Goal: Information Seeking & Learning: Learn about a topic

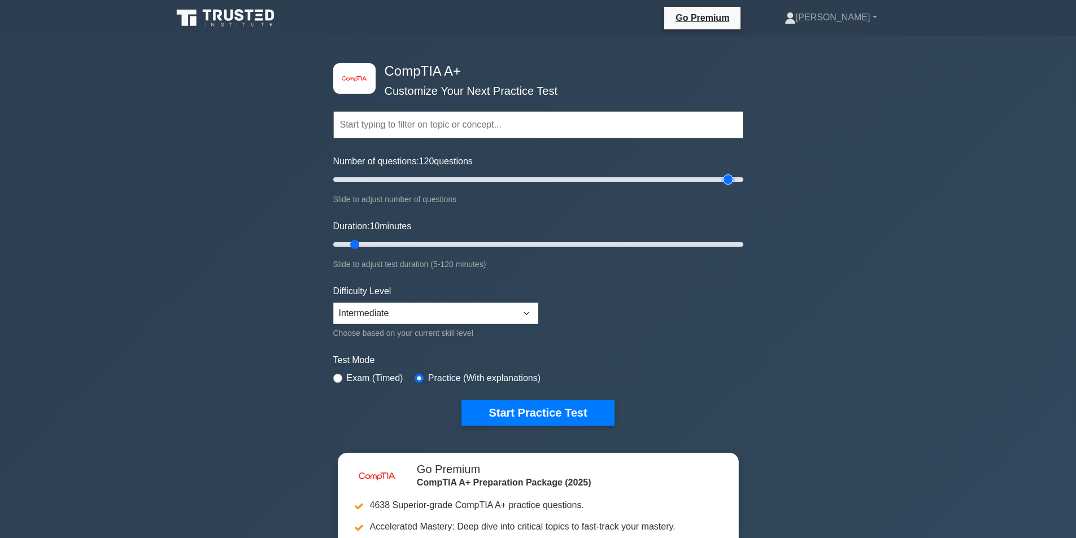
type input "200"
drag, startPoint x: 734, startPoint y: 178, endPoint x: 787, endPoint y: 200, distance: 57.5
click at [743, 186] on input "Number of questions: 200 questions" at bounding box center [538, 180] width 410 height 14
click at [569, 404] on button "Start Practice Test" at bounding box center [537, 413] width 153 height 26
click at [413, 321] on select "Beginner Intermediate Expert" at bounding box center [435, 313] width 205 height 21
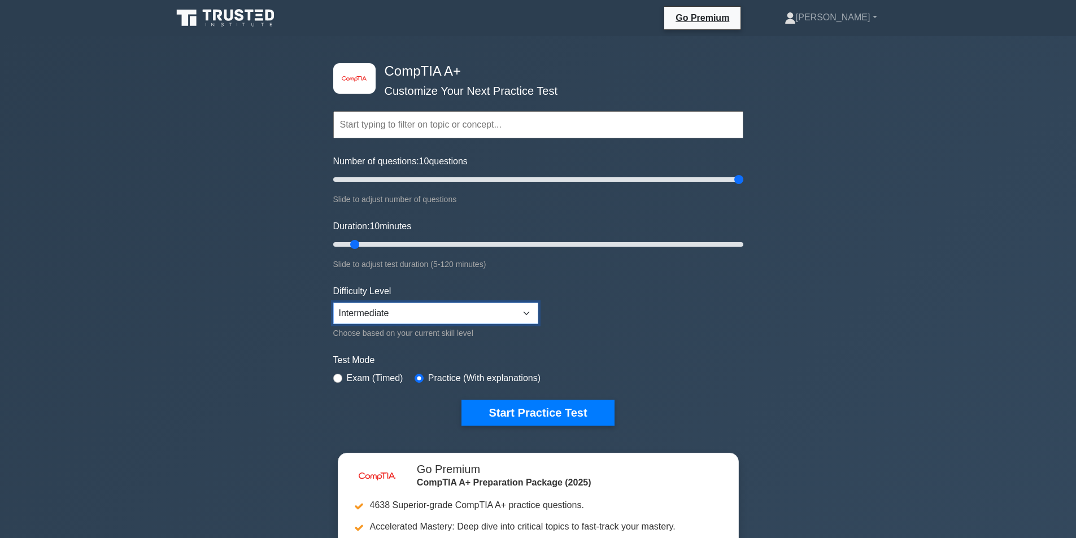
select select "beginner"
click at [333, 303] on select "Beginner Intermediate Expert" at bounding box center [435, 313] width 205 height 21
click at [567, 417] on button "Start Practice Test" at bounding box center [537, 413] width 153 height 26
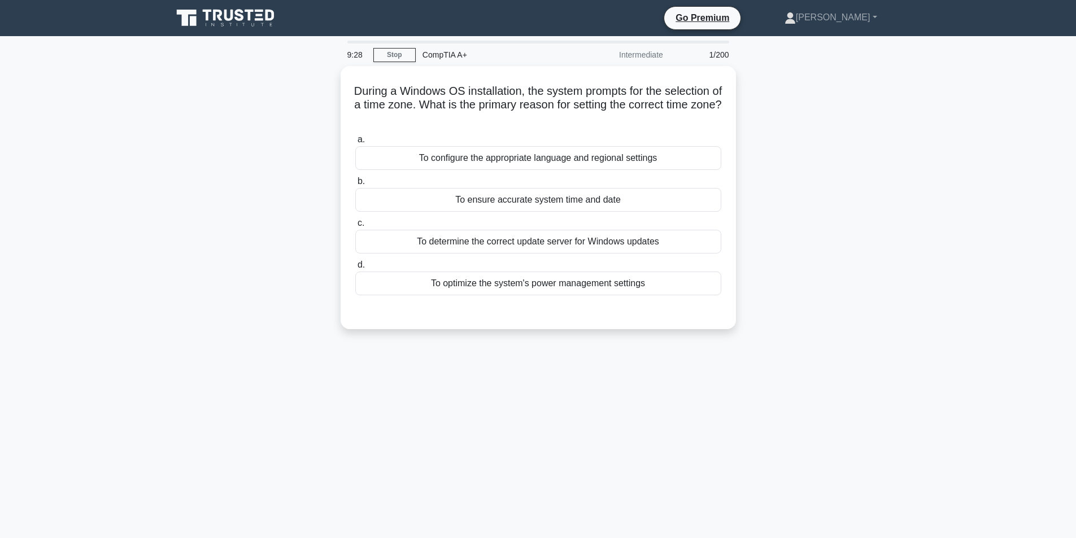
click at [927, 10] on nav "Go Premium Jared Profile" at bounding box center [538, 18] width 1076 height 36
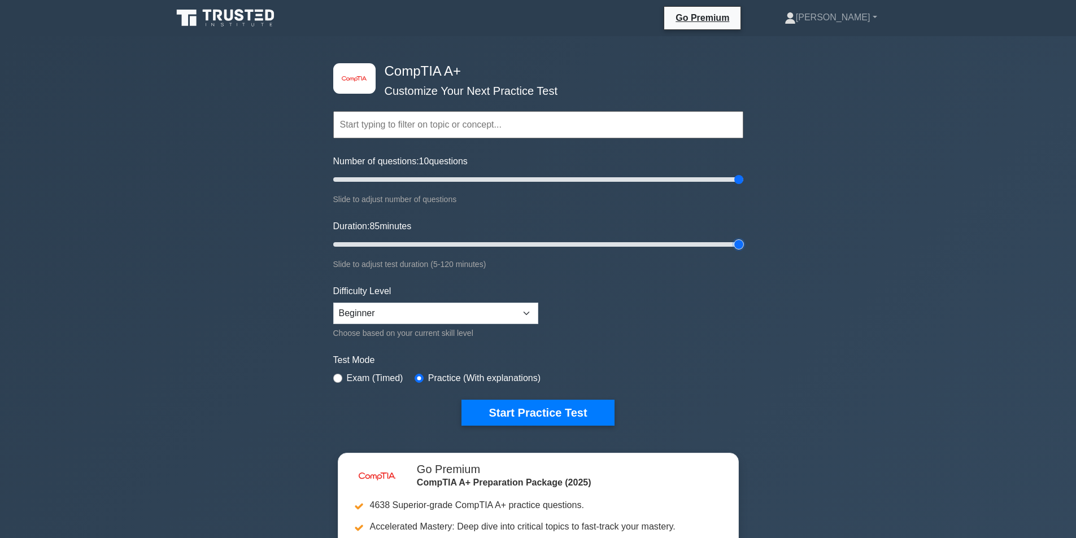
drag, startPoint x: 390, startPoint y: 246, endPoint x: 1003, endPoint y: 238, distance: 613.4
type input "120"
click at [743, 238] on input "Duration: 85 minutes" at bounding box center [538, 245] width 410 height 14
drag, startPoint x: 582, startPoint y: 415, endPoint x: 586, endPoint y: 406, distance: 9.9
click at [582, 415] on button "Start Practice Test" at bounding box center [537, 413] width 153 height 26
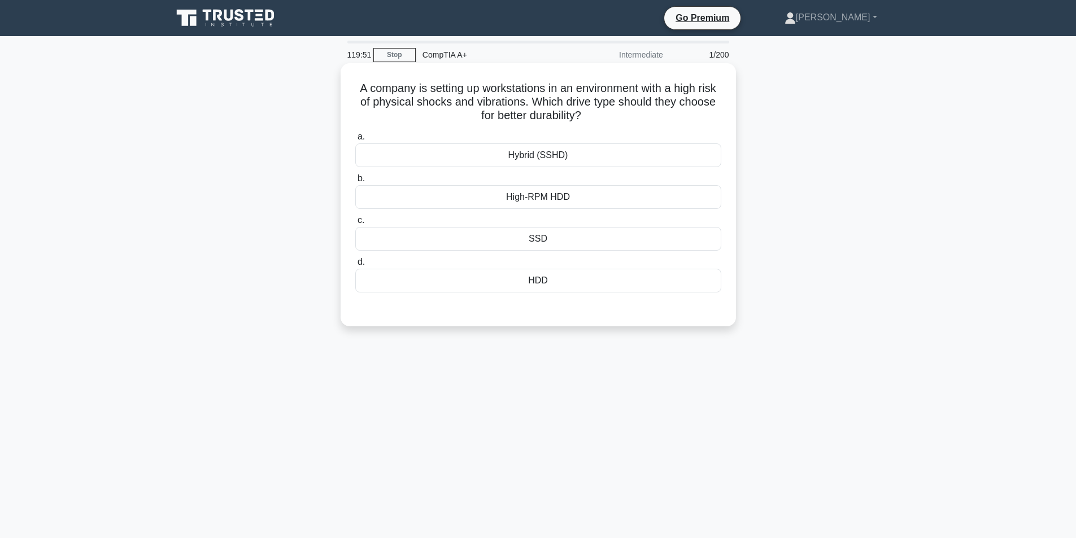
click at [588, 240] on div "SSD" at bounding box center [538, 239] width 366 height 24
click at [355, 224] on input "c. SSD" at bounding box center [355, 220] width 0 height 7
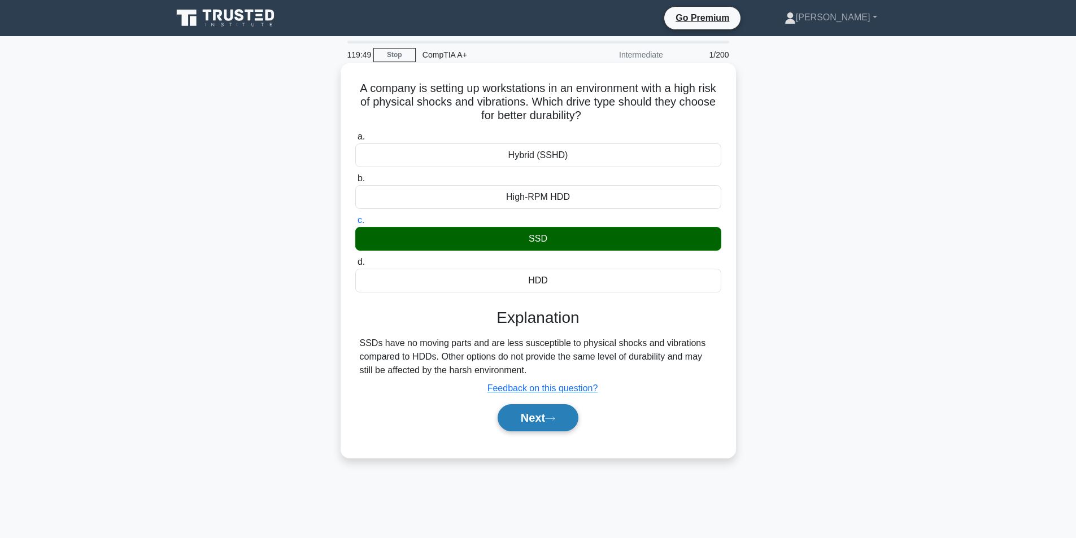
click at [564, 419] on button "Next" at bounding box center [538, 417] width 81 height 27
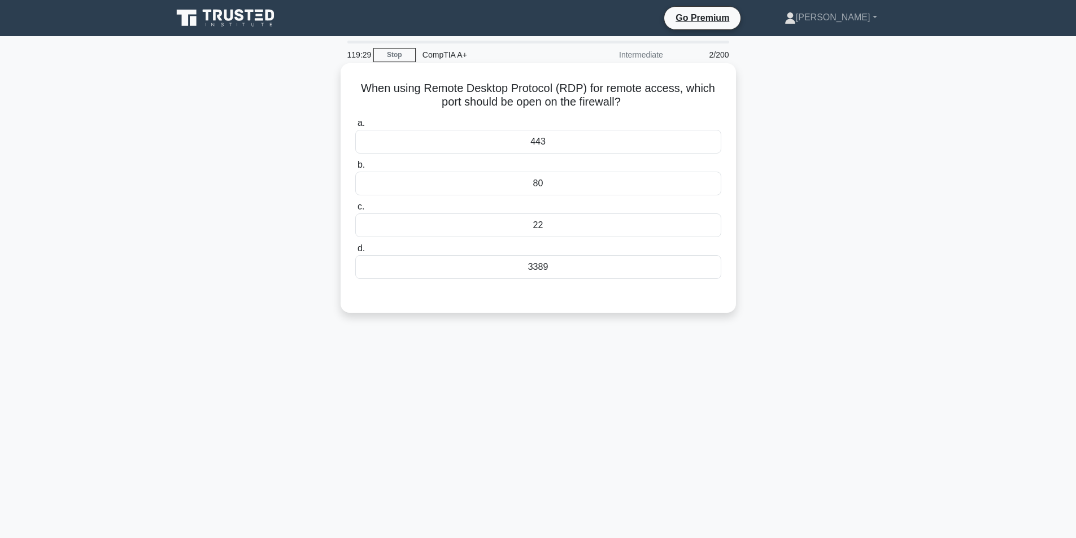
click at [621, 184] on div "80" at bounding box center [538, 184] width 366 height 24
click at [355, 169] on input "b. 80" at bounding box center [355, 165] width 0 height 7
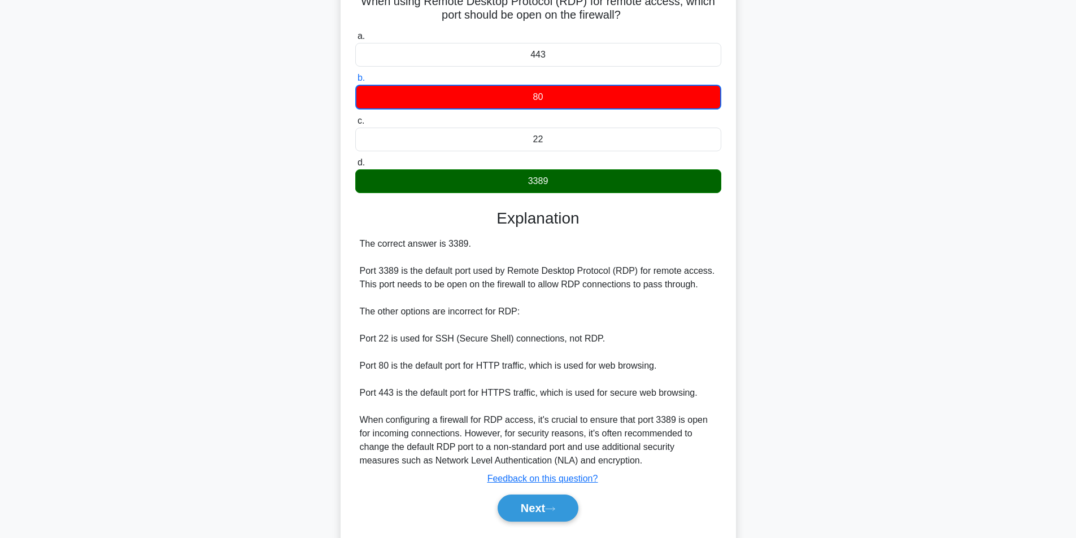
scroll to position [119, 0]
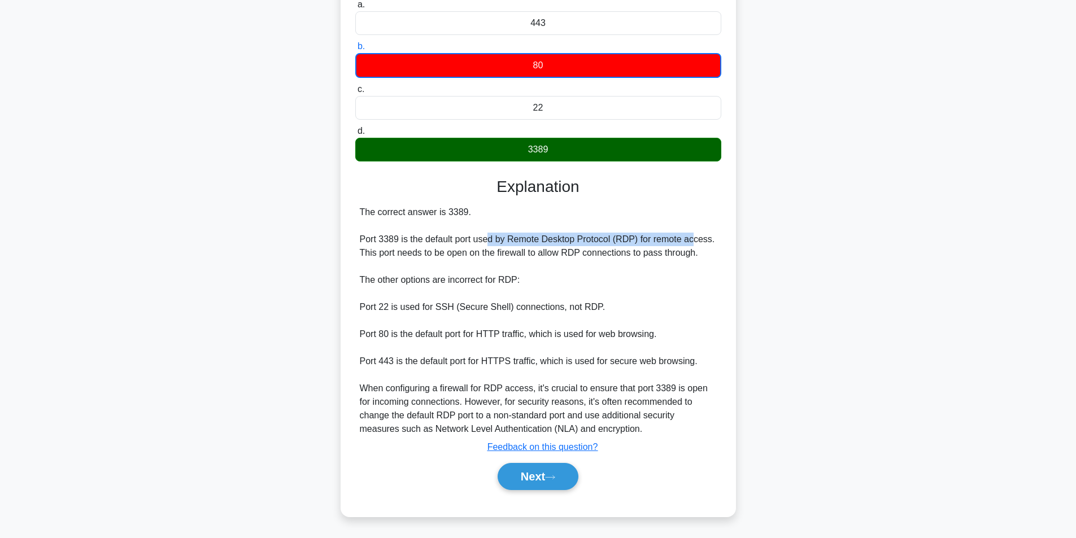
drag, startPoint x: 508, startPoint y: 241, endPoint x: 692, endPoint y: 238, distance: 184.2
click at [692, 238] on div "The correct answer is 3389. Port 3389 is the default port used by Remote Deskto…" at bounding box center [538, 321] width 357 height 230
click at [531, 470] on button "Next" at bounding box center [538, 476] width 81 height 27
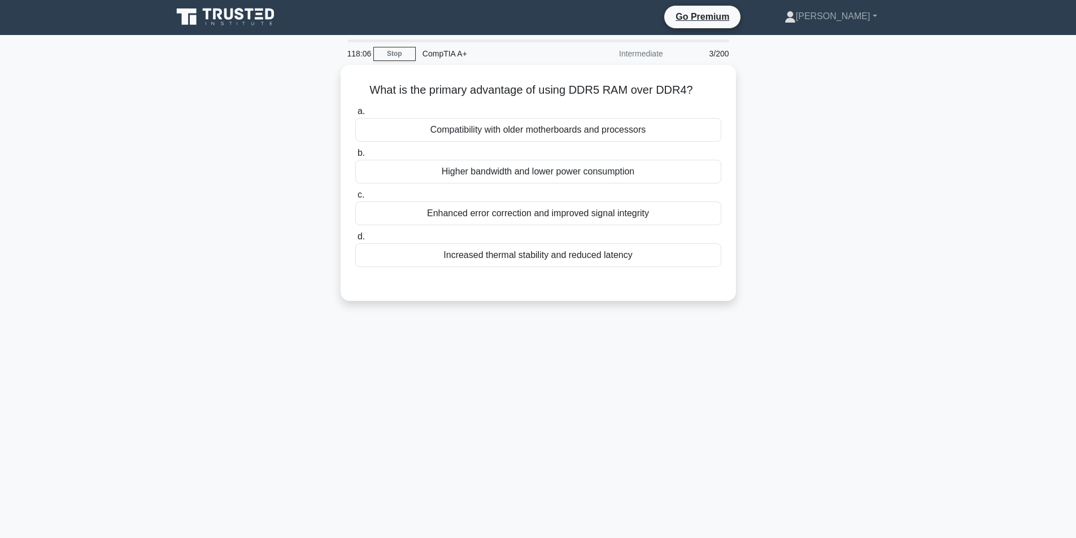
scroll to position [0, 0]
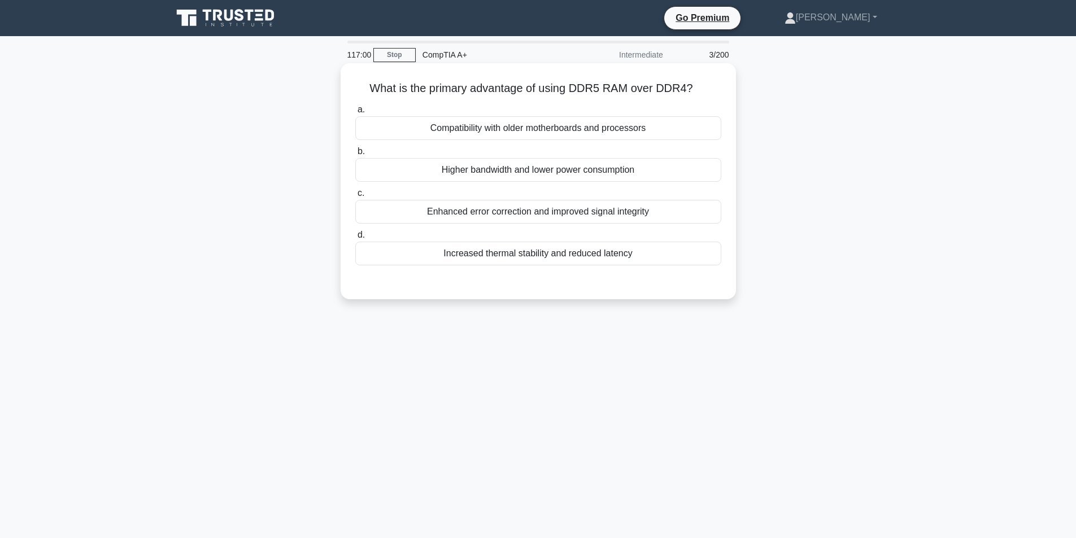
click at [607, 223] on div "Enhanced error correction and improved signal integrity" at bounding box center [538, 212] width 366 height 24
click at [355, 197] on input "c. Enhanced error correction and improved signal integrity" at bounding box center [355, 193] width 0 height 7
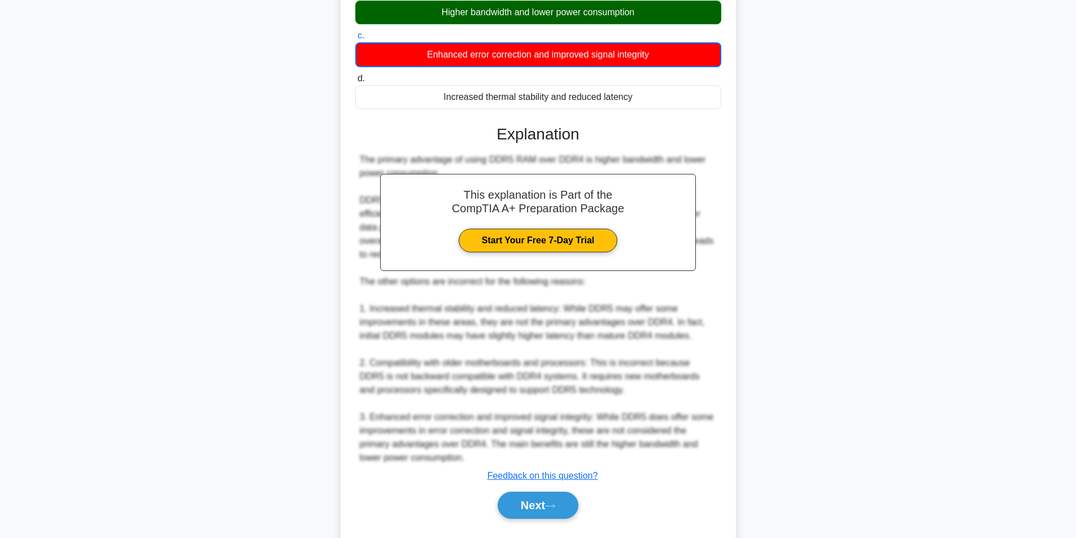
scroll to position [187, 0]
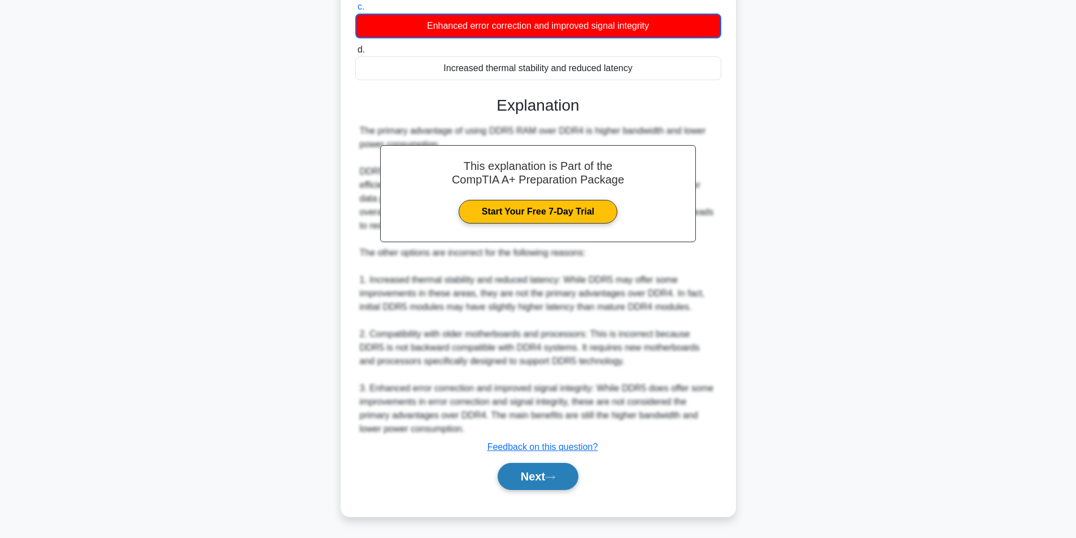
click at [534, 484] on button "Next" at bounding box center [538, 476] width 81 height 27
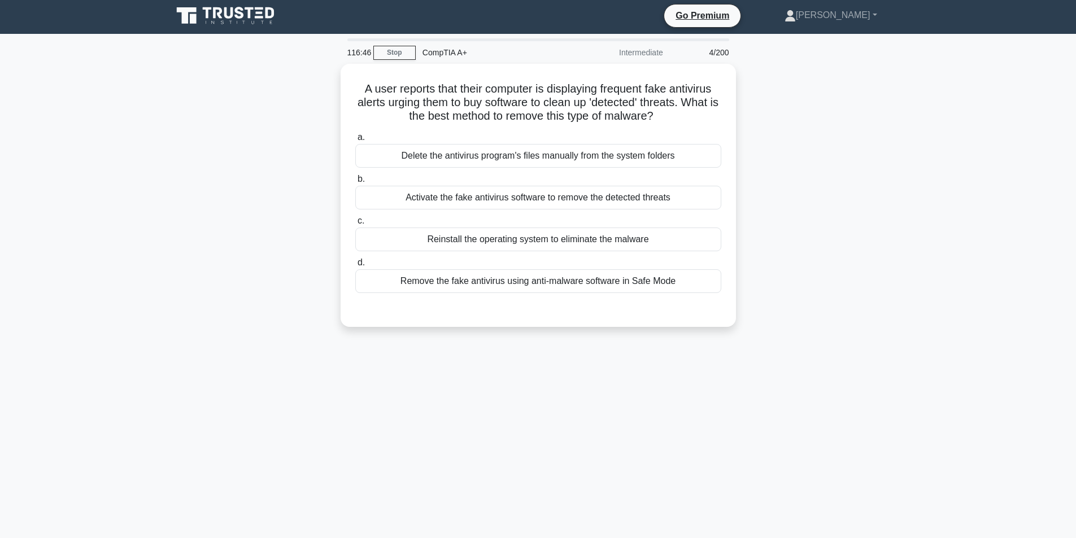
scroll to position [0, 0]
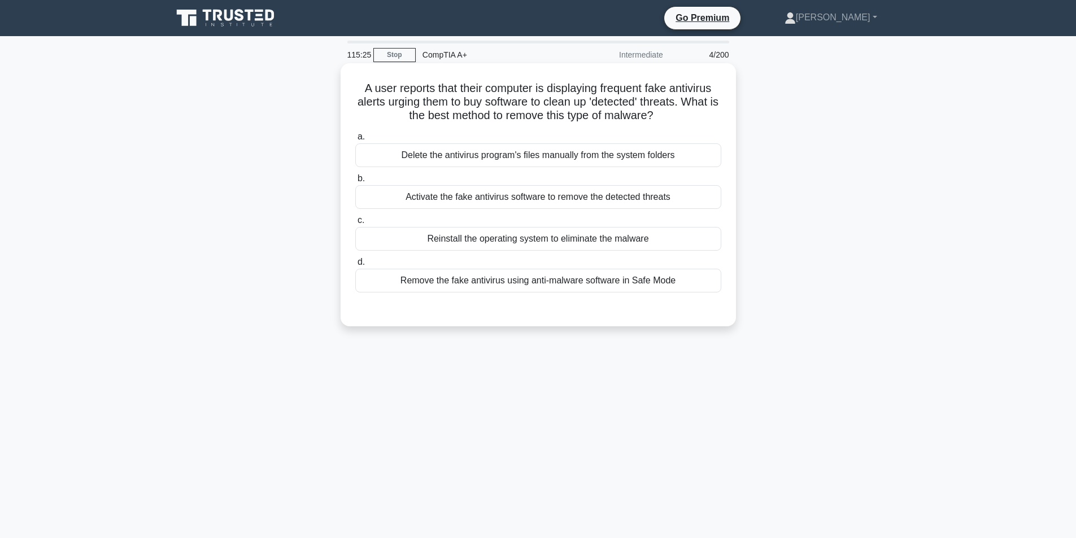
click at [620, 157] on div "Delete the antivirus program's files manually from the system folders" at bounding box center [538, 155] width 366 height 24
click at [355, 141] on input "a. Delete the antivirus program's files manually from the system folders" at bounding box center [355, 136] width 0 height 7
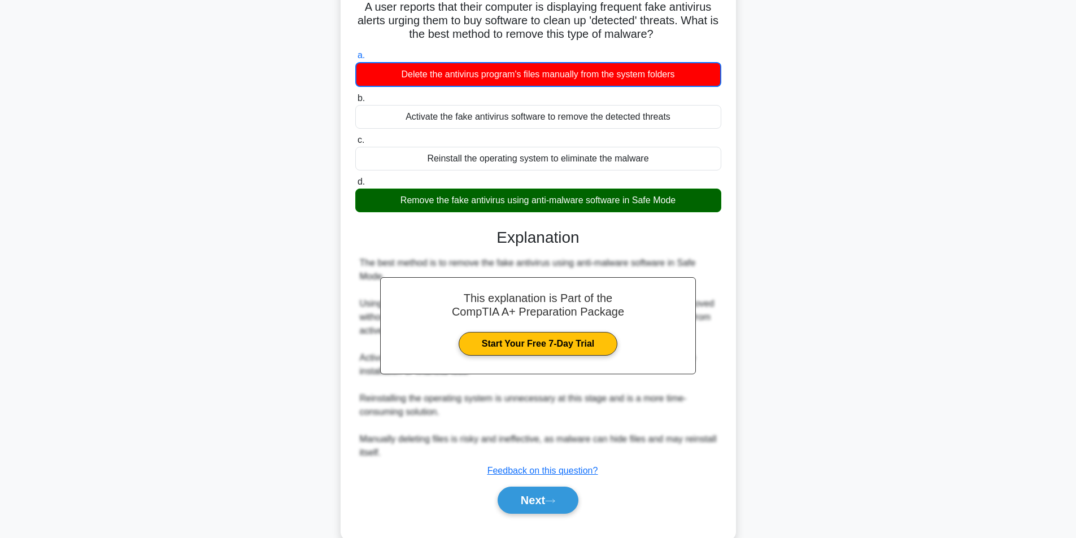
scroll to position [106, 0]
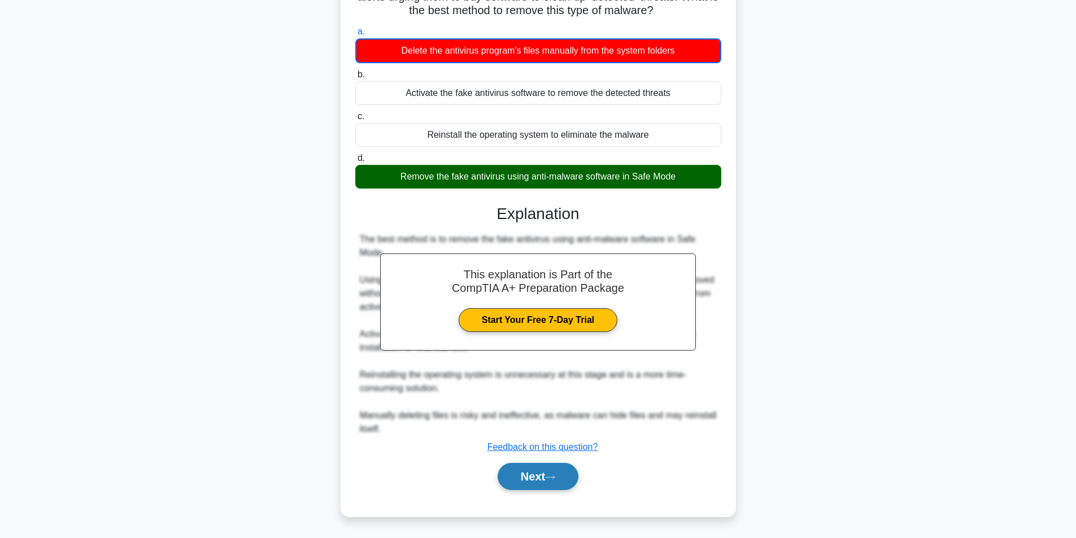
click at [549, 483] on button "Next" at bounding box center [538, 476] width 81 height 27
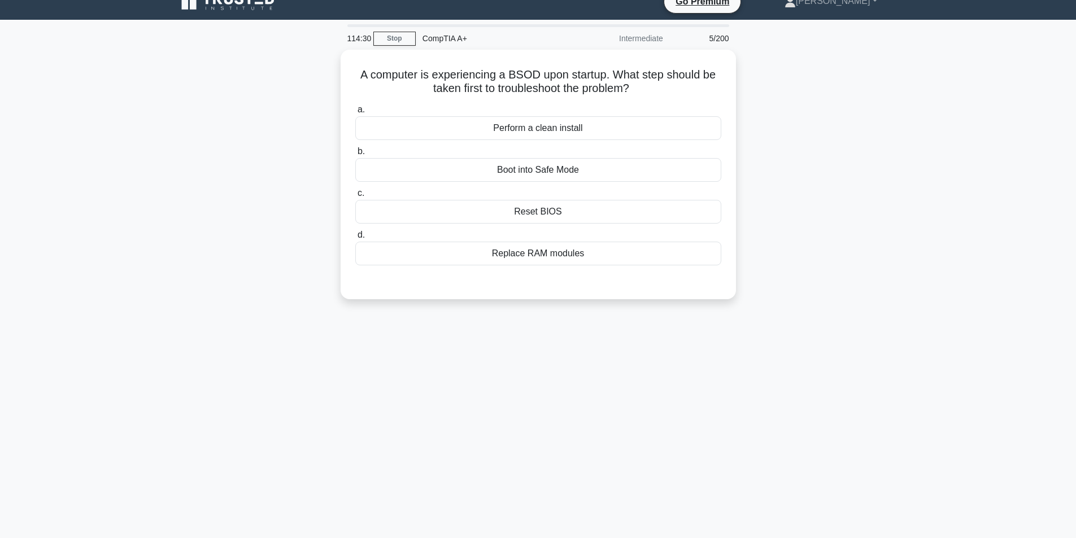
scroll to position [0, 0]
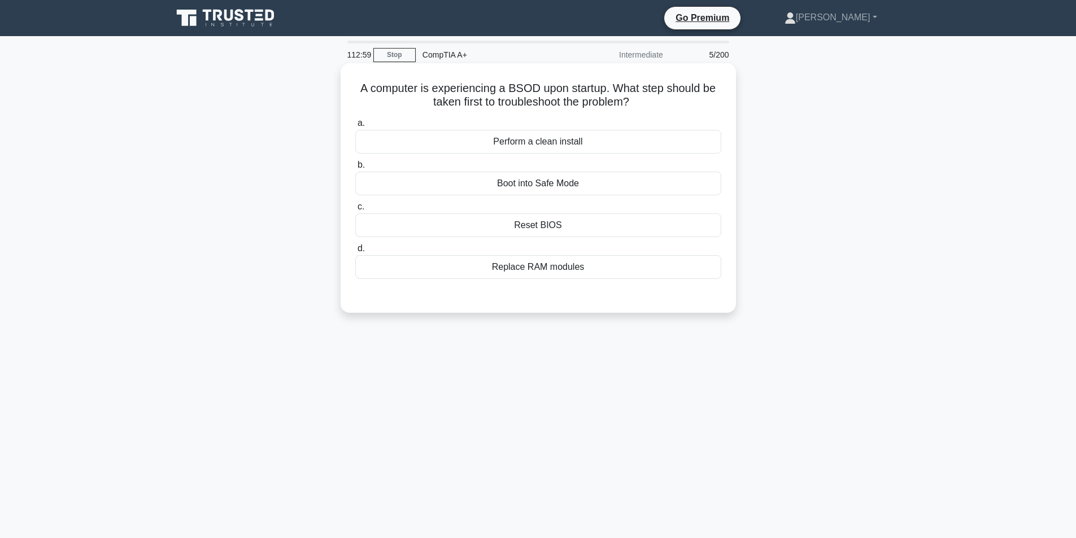
click at [557, 217] on div "Reset BIOS" at bounding box center [538, 226] width 366 height 24
click at [355, 211] on input "c. Reset BIOS" at bounding box center [355, 206] width 0 height 7
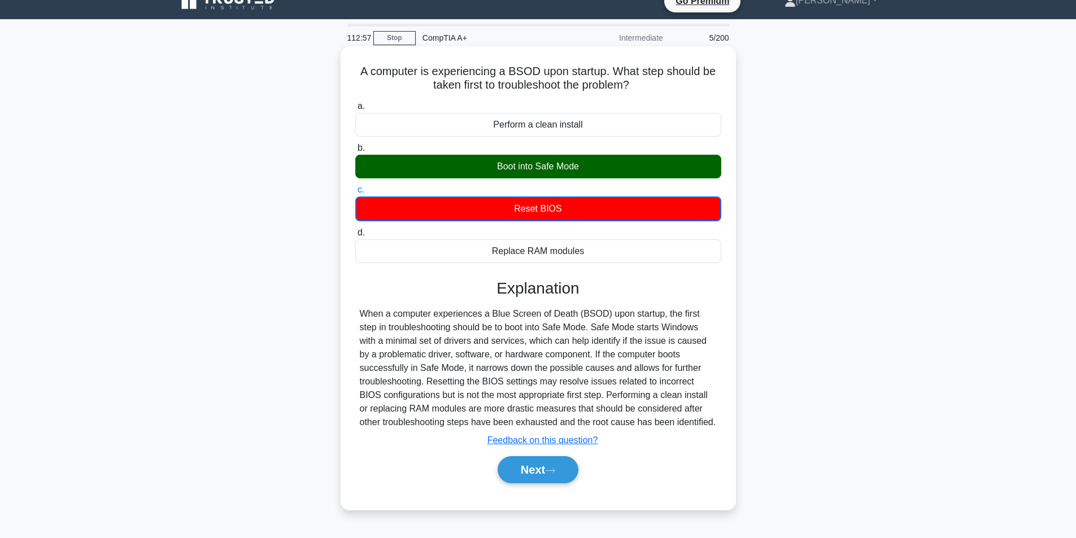
scroll to position [56, 0]
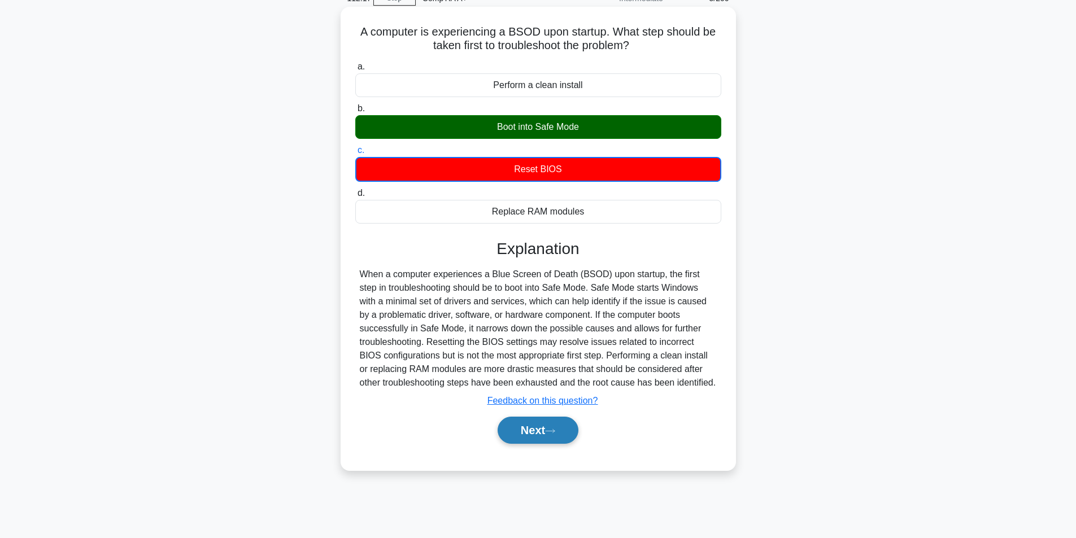
click at [555, 432] on icon at bounding box center [550, 431] width 10 height 6
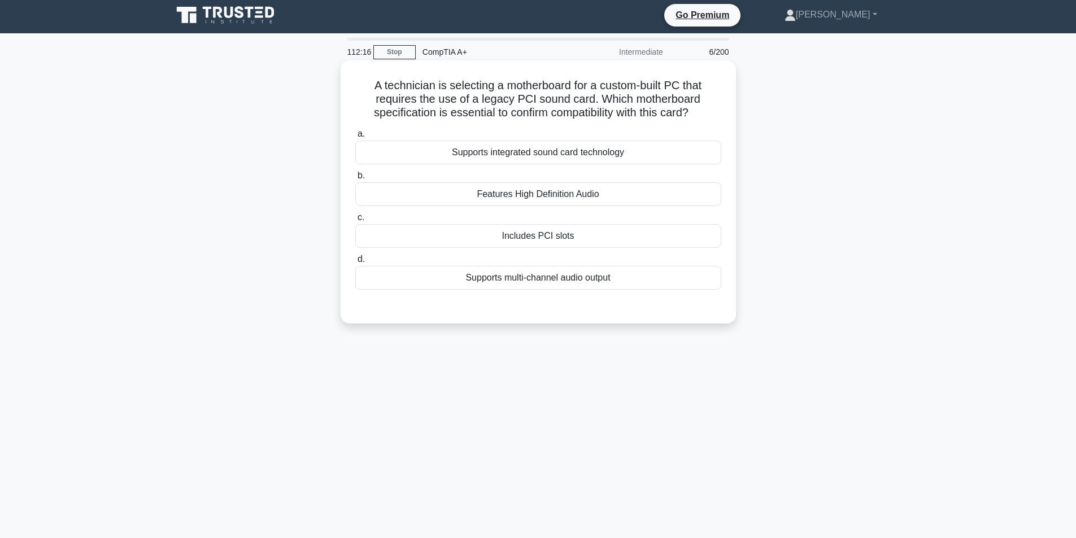
scroll to position [0, 0]
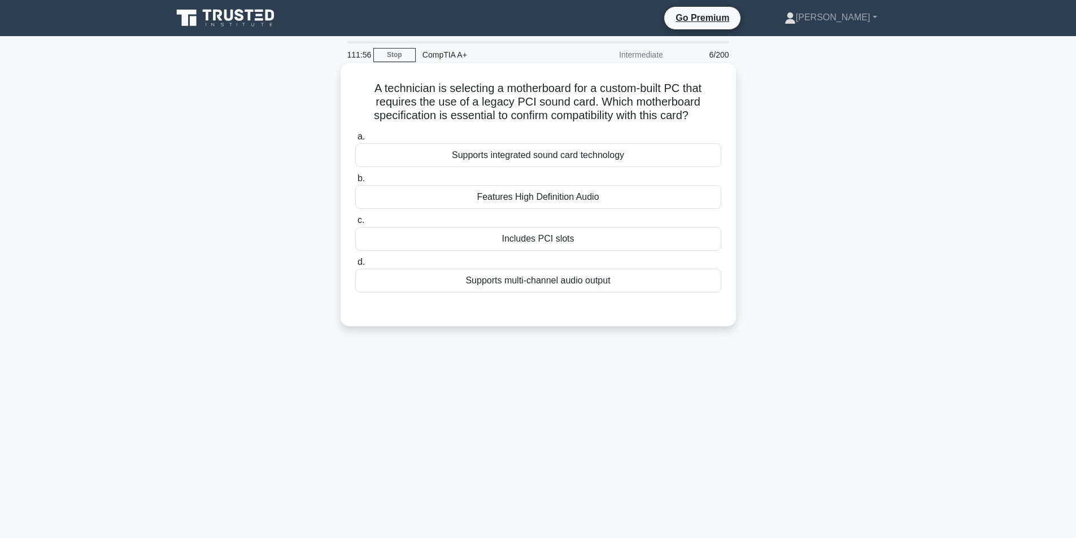
click at [589, 247] on div "Includes PCI slots" at bounding box center [538, 239] width 366 height 24
click at [355, 224] on input "c. Includes PCI slots" at bounding box center [355, 220] width 0 height 7
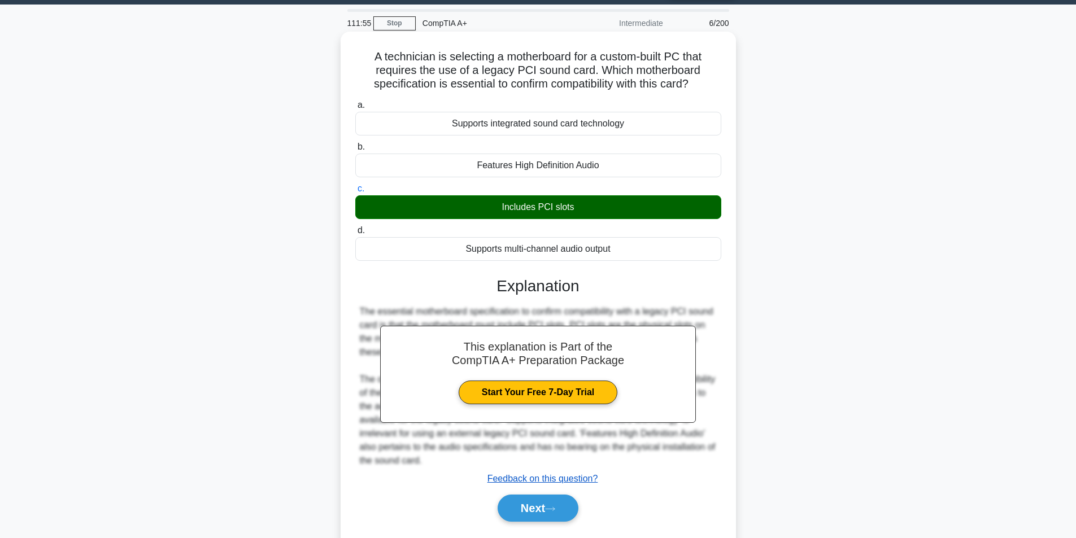
scroll to position [72, 0]
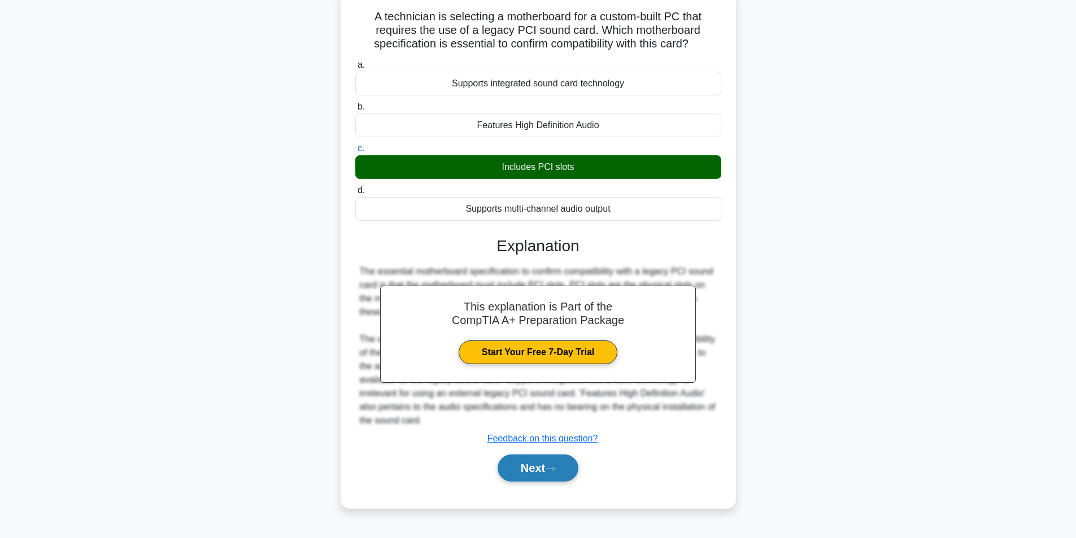
drag, startPoint x: 530, startPoint y: 473, endPoint x: 541, endPoint y: 464, distance: 14.1
click at [530, 472] on button "Next" at bounding box center [538, 468] width 81 height 27
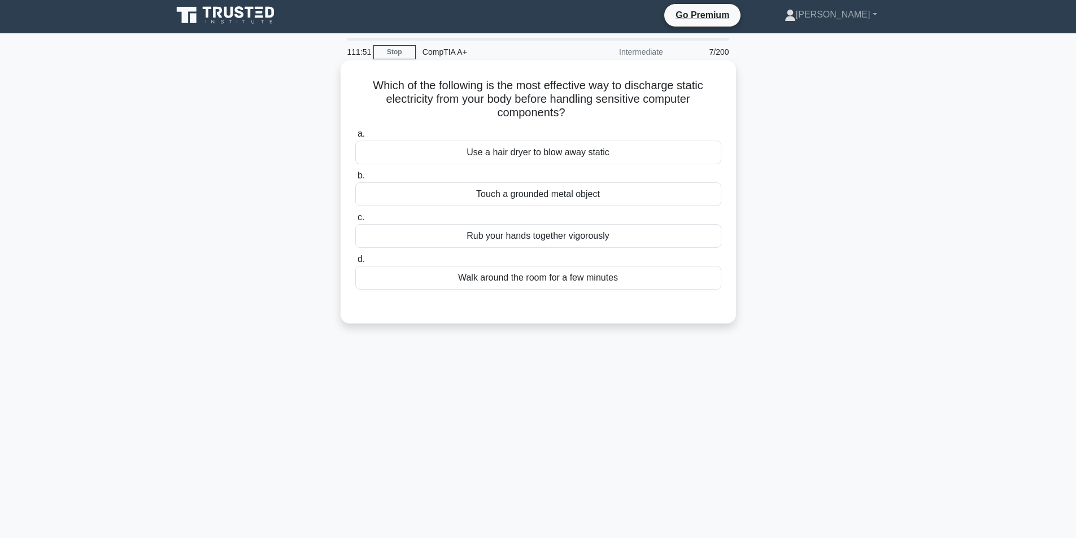
scroll to position [0, 0]
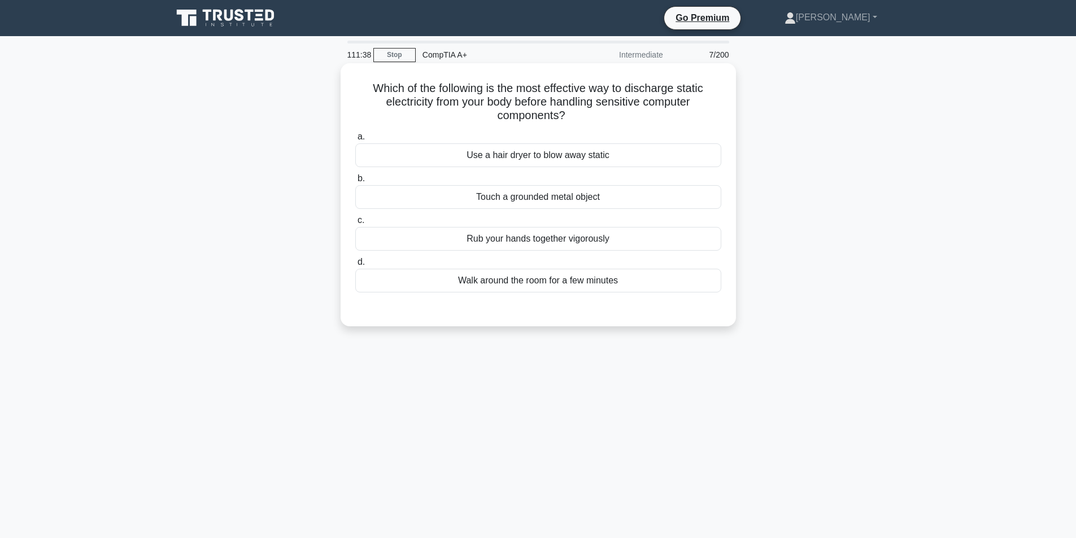
click at [583, 194] on div "Touch a grounded metal object" at bounding box center [538, 197] width 366 height 24
click at [355, 182] on input "b. Touch a grounded metal object" at bounding box center [355, 178] width 0 height 7
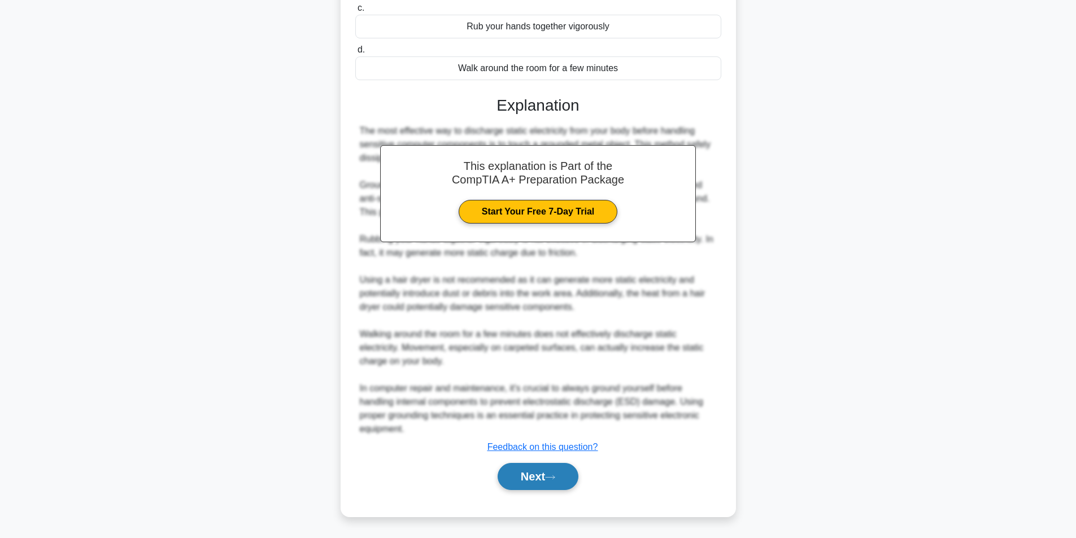
click at [535, 480] on button "Next" at bounding box center [538, 476] width 81 height 27
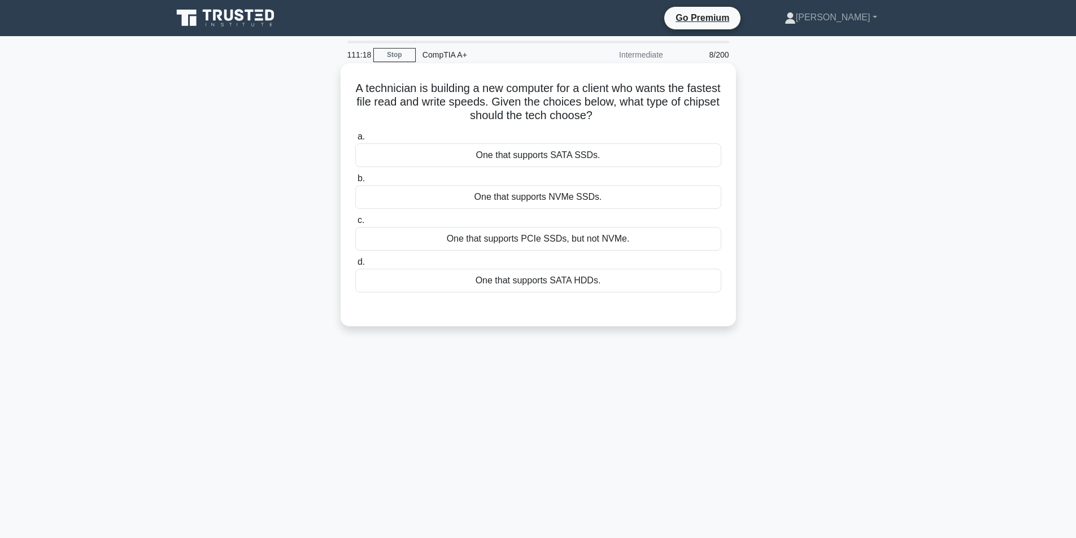
click at [628, 199] on div "One that supports NVMe SSDs." at bounding box center [538, 197] width 366 height 24
click at [355, 182] on input "b. One that supports NVMe SSDs." at bounding box center [355, 178] width 0 height 7
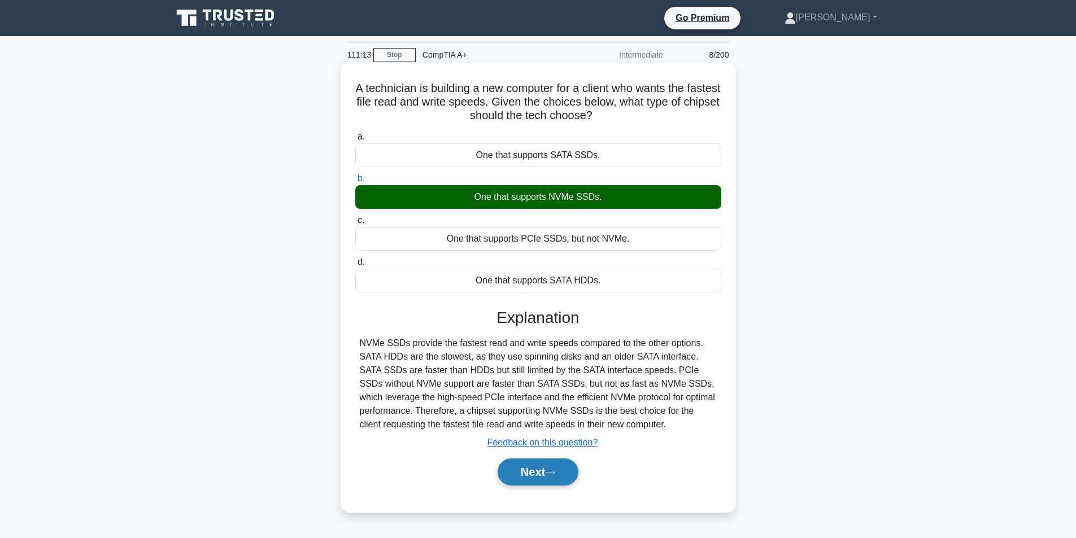
click at [538, 479] on button "Next" at bounding box center [538, 472] width 81 height 27
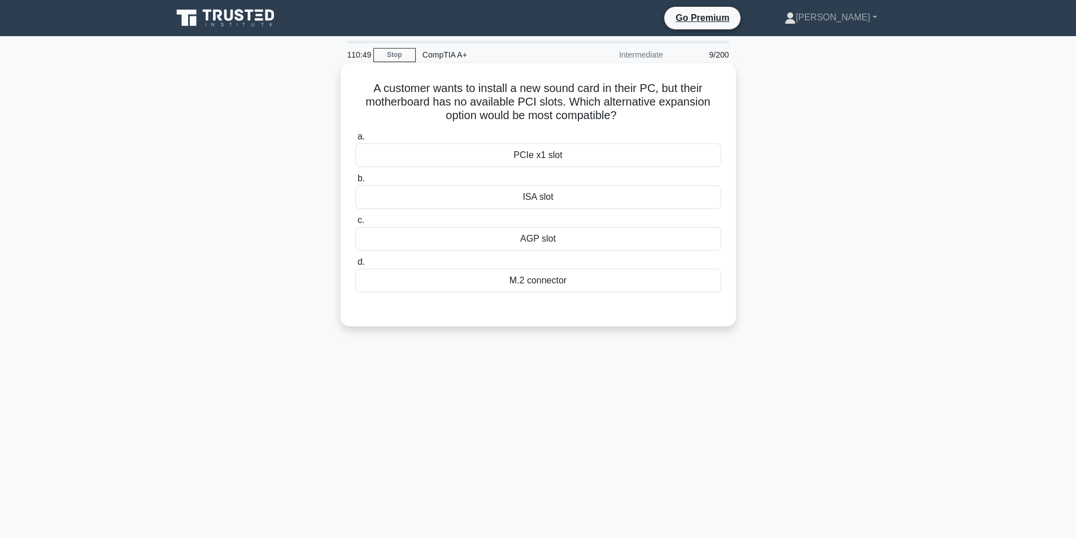
click at [601, 155] on div "PCIe x1 slot" at bounding box center [538, 155] width 366 height 24
click at [355, 141] on input "a. PCIe x1 slot" at bounding box center [355, 136] width 0 height 7
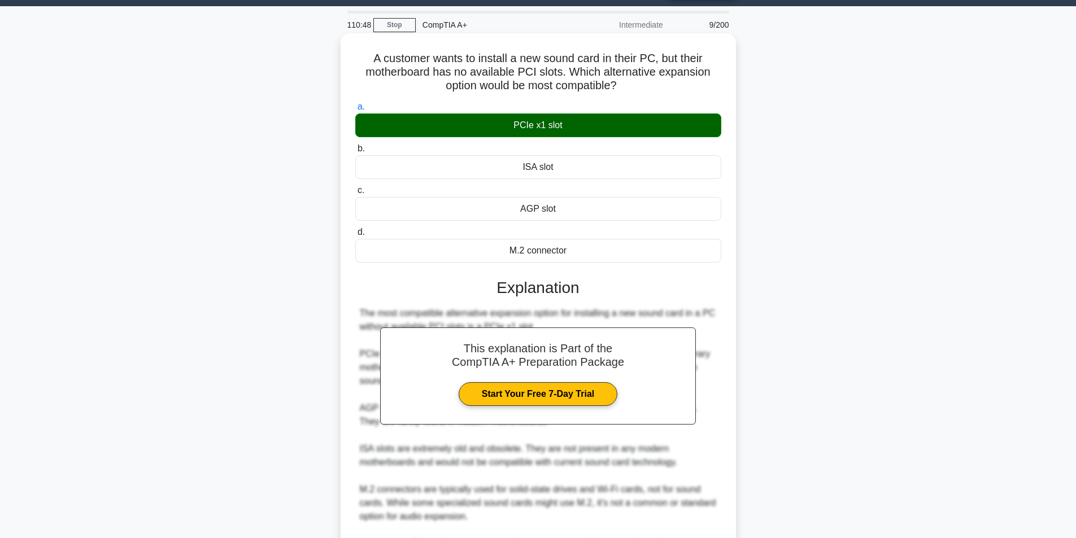
scroll to position [159, 0]
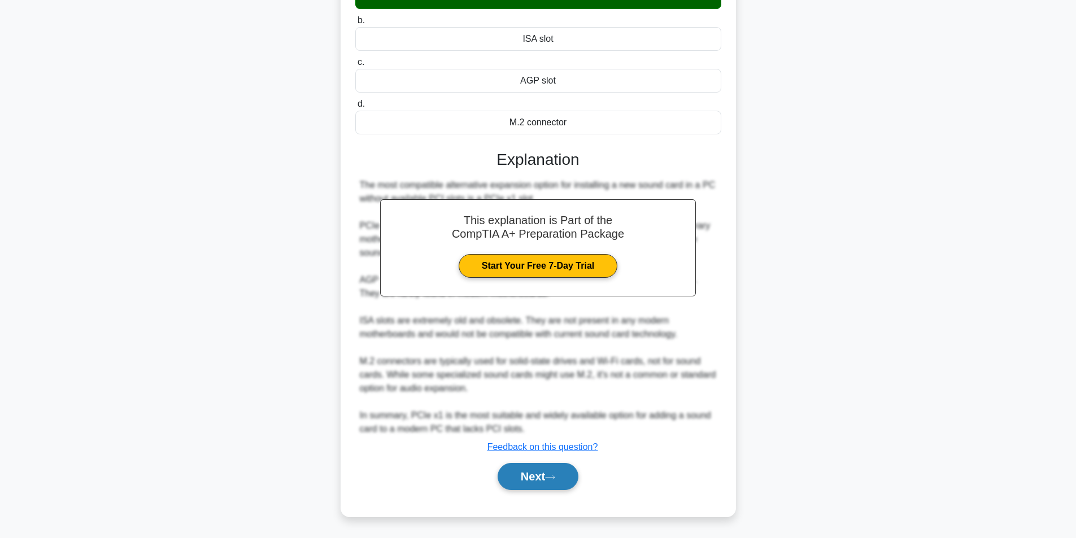
click at [542, 484] on button "Next" at bounding box center [538, 476] width 81 height 27
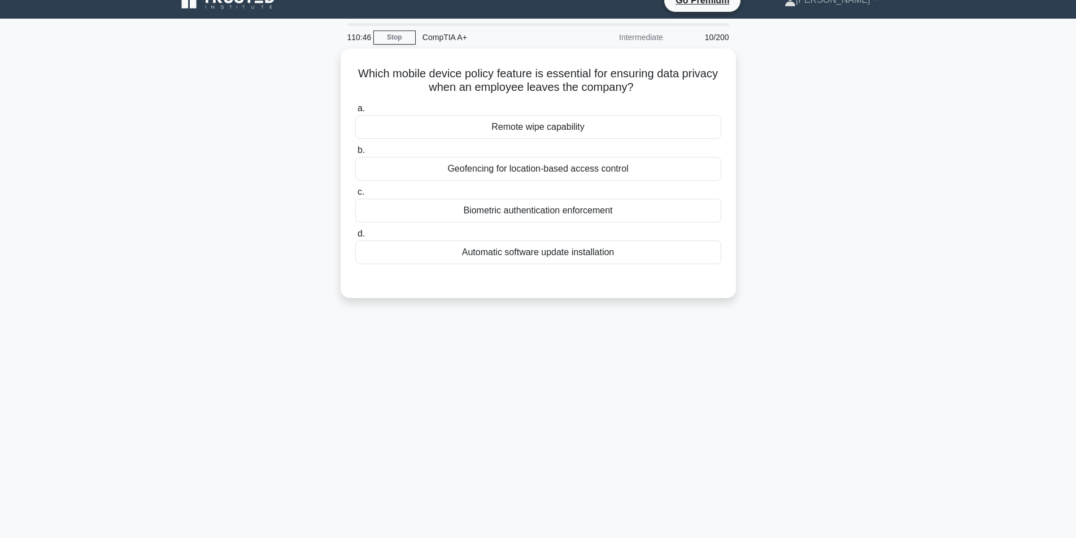
scroll to position [0, 0]
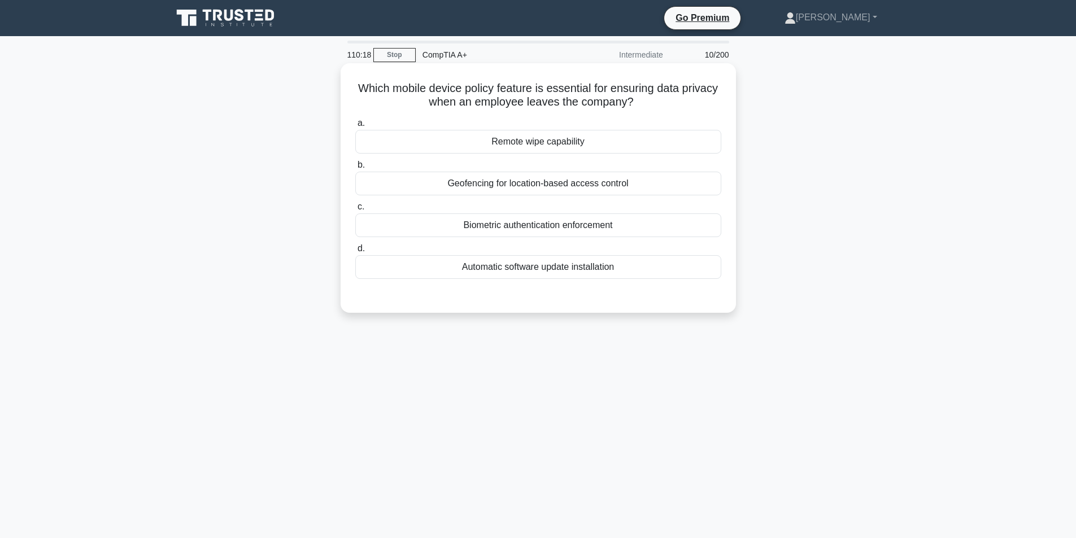
click at [617, 132] on div "Remote wipe capability" at bounding box center [538, 142] width 366 height 24
click at [355, 127] on input "a. Remote wipe capability" at bounding box center [355, 123] width 0 height 7
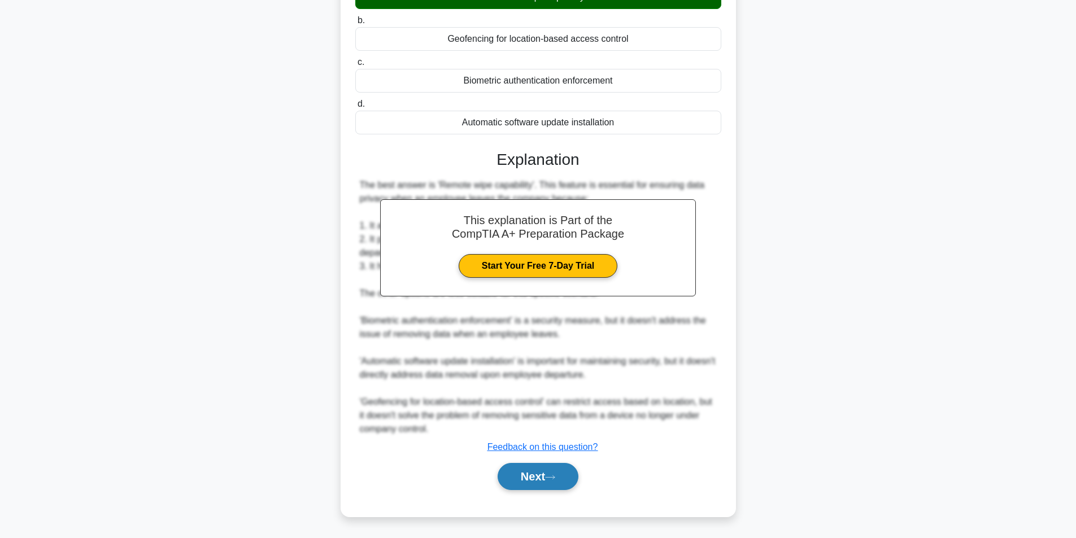
click at [537, 473] on button "Next" at bounding box center [538, 476] width 81 height 27
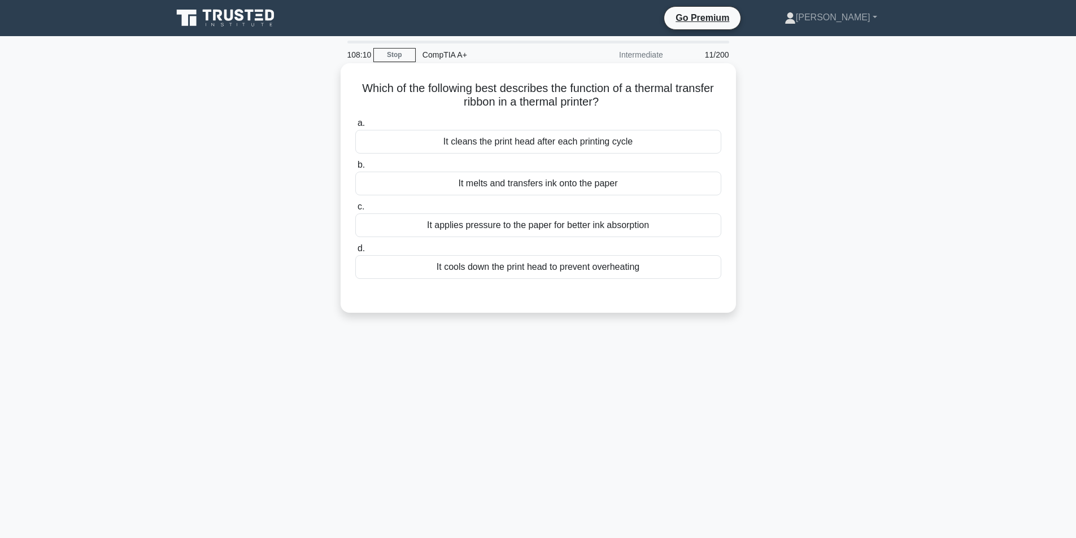
click at [583, 181] on div "It melts and transfers ink onto the paper" at bounding box center [538, 184] width 366 height 24
click at [355, 169] on input "b. It melts and transfers ink onto the paper" at bounding box center [355, 165] width 0 height 7
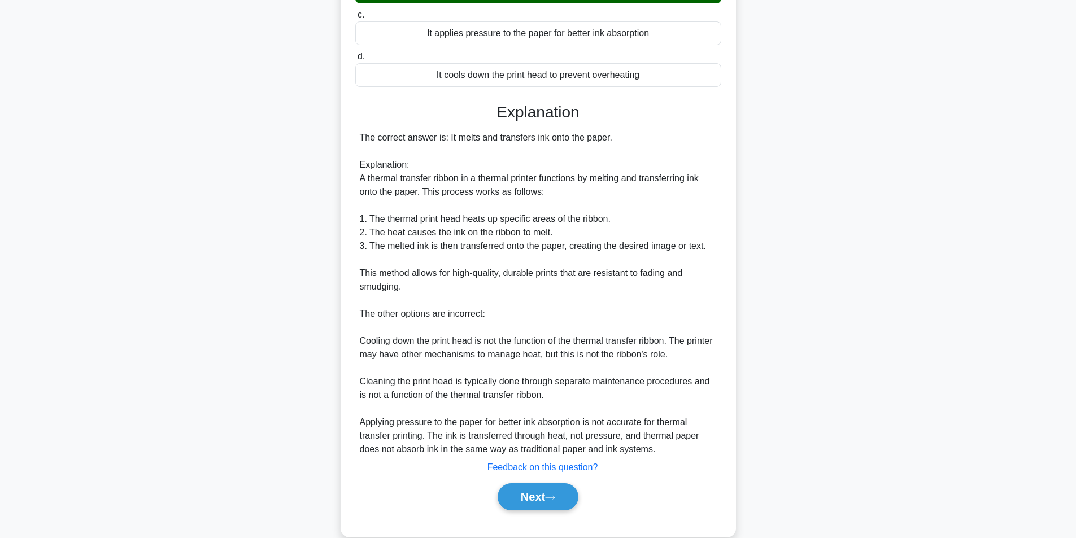
scroll to position [213, 0]
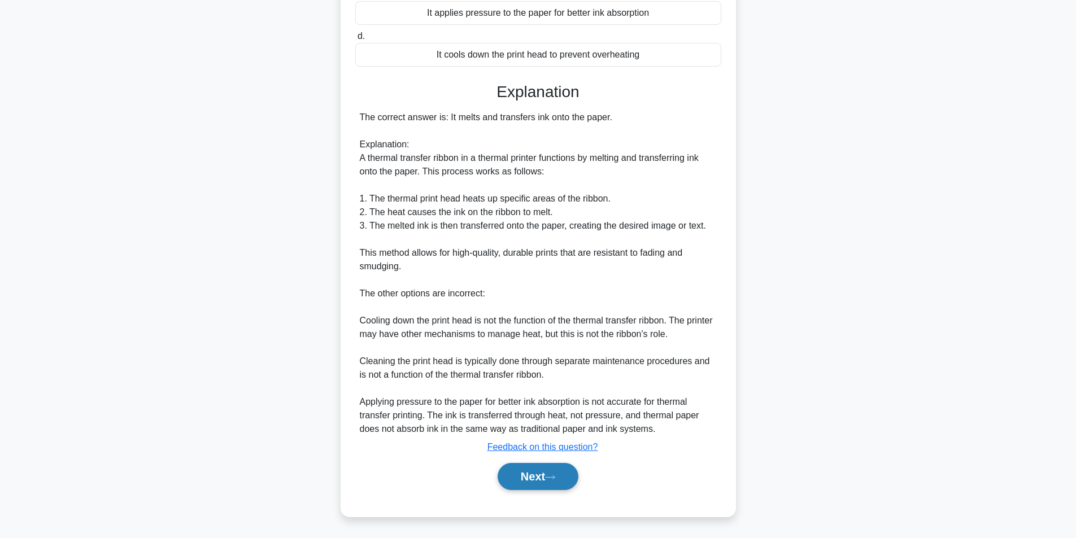
click at [529, 478] on button "Next" at bounding box center [538, 476] width 81 height 27
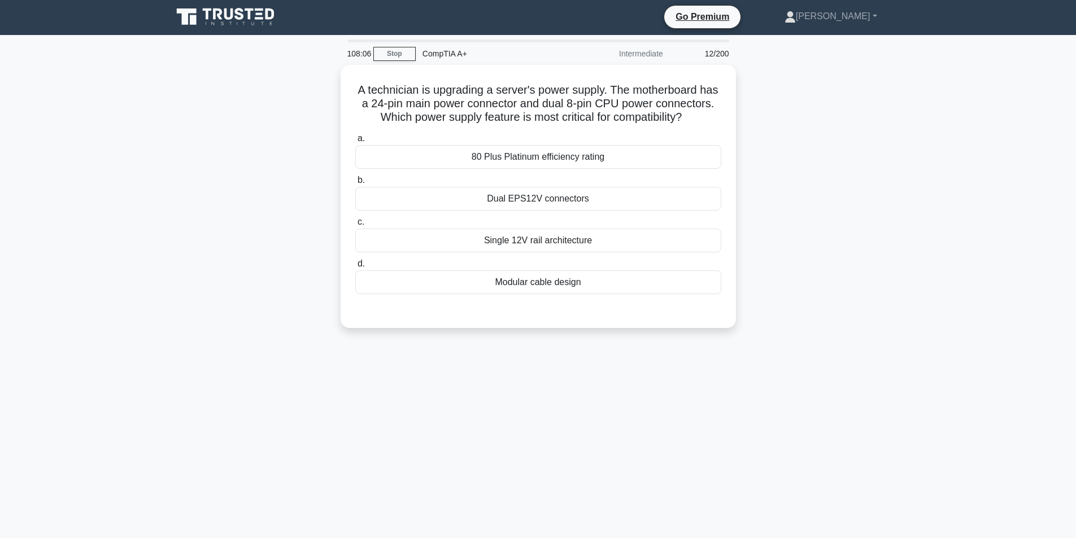
scroll to position [0, 0]
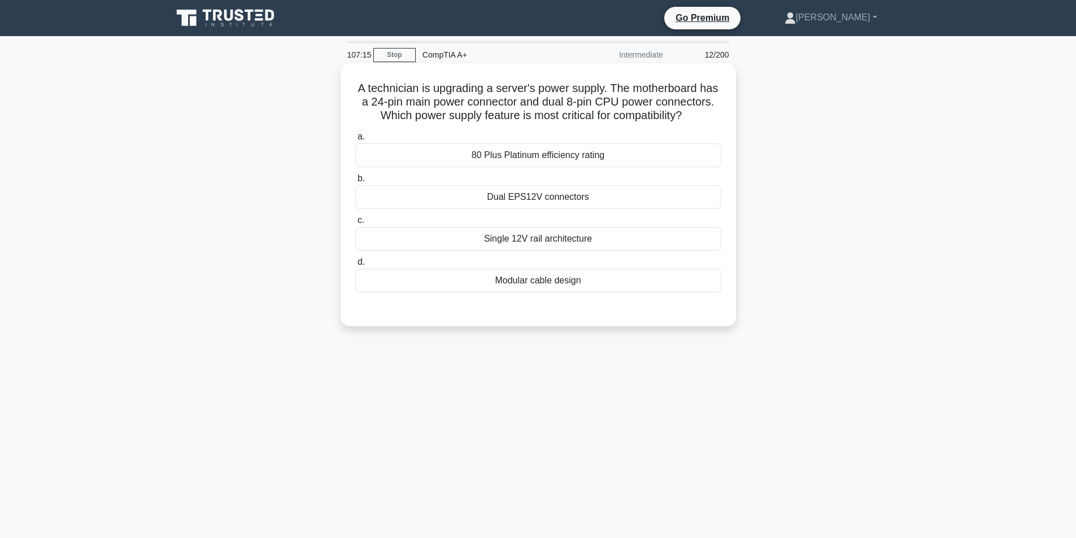
click at [509, 209] on div "Dual EPS12V connectors" at bounding box center [538, 197] width 366 height 24
click at [355, 182] on input "b. Dual EPS12V connectors" at bounding box center [355, 178] width 0 height 7
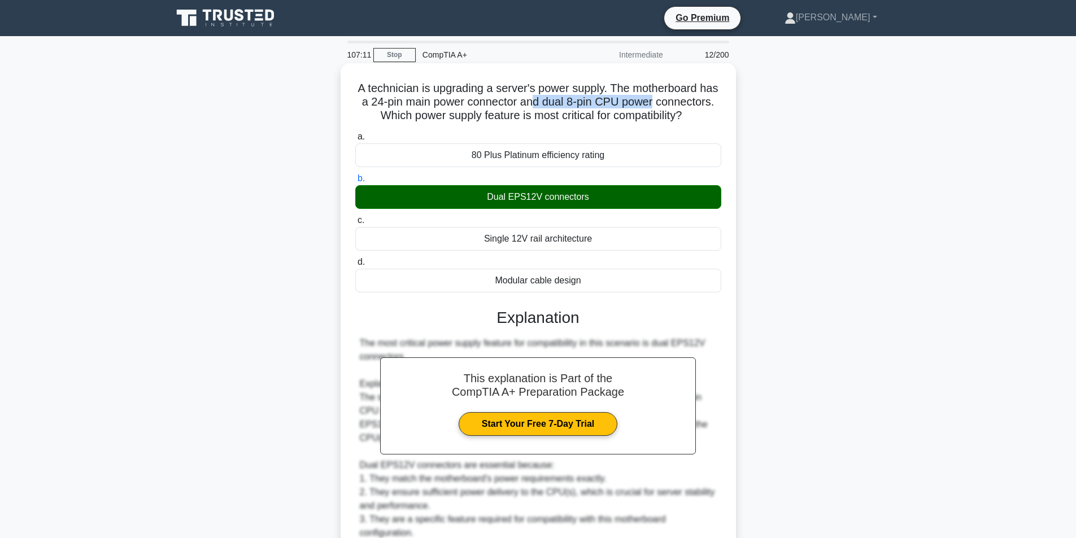
drag, startPoint x: 578, startPoint y: 104, endPoint x: 702, endPoint y: 99, distance: 124.3
click at [702, 99] on h5 "A technician is upgrading a server's power supply. The motherboard has a 24-pin…" at bounding box center [538, 102] width 368 height 42
click at [591, 113] on h5 "A technician is upgrading a server's power supply. The motherboard has a 24-pin…" at bounding box center [538, 102] width 368 height 42
drag, startPoint x: 586, startPoint y: 102, endPoint x: 672, endPoint y: 119, distance: 87.6
click at [672, 119] on h5 "A technician is upgrading a server's power supply. The motherboard has a 24-pin…" at bounding box center [538, 102] width 368 height 42
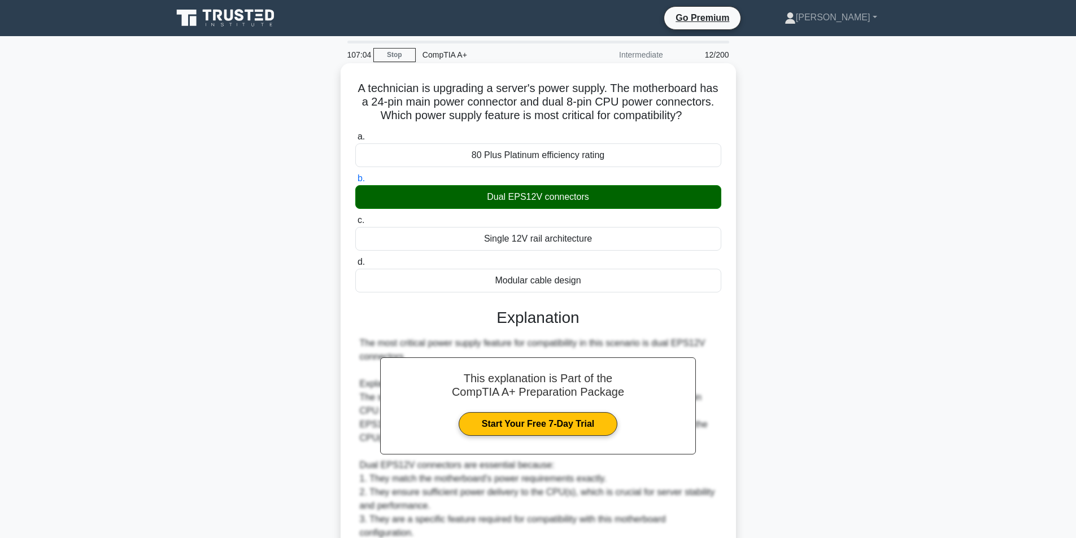
click at [432, 108] on h5 "A technician is upgrading a server's power supply. The motherboard has a 24-pin…" at bounding box center [538, 102] width 368 height 42
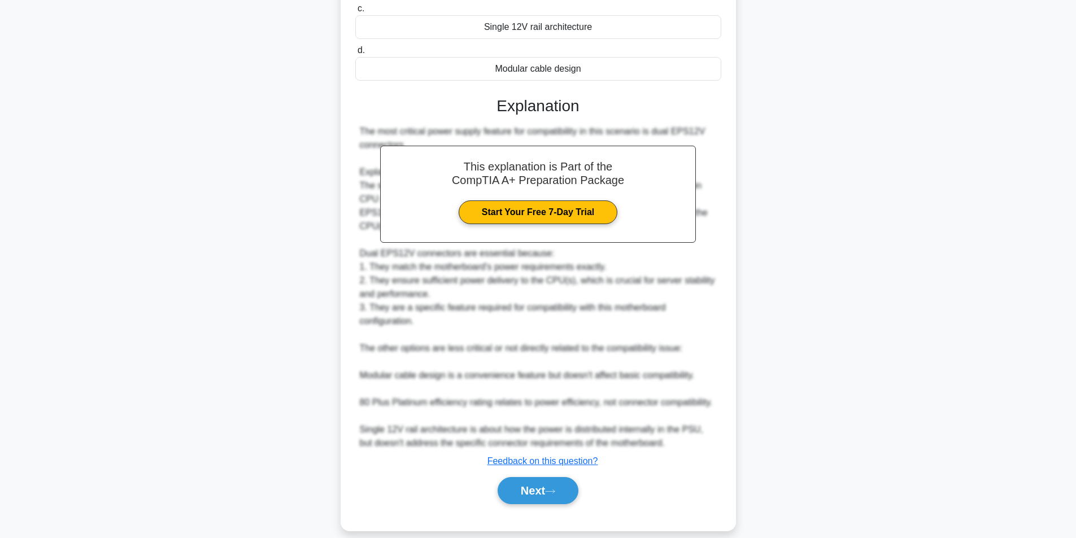
scroll to position [240, 0]
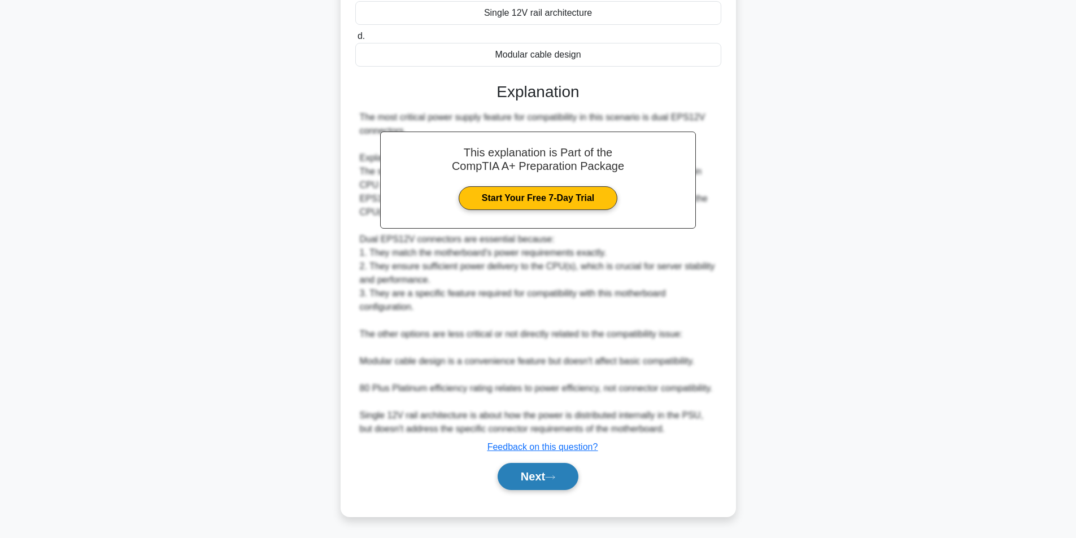
click at [534, 484] on button "Next" at bounding box center [538, 476] width 81 height 27
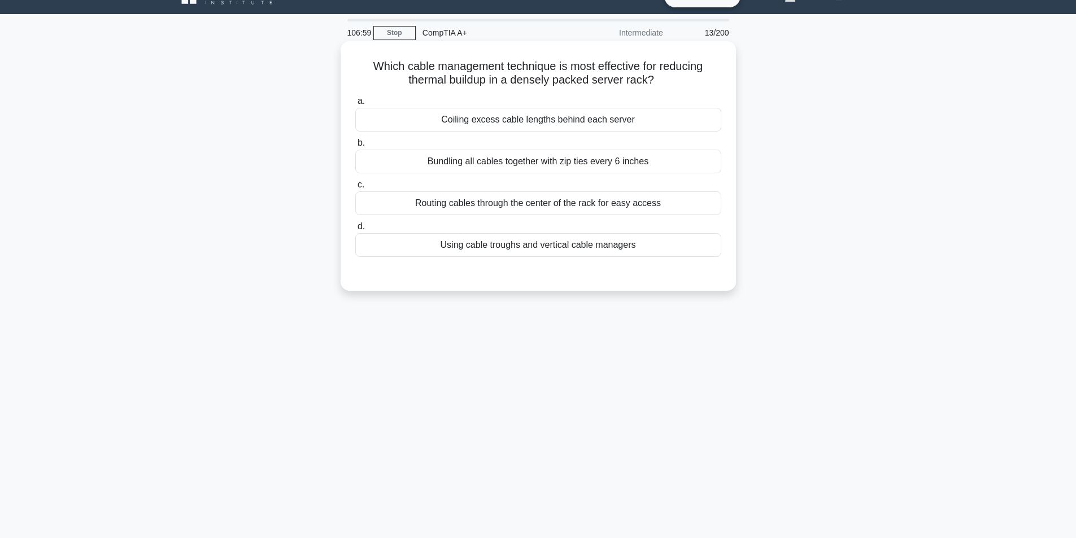
scroll to position [0, 0]
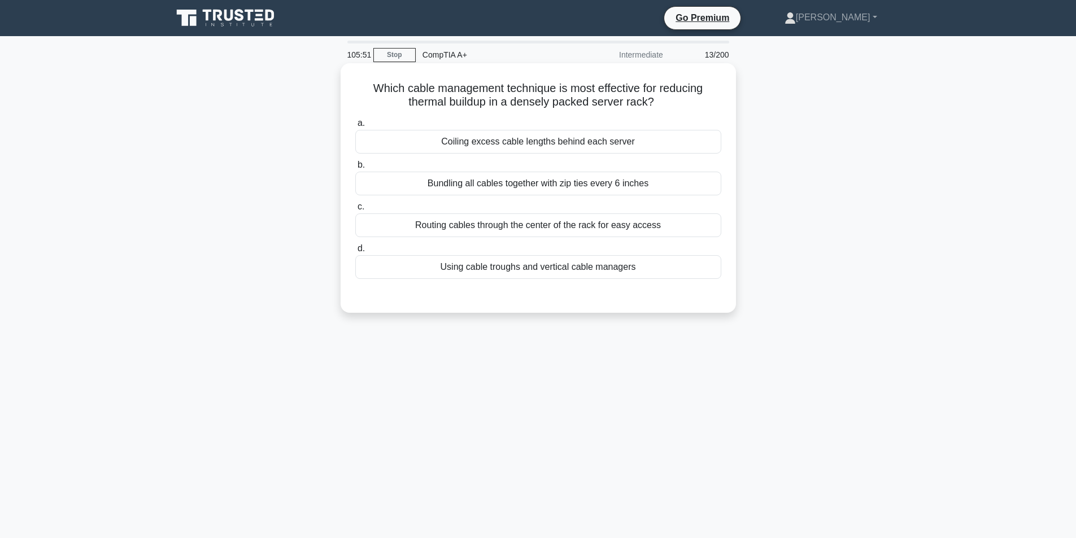
click at [509, 144] on div "Coiling excess cable lengths behind each server" at bounding box center [538, 142] width 366 height 24
click at [355, 127] on input "a. Coiling excess cable lengths behind each server" at bounding box center [355, 123] width 0 height 7
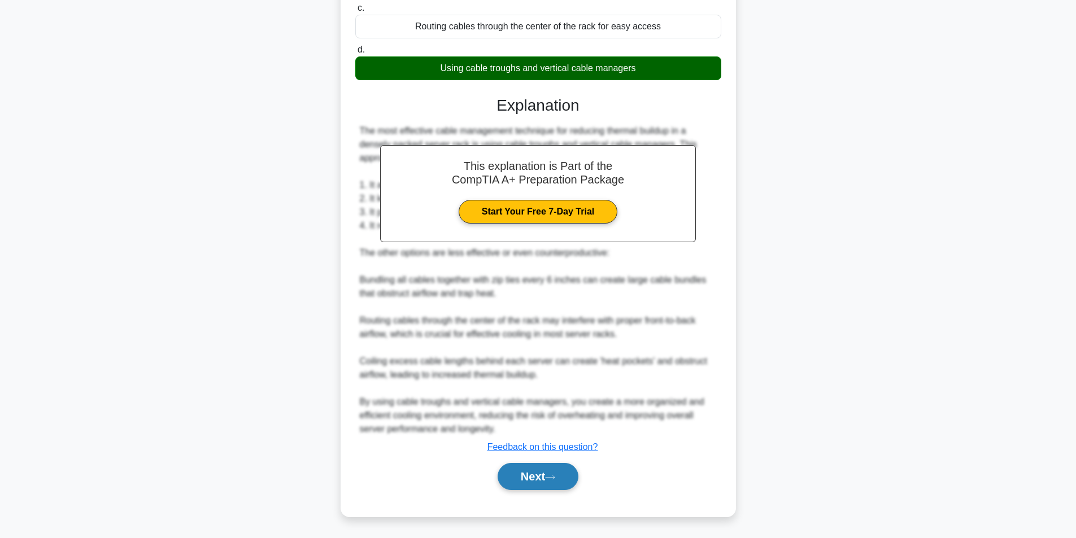
click at [536, 475] on button "Next" at bounding box center [538, 476] width 81 height 27
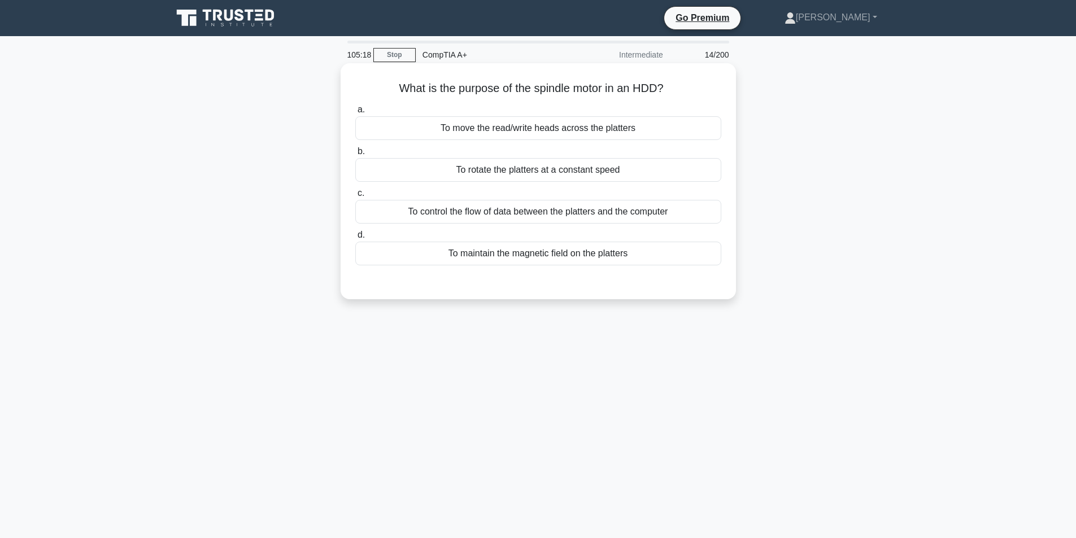
click at [591, 133] on div "To move the read/write heads across the platters" at bounding box center [538, 128] width 366 height 24
click at [355, 114] on input "a. To move the read/write heads across the platters" at bounding box center [355, 109] width 0 height 7
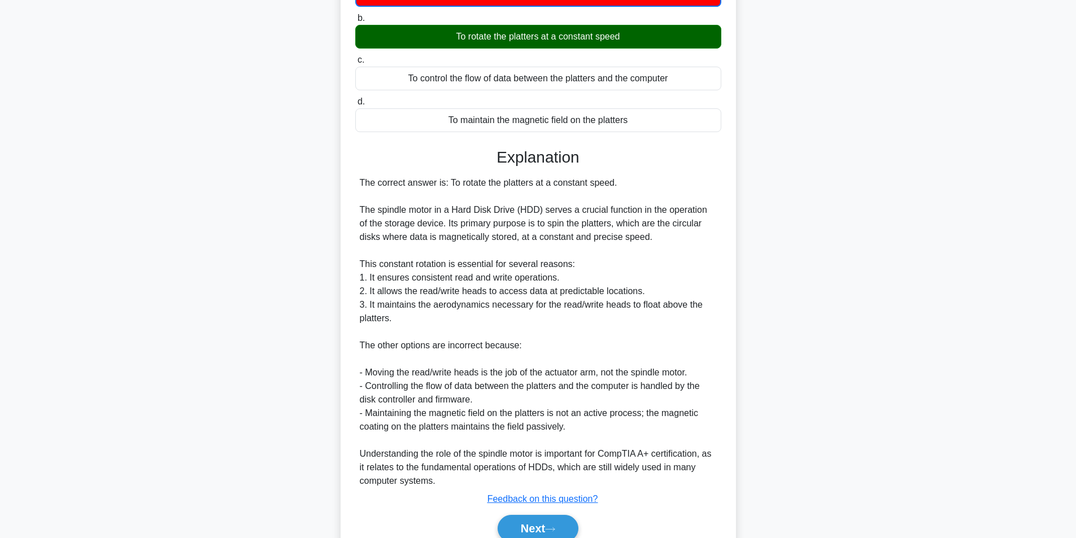
scroll to position [187, 0]
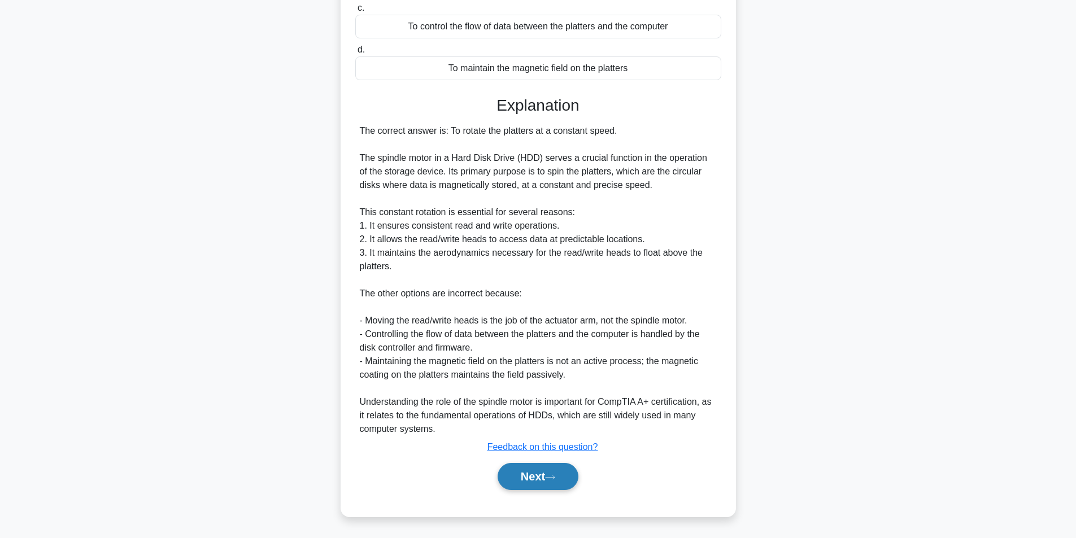
click at [538, 480] on button "Next" at bounding box center [538, 476] width 81 height 27
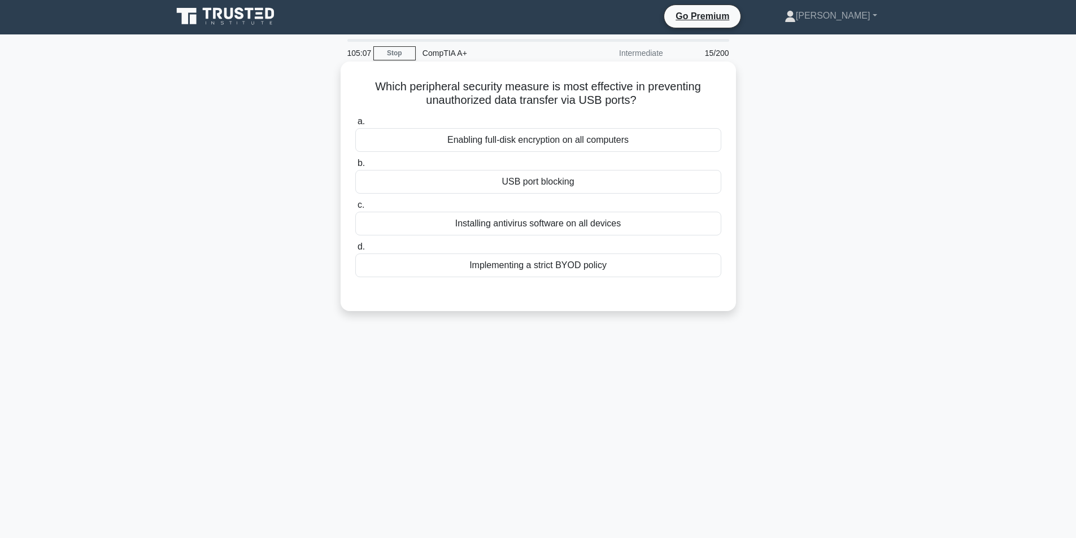
scroll to position [0, 0]
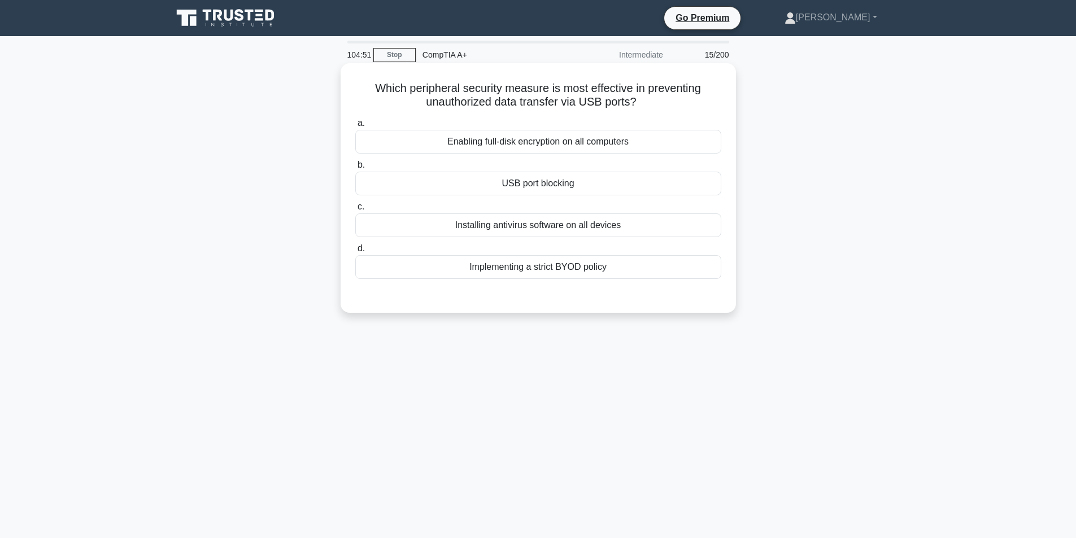
click at [573, 196] on div "a. Enabling full-disk encryption on all computers b. USB port blocking c. d." at bounding box center [538, 197] width 380 height 167
click at [576, 188] on div "USB port blocking" at bounding box center [538, 184] width 366 height 24
click at [355, 169] on input "b. USB port blocking" at bounding box center [355, 165] width 0 height 7
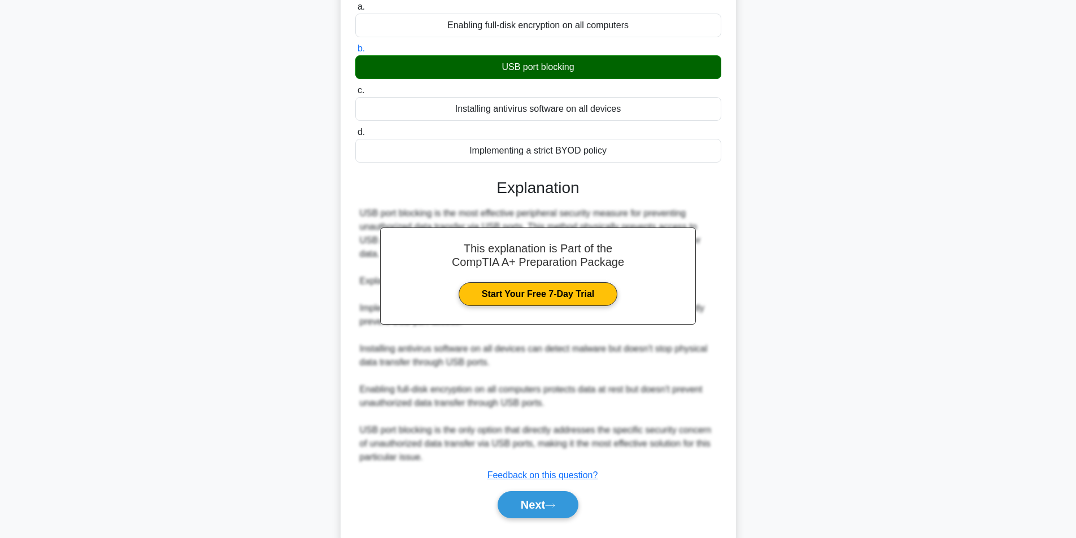
scroll to position [132, 0]
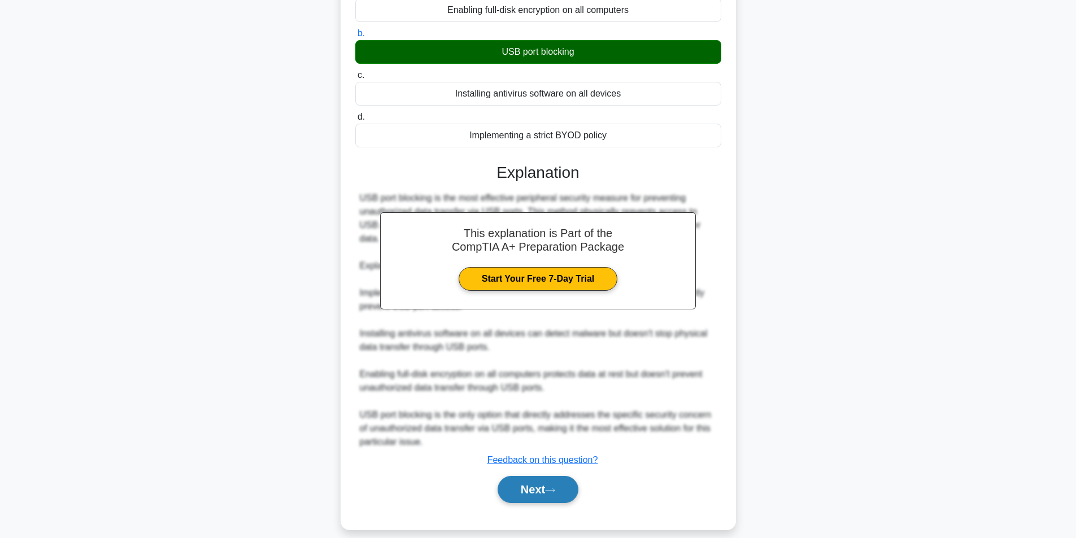
click at [539, 472] on div "Next" at bounding box center [538, 490] width 366 height 36
click at [537, 476] on button "Next" at bounding box center [538, 489] width 81 height 27
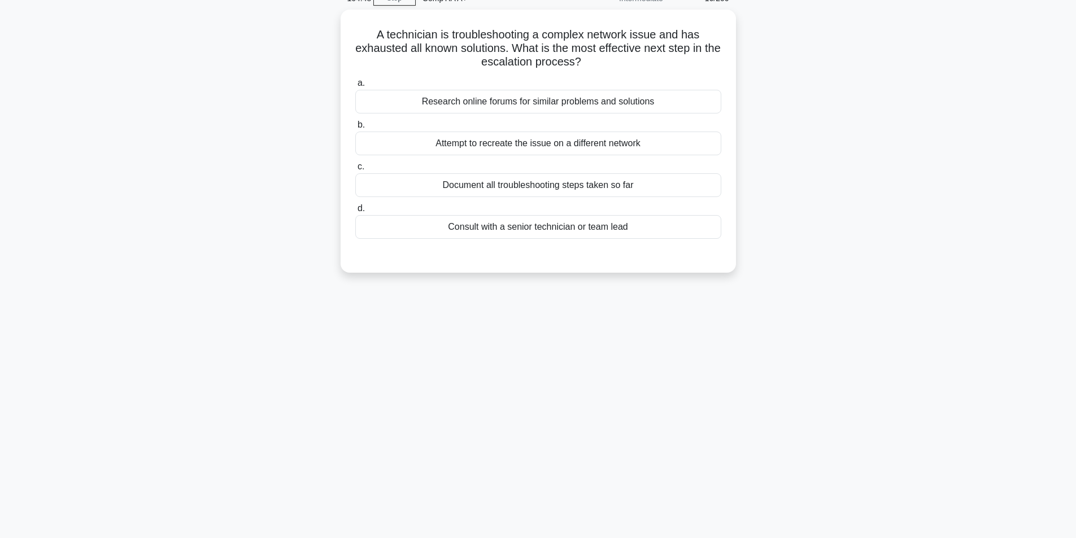
scroll to position [0, 0]
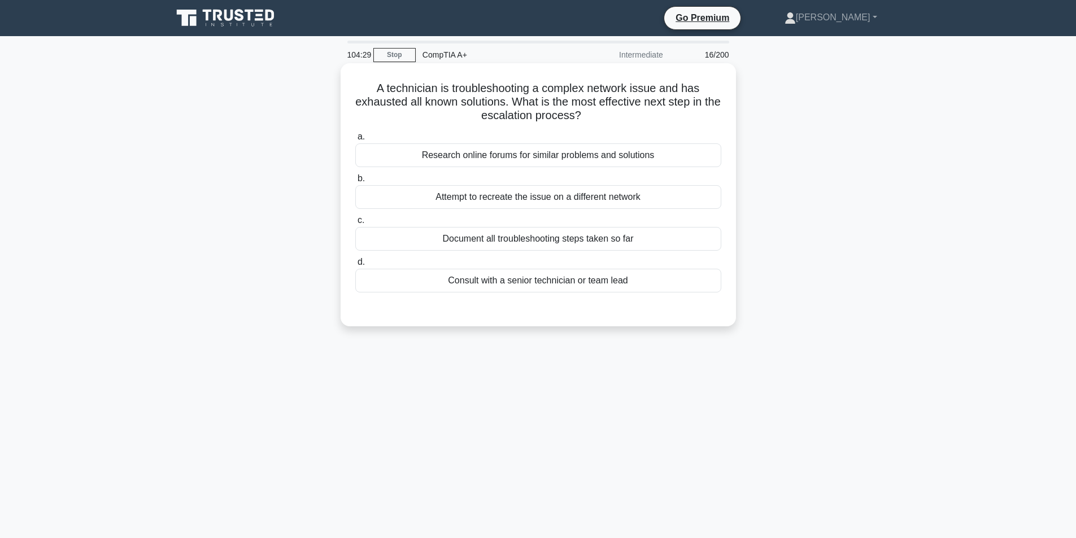
click at [542, 272] on div "Consult with a senior technician or team lead" at bounding box center [538, 281] width 366 height 24
click at [355, 266] on input "d. Consult with a senior technician or team lead" at bounding box center [355, 262] width 0 height 7
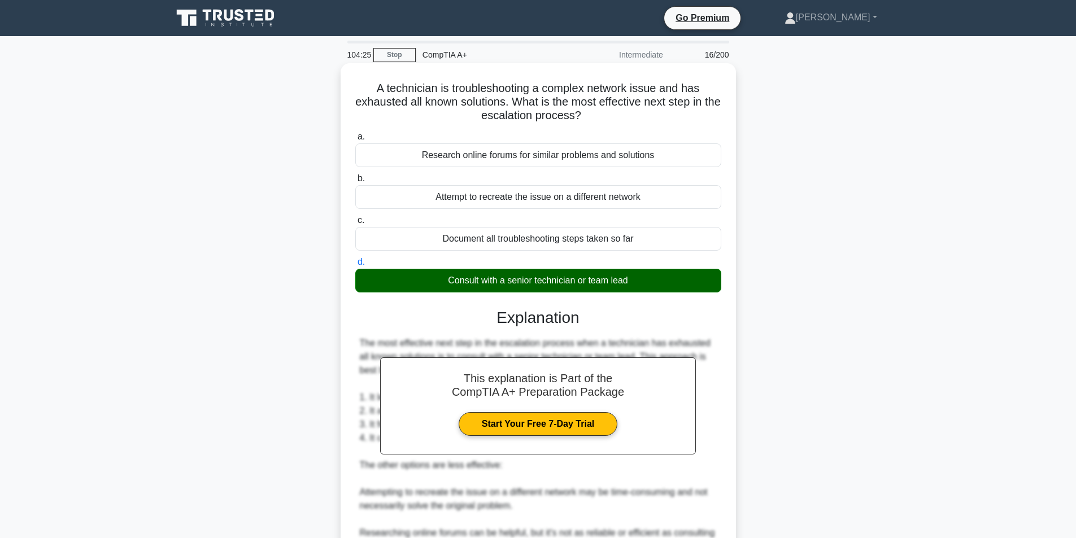
scroll to position [213, 0]
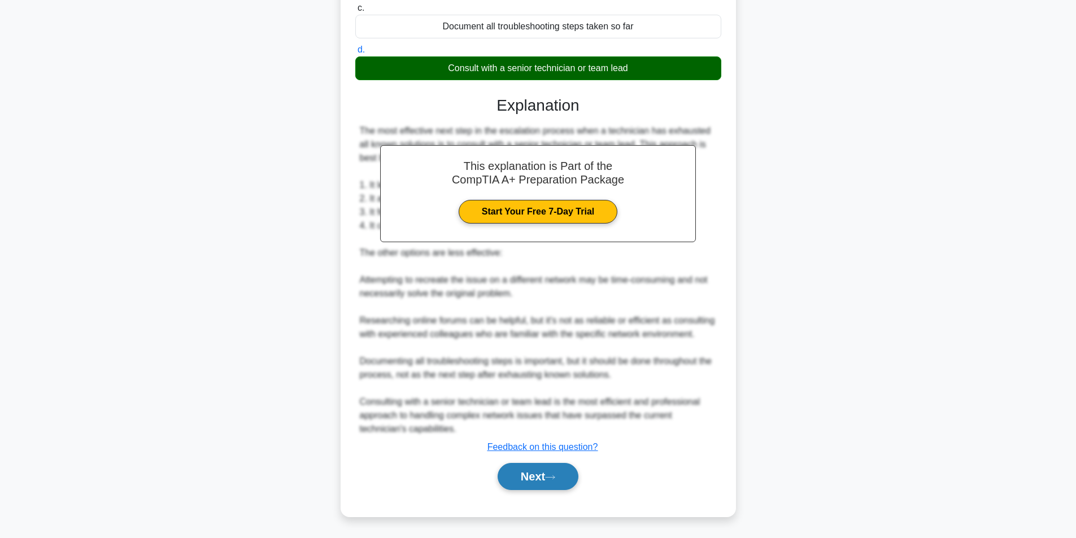
click at [532, 481] on button "Next" at bounding box center [538, 476] width 81 height 27
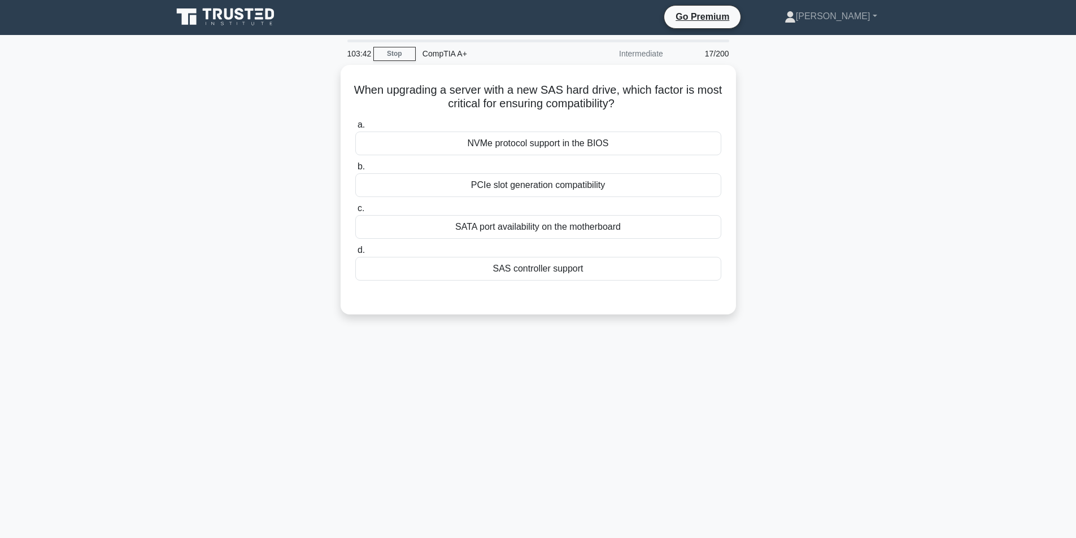
scroll to position [0, 0]
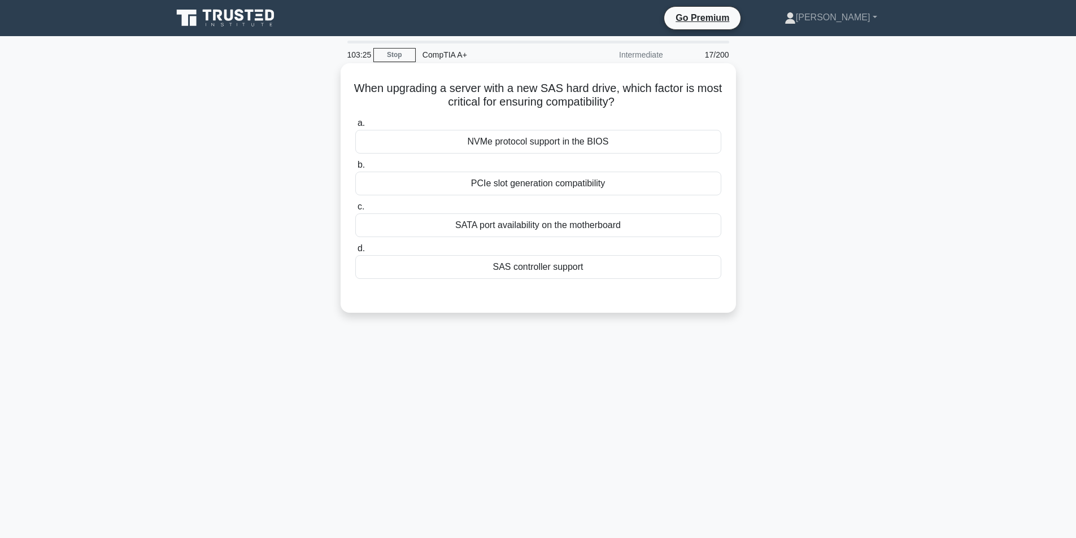
click at [592, 264] on div "SAS controller support" at bounding box center [538, 267] width 366 height 24
click at [355, 252] on input "d. SAS controller support" at bounding box center [355, 248] width 0 height 7
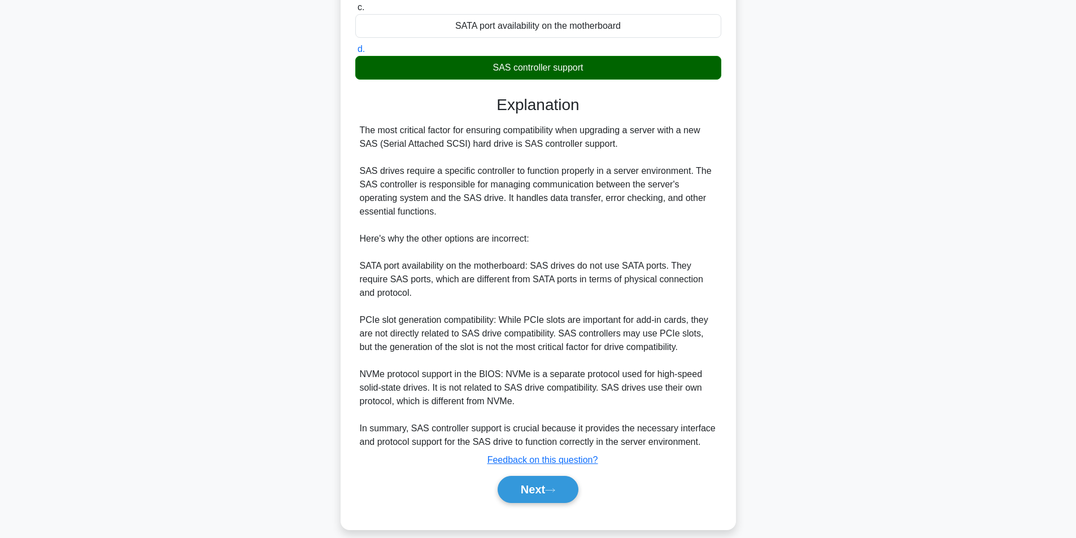
scroll to position [213, 0]
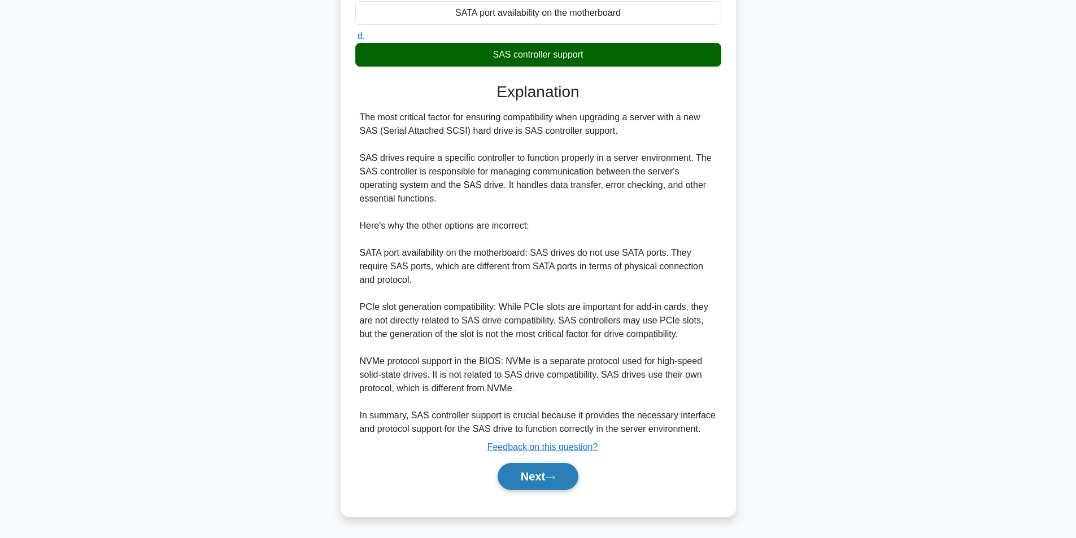
click at [511, 485] on button "Next" at bounding box center [538, 476] width 81 height 27
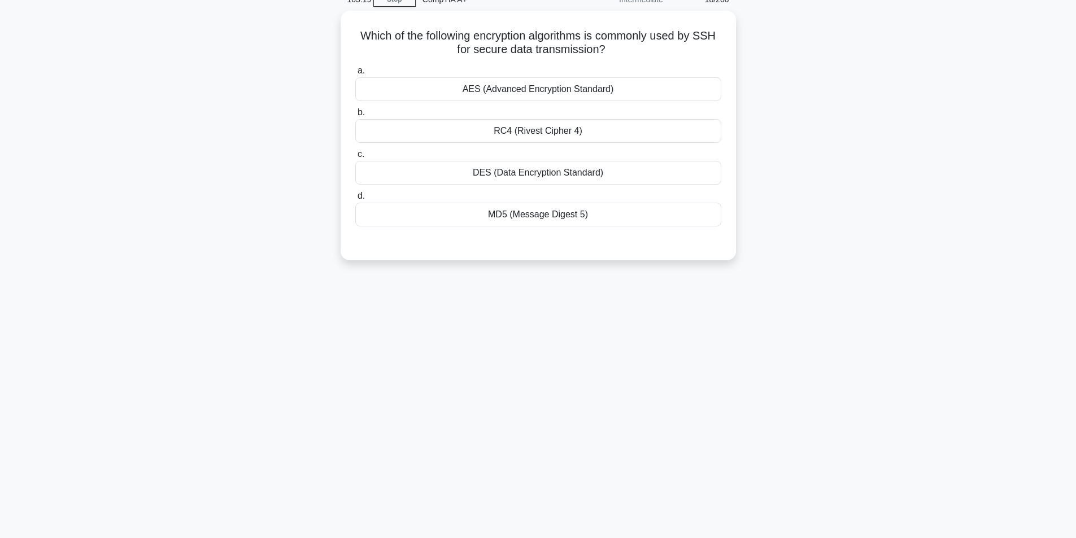
scroll to position [0, 0]
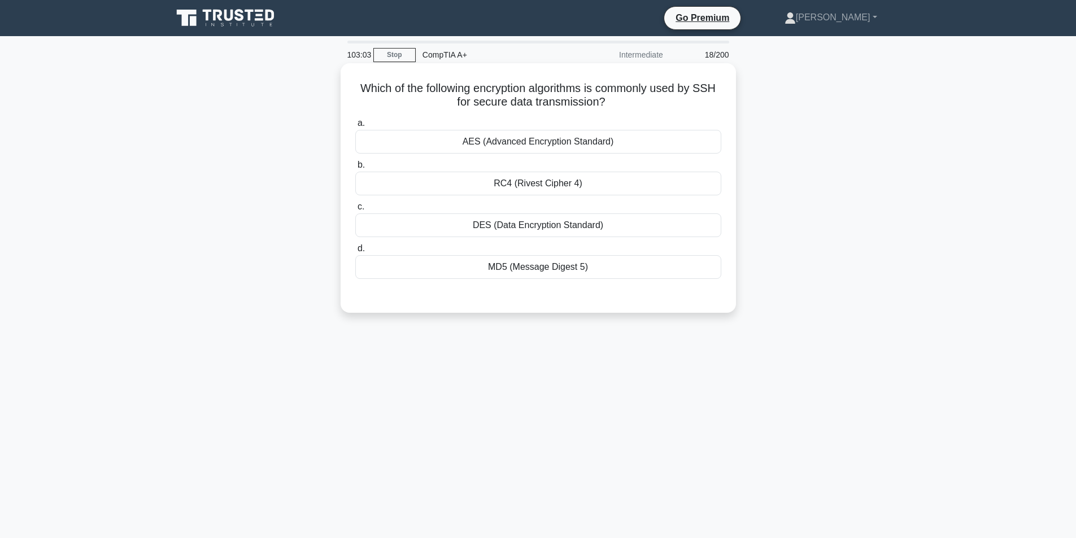
click at [531, 220] on div "DES (Data Encryption Standard)" at bounding box center [538, 226] width 366 height 24
click at [355, 211] on input "c. DES (Data Encryption Standard)" at bounding box center [355, 206] width 0 height 7
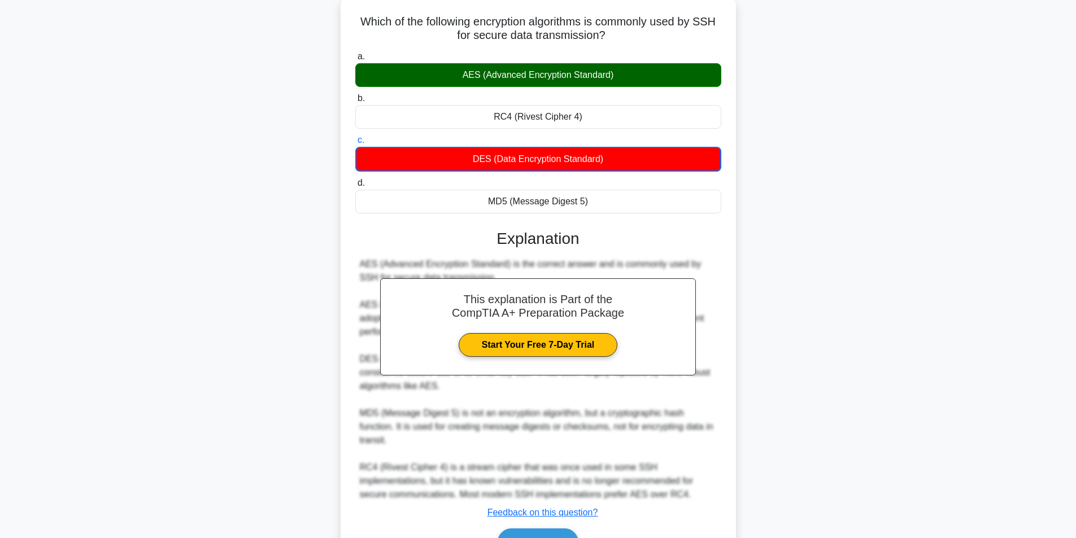
scroll to position [133, 0]
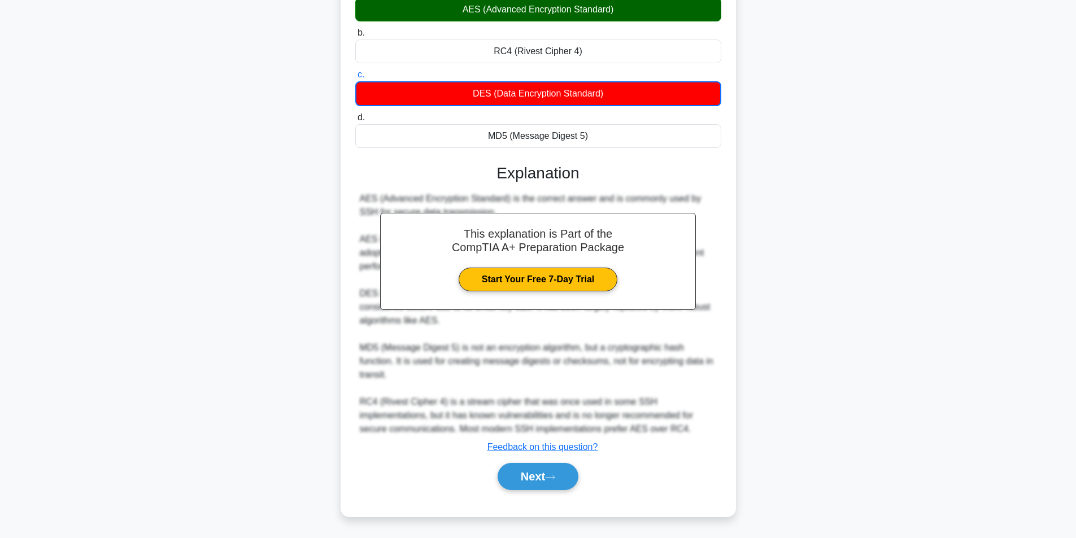
click at [552, 491] on div "Next" at bounding box center [538, 477] width 366 height 36
click at [556, 470] on button "Next" at bounding box center [538, 476] width 81 height 27
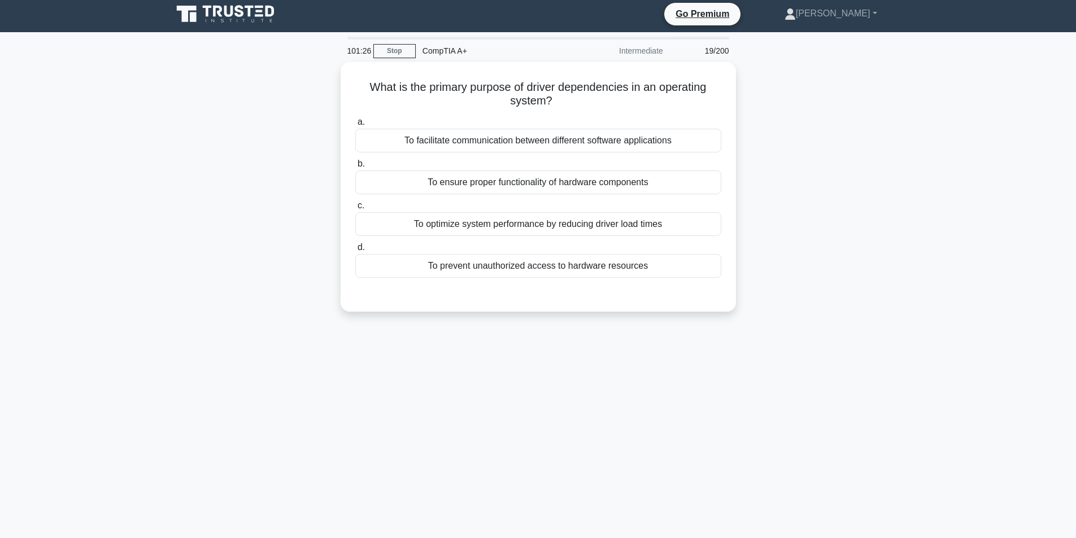
scroll to position [0, 0]
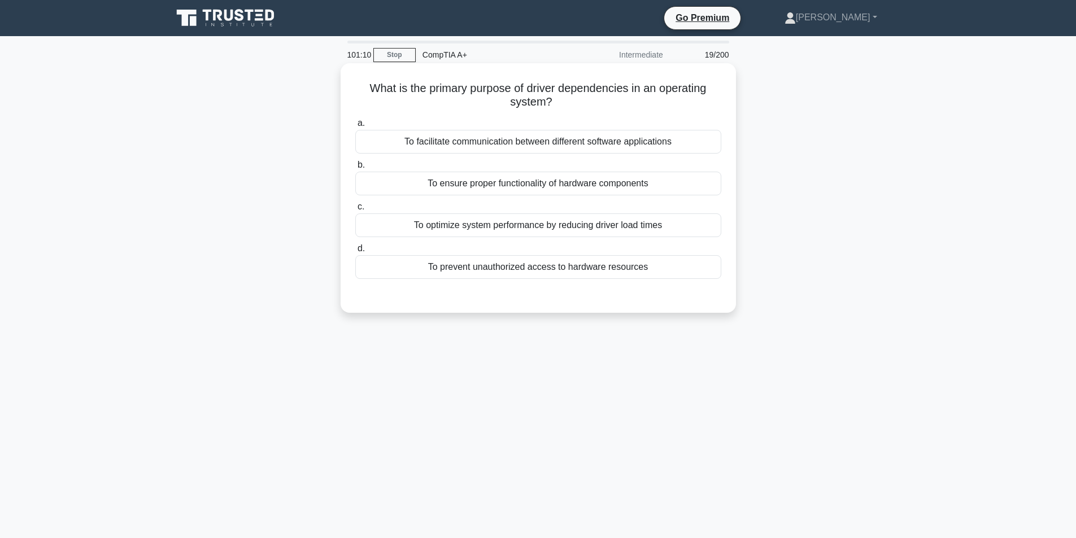
click at [661, 180] on div "To ensure proper functionality of hardware components" at bounding box center [538, 184] width 366 height 24
click at [355, 169] on input "b. To ensure proper functionality of hardware components" at bounding box center [355, 165] width 0 height 7
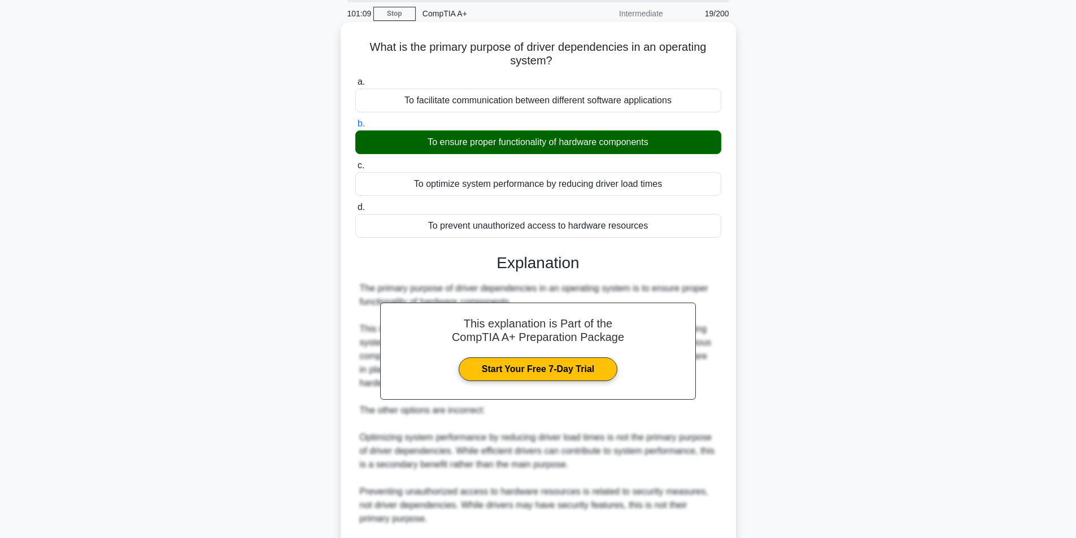
scroll to position [186, 0]
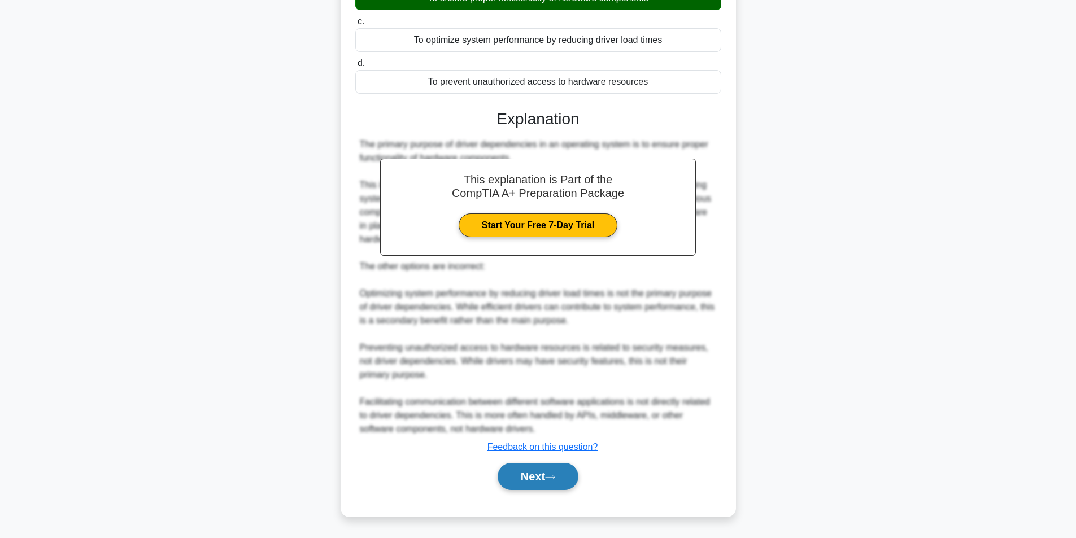
click at [542, 473] on button "Next" at bounding box center [538, 476] width 81 height 27
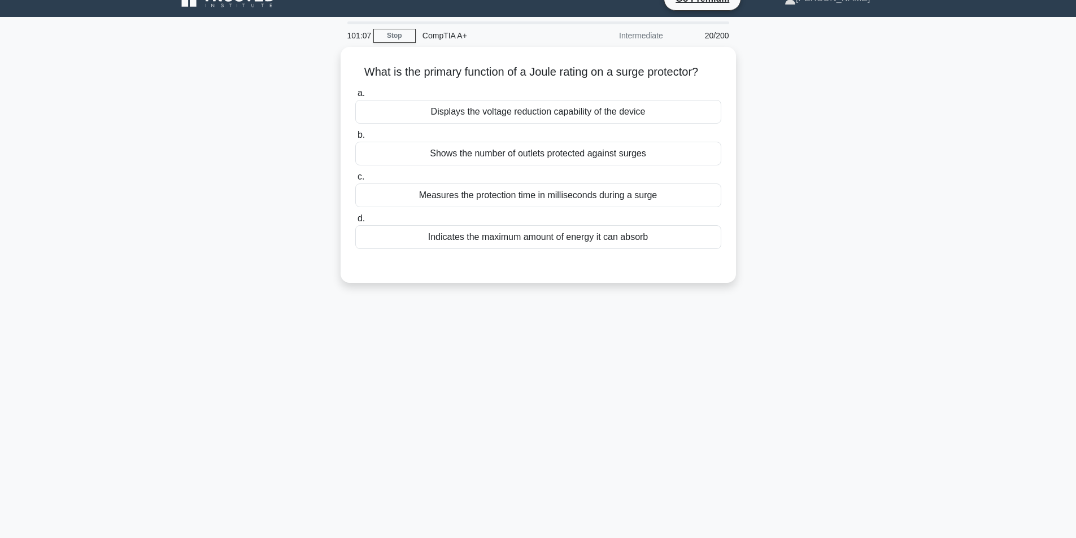
scroll to position [0, 0]
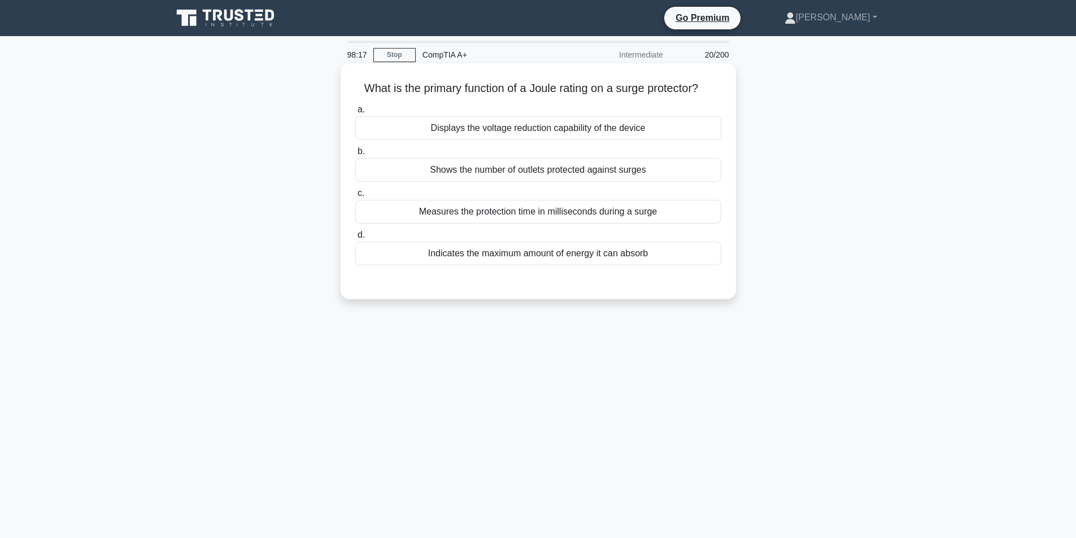
click at [634, 262] on div "Indicates the maximum amount of energy it can absorb" at bounding box center [538, 254] width 366 height 24
click at [355, 239] on input "d. Indicates the maximum amount of energy it can absorb" at bounding box center [355, 235] width 0 height 7
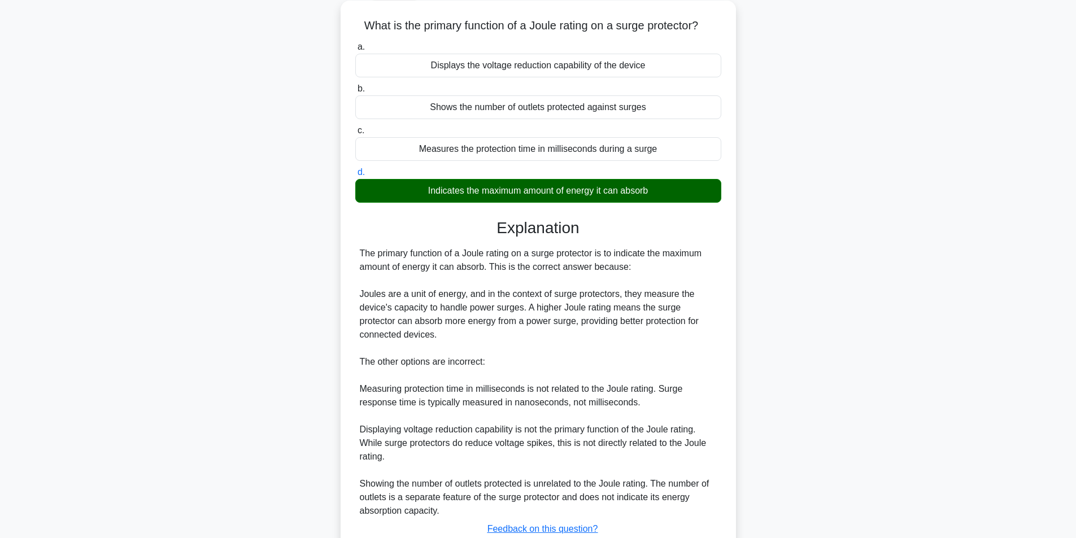
scroll to position [145, 0]
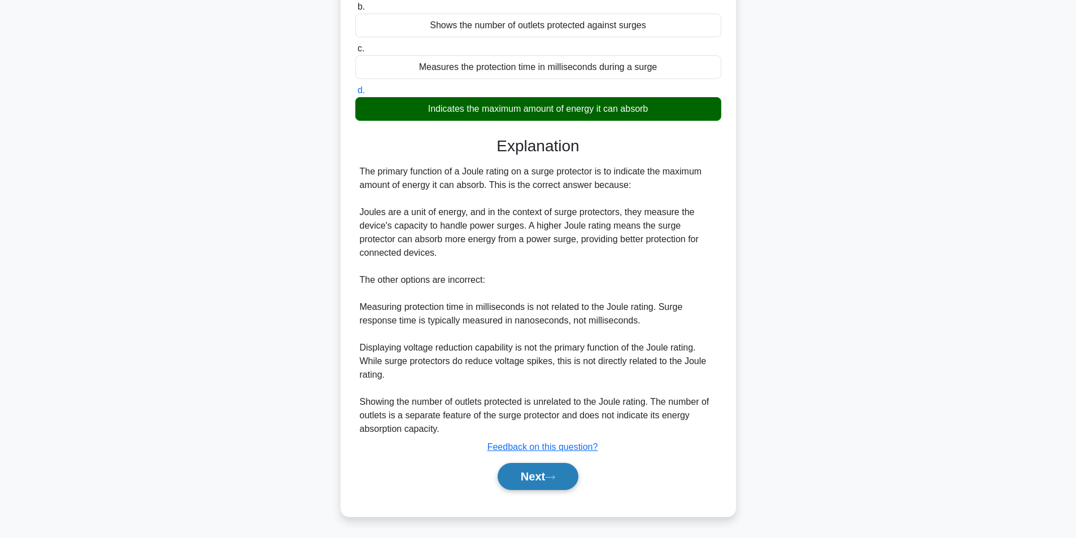
click at [555, 478] on icon at bounding box center [550, 477] width 9 height 3
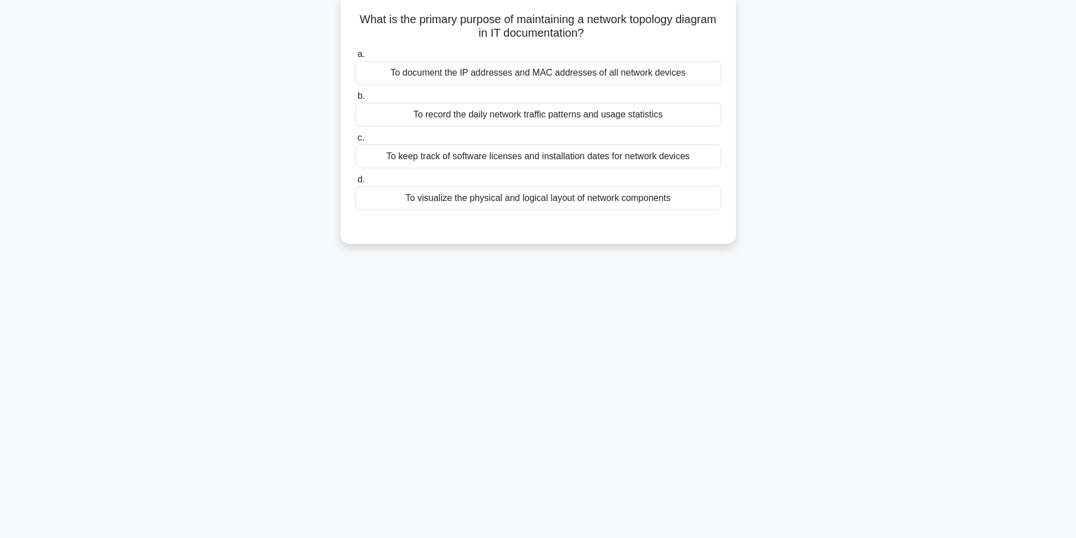
scroll to position [0, 0]
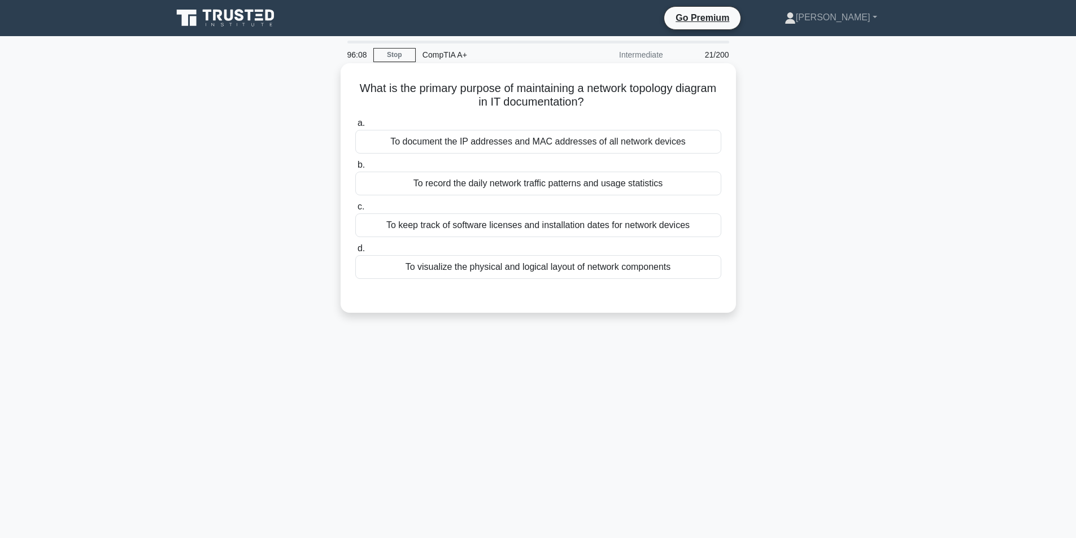
click at [609, 267] on div "To visualize the physical and logical layout of network components" at bounding box center [538, 267] width 366 height 24
click at [355, 252] on input "d. To visualize the physical and logical layout of network components" at bounding box center [355, 248] width 0 height 7
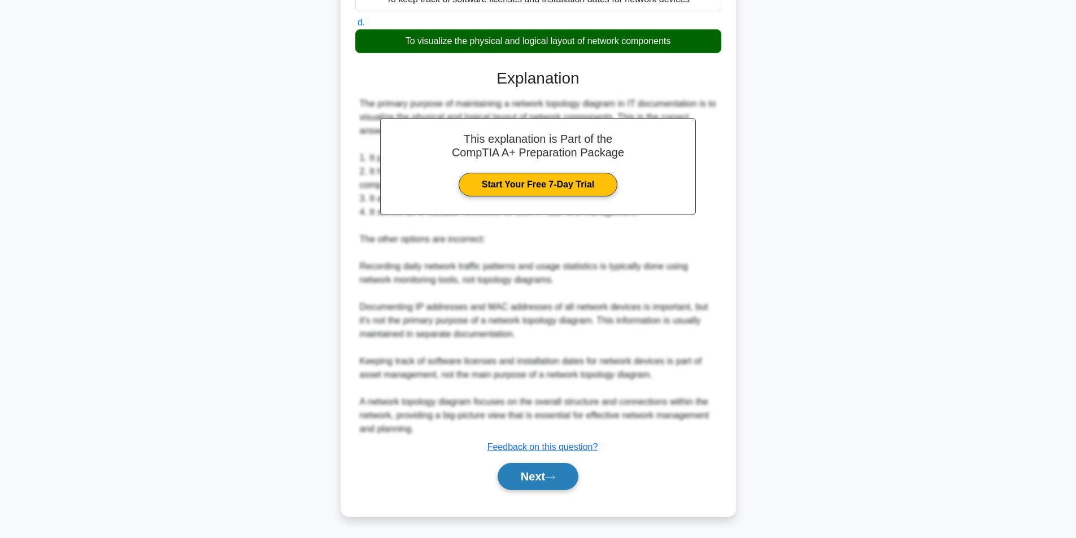
click at [527, 476] on button "Next" at bounding box center [538, 476] width 81 height 27
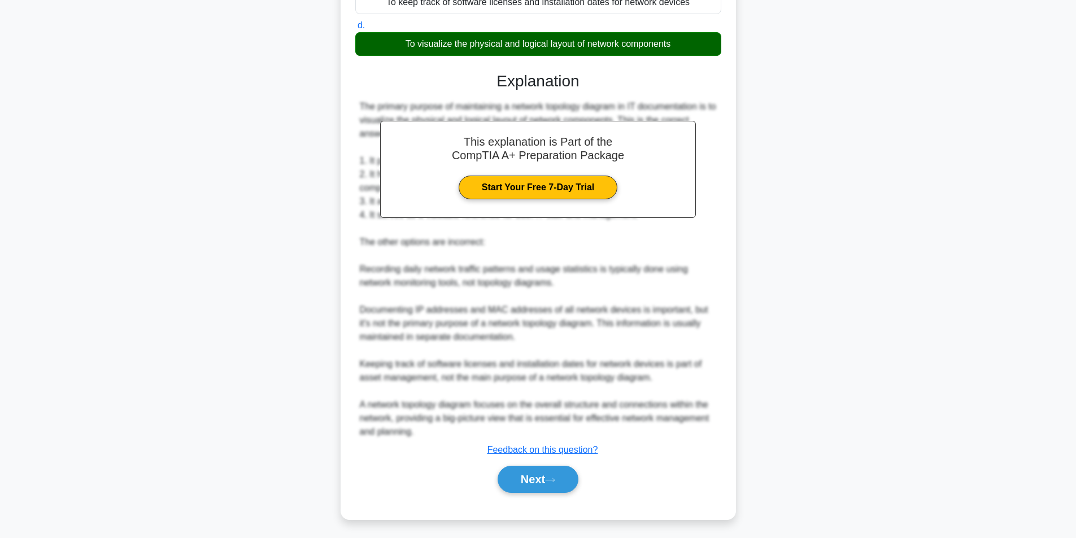
scroll to position [72, 0]
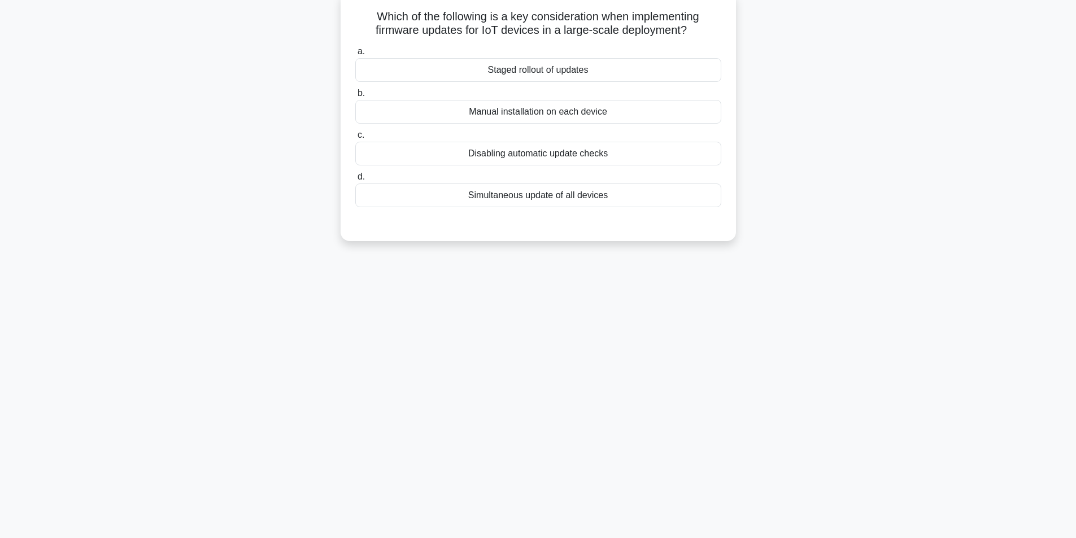
click at [638, 73] on div "Staged rollout of updates" at bounding box center [538, 70] width 366 height 24
click at [355, 55] on input "a. Staged rollout of updates" at bounding box center [355, 51] width 0 height 7
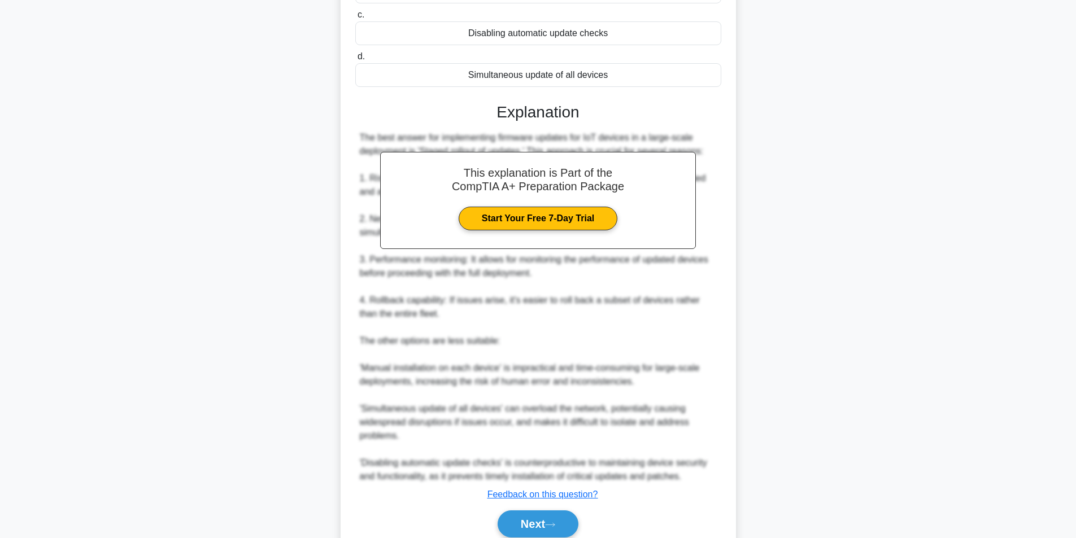
scroll to position [240, 0]
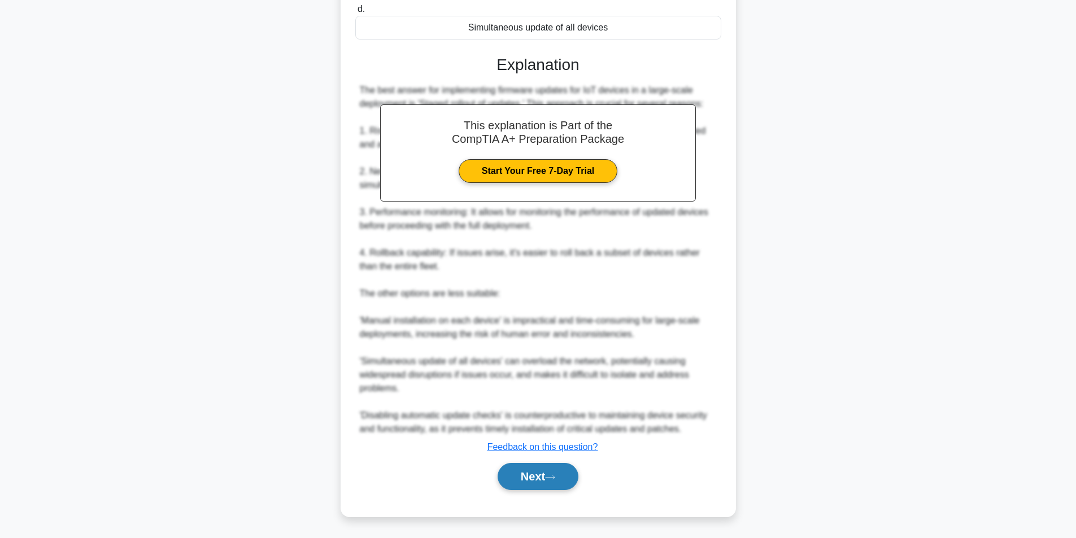
click at [525, 480] on button "Next" at bounding box center [538, 476] width 81 height 27
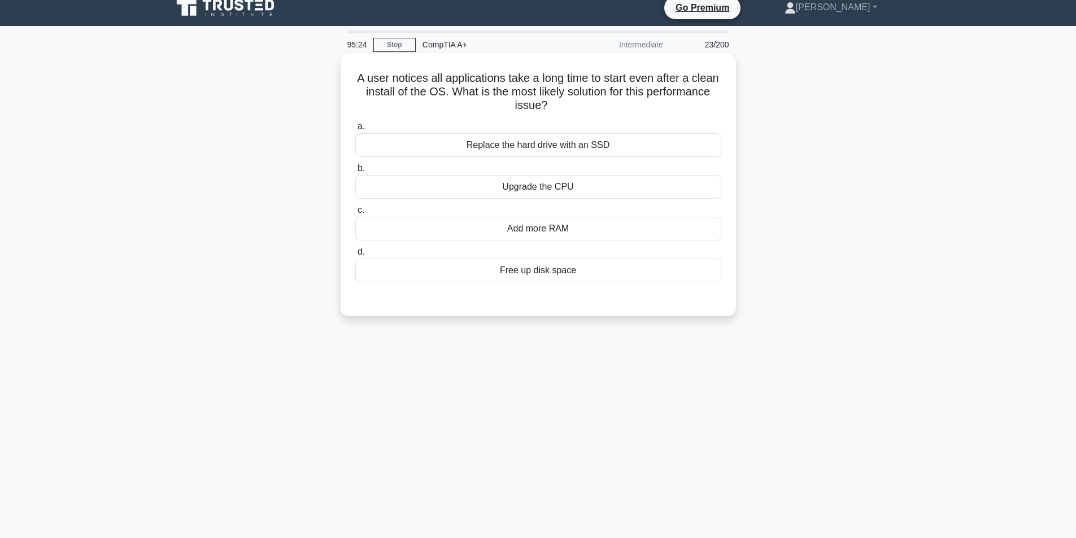
scroll to position [0, 0]
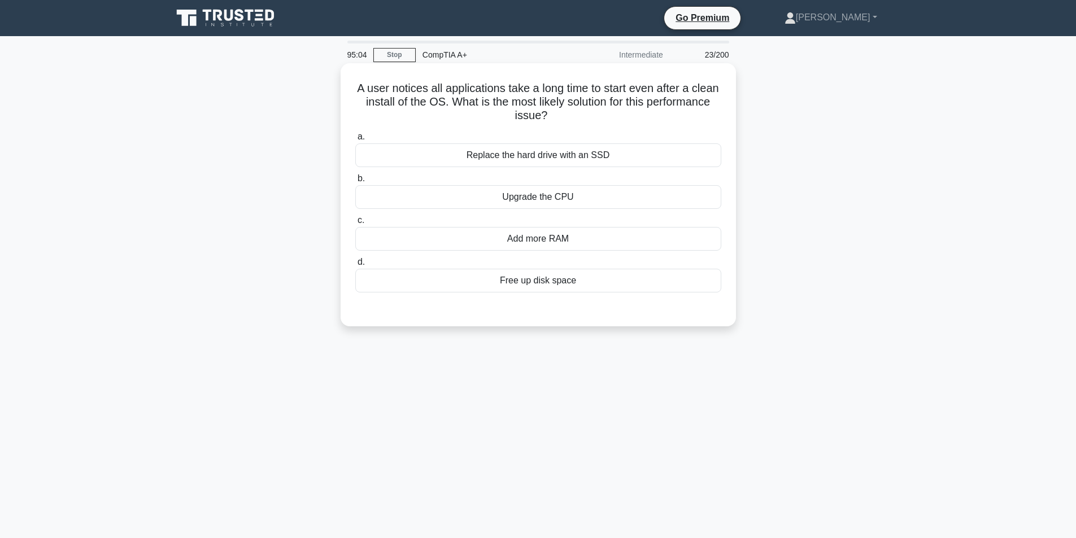
click at [576, 160] on div "Replace the hard drive with an SSD" at bounding box center [538, 155] width 366 height 24
click at [355, 141] on input "a. Replace the hard drive with an SSD" at bounding box center [355, 136] width 0 height 7
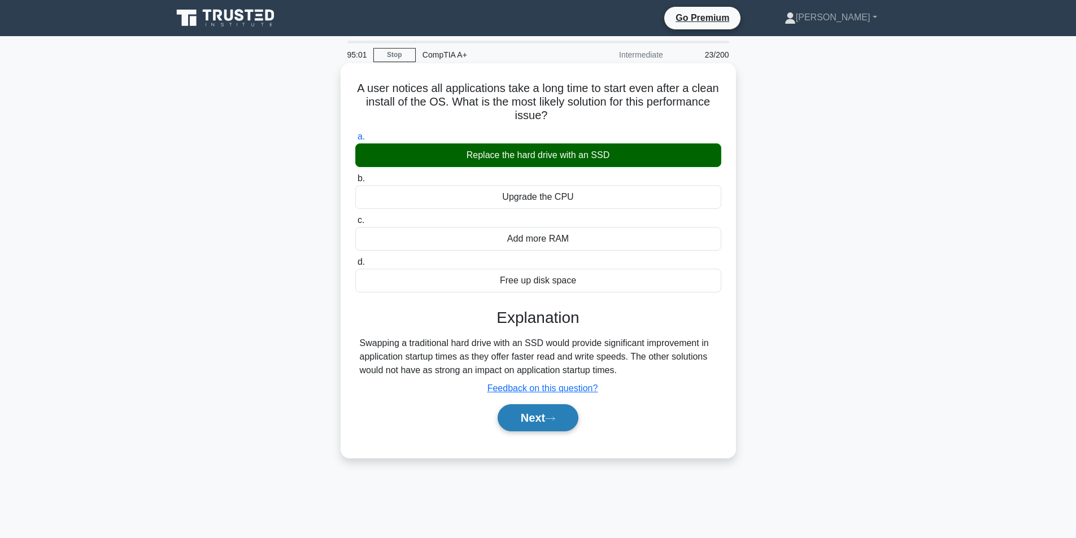
click at [530, 416] on button "Next" at bounding box center [538, 417] width 81 height 27
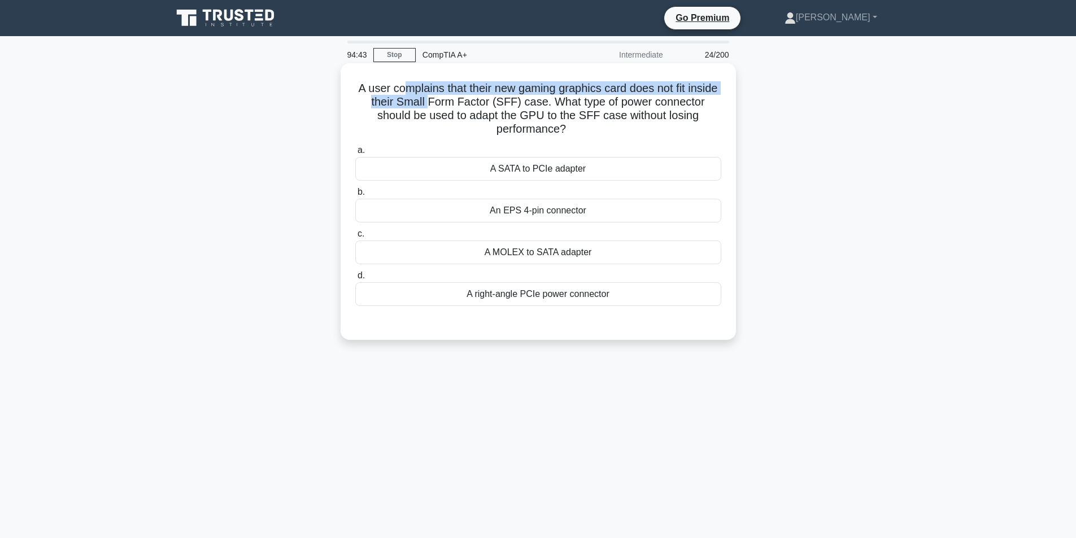
drag, startPoint x: 413, startPoint y: 89, endPoint x: 446, endPoint y: 101, distance: 34.8
click at [446, 101] on h5 "A user complains that their new gaming graphics card does not fit inside their …" at bounding box center [538, 108] width 368 height 55
click at [418, 108] on h5 "A user complains that their new gaming graphics card does not fit inside their …" at bounding box center [538, 108] width 368 height 55
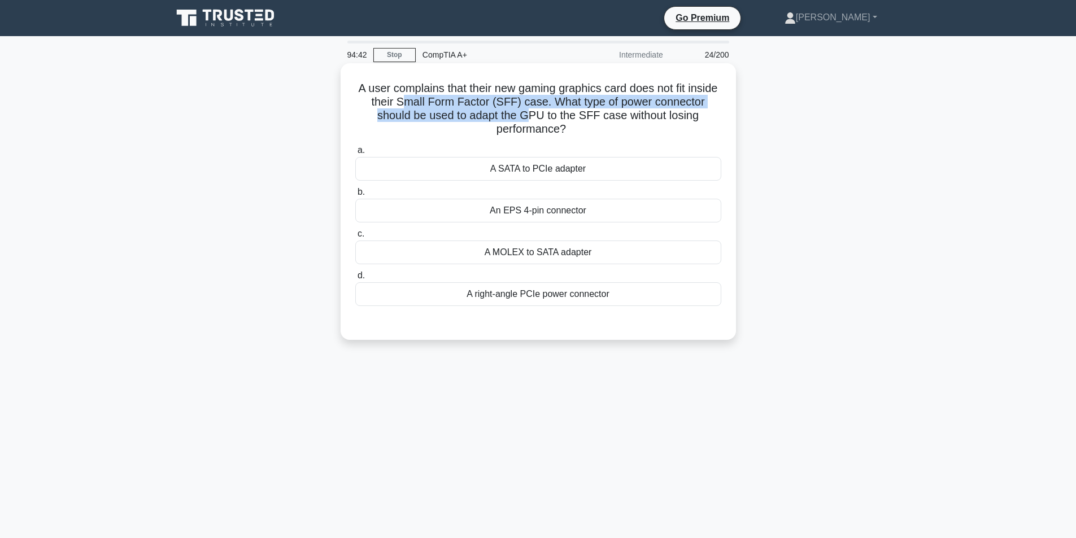
drag, startPoint x: 422, startPoint y: 104, endPoint x: 527, endPoint y: 115, distance: 105.0
click at [527, 115] on h5 "A user complains that their new gaming graphics card does not fit inside their …" at bounding box center [538, 108] width 368 height 55
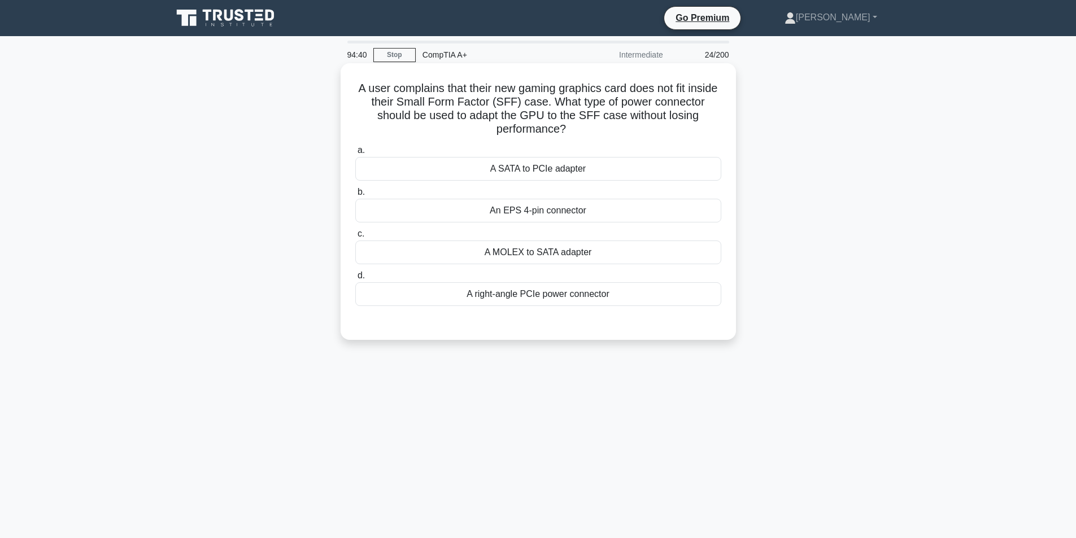
click at [661, 115] on h5 "A user complains that their new gaming graphics card does not fit inside their …" at bounding box center [538, 108] width 368 height 55
click at [544, 301] on div "A right-angle PCIe power connector" at bounding box center [538, 294] width 366 height 24
click at [569, 298] on div "A right-angle PCIe power connector" at bounding box center [538, 294] width 366 height 24
click at [355, 280] on input "d. A right-angle PCIe power connector" at bounding box center [355, 275] width 0 height 7
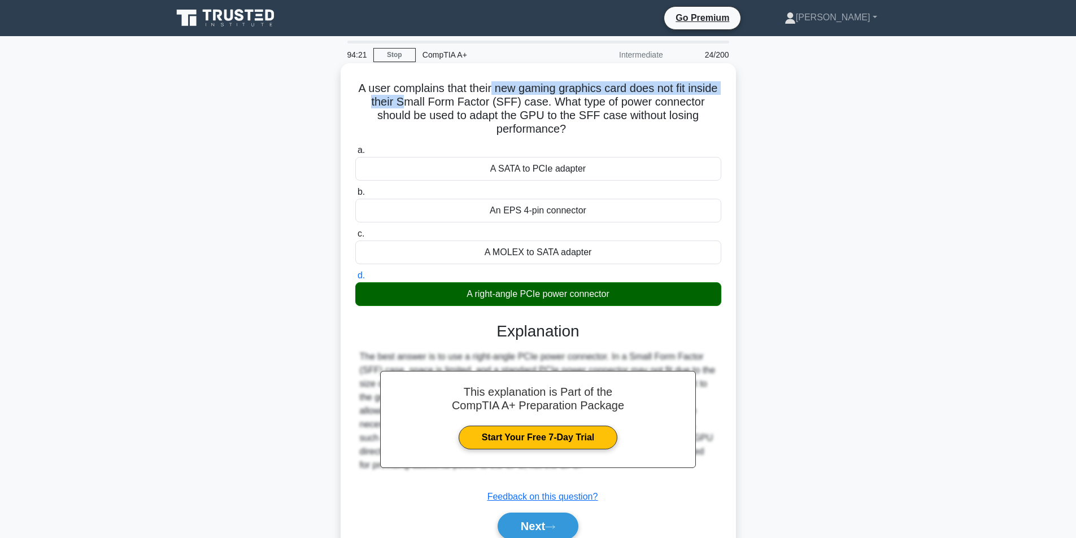
drag, startPoint x: 420, startPoint y: 96, endPoint x: 508, endPoint y: 95, distance: 87.5
click at [508, 95] on h5 "A user complains that their new gaming graphics card does not fit inside their …" at bounding box center [538, 108] width 368 height 55
click at [476, 103] on h5 "A user complains that their new gaming graphics card does not fit inside their …" at bounding box center [538, 108] width 368 height 55
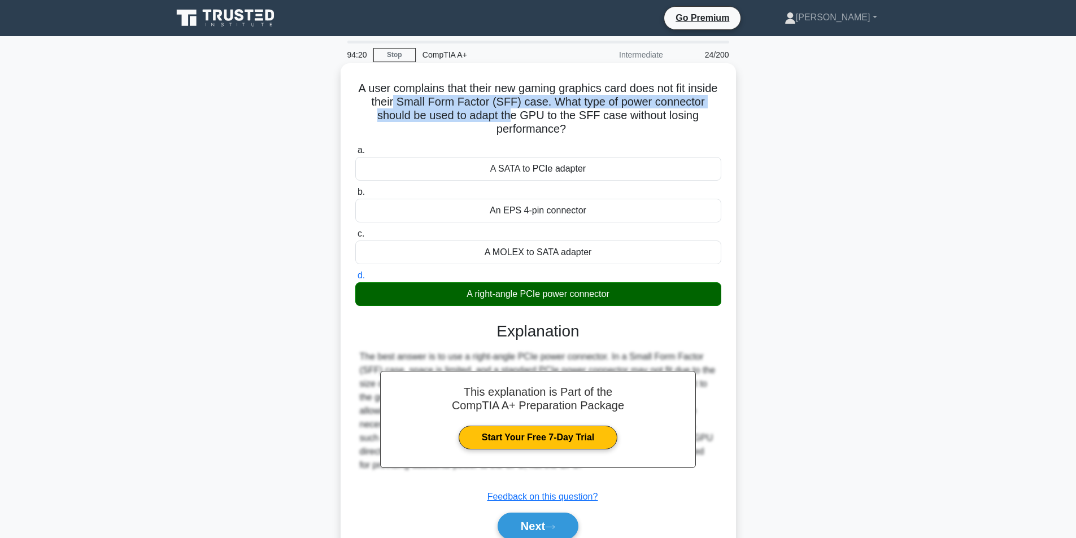
drag, startPoint x: 410, startPoint y: 99, endPoint x: 520, endPoint y: 114, distance: 110.6
click at [517, 114] on h5 "A user complains that their new gaming graphics card does not fit inside their …" at bounding box center [538, 108] width 368 height 55
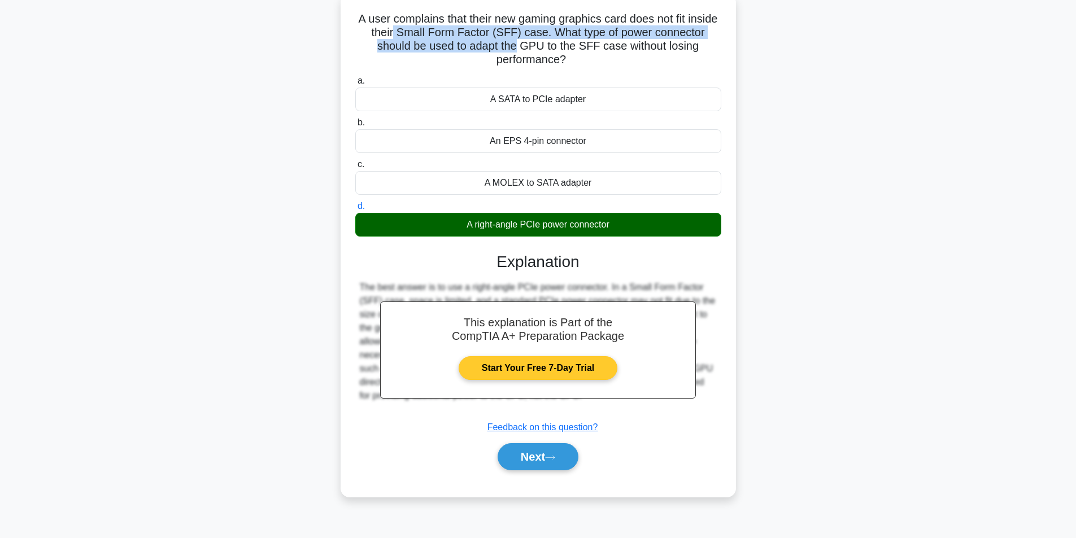
scroll to position [72, 0]
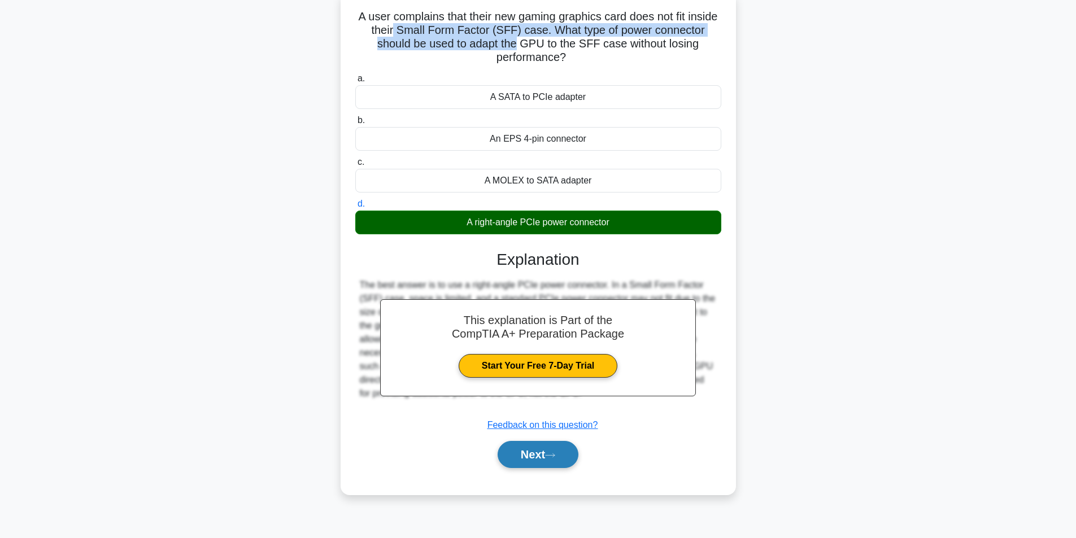
click at [528, 455] on button "Next" at bounding box center [538, 454] width 81 height 27
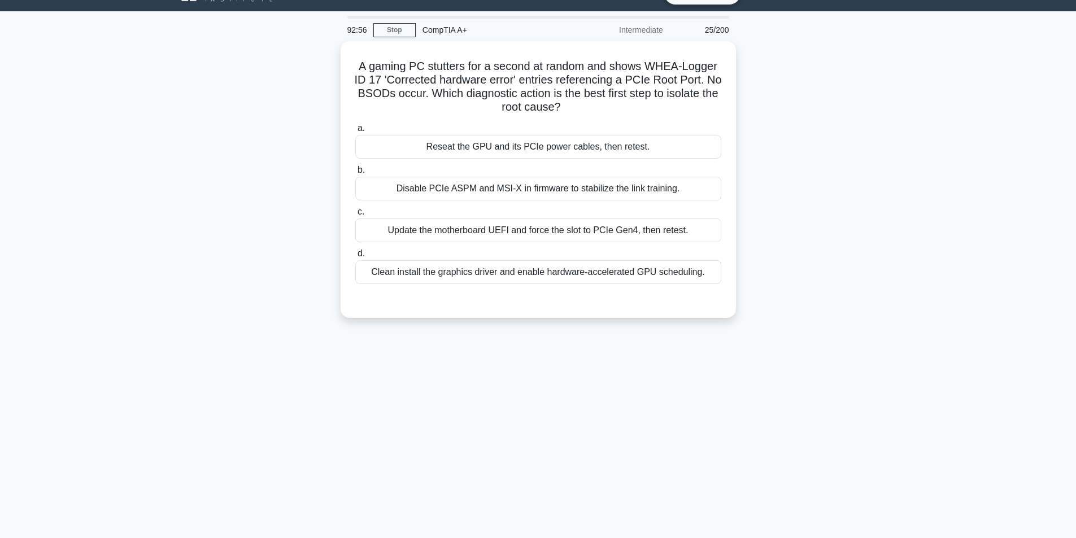
scroll to position [15, 0]
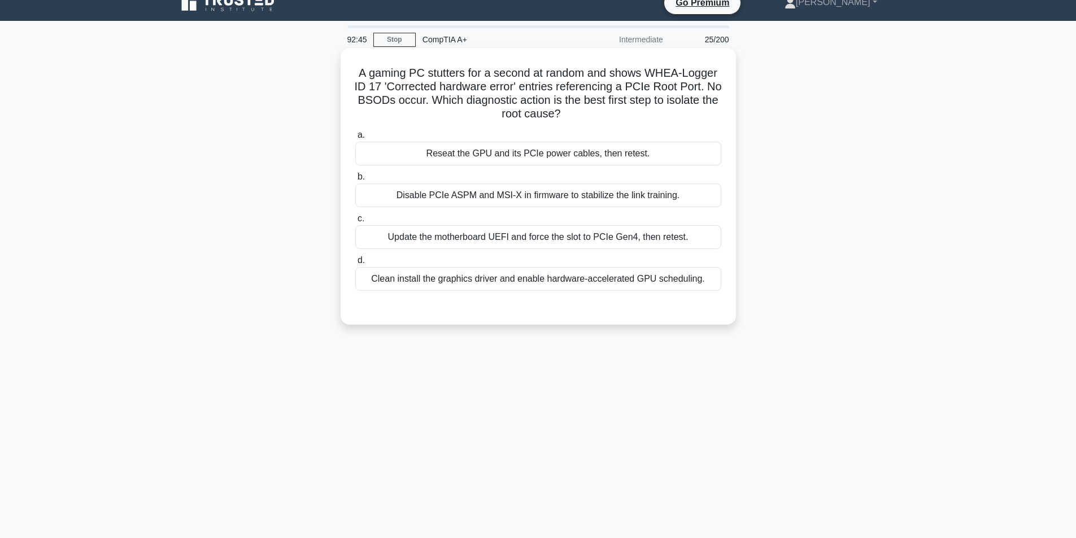
click at [644, 158] on div "Reseat the GPU and its PCIe power cables, then retest." at bounding box center [538, 154] width 366 height 24
click at [355, 139] on input "a. Reseat the GPU and its PCIe power cables, then retest." at bounding box center [355, 135] width 0 height 7
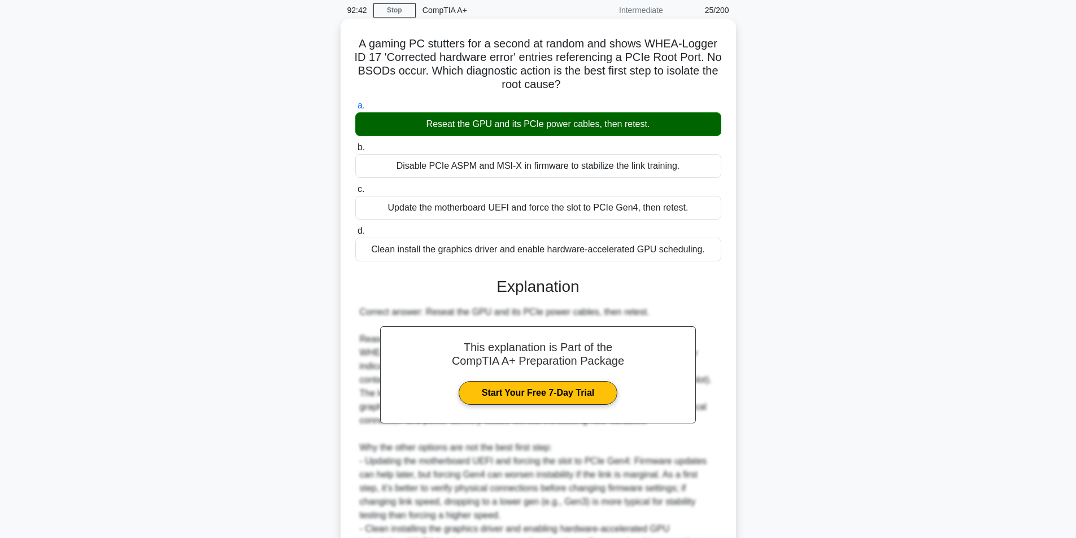
scroll to position [240, 0]
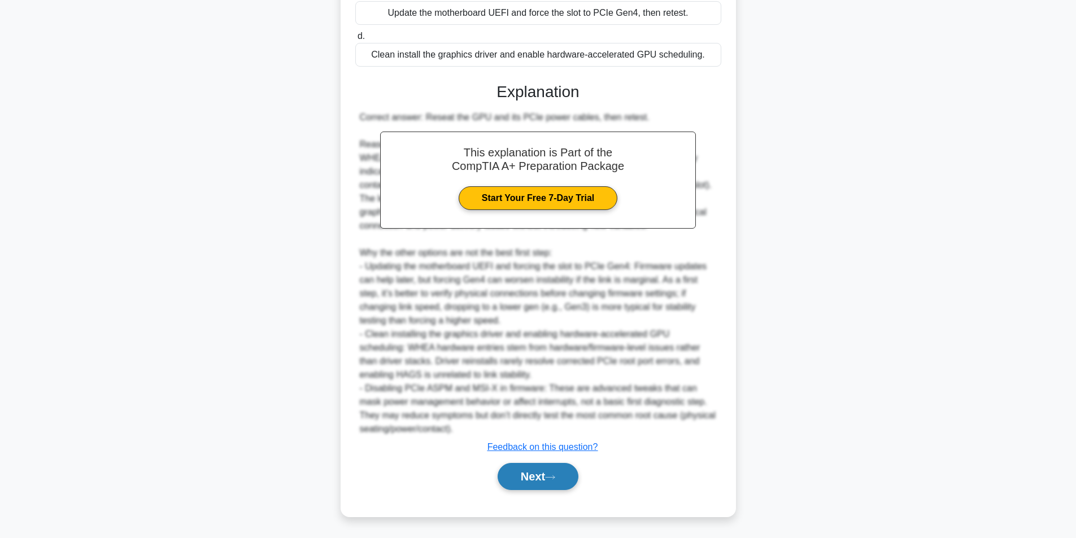
click at [554, 482] on button "Next" at bounding box center [538, 476] width 81 height 27
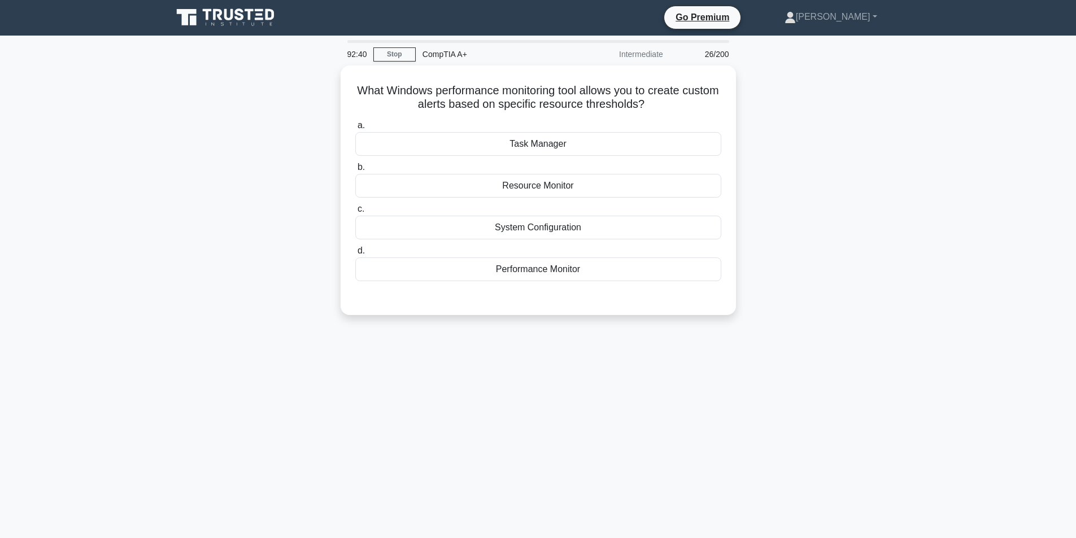
scroll to position [0, 0]
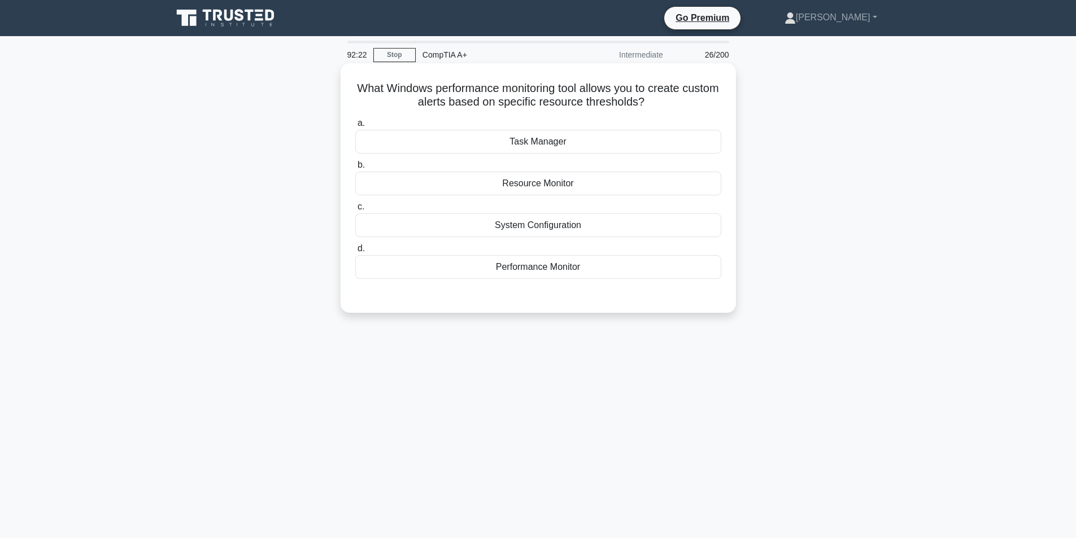
click at [653, 271] on div "Performance Monitor" at bounding box center [538, 267] width 366 height 24
click at [355, 252] on input "d. Performance Monitor" at bounding box center [355, 248] width 0 height 7
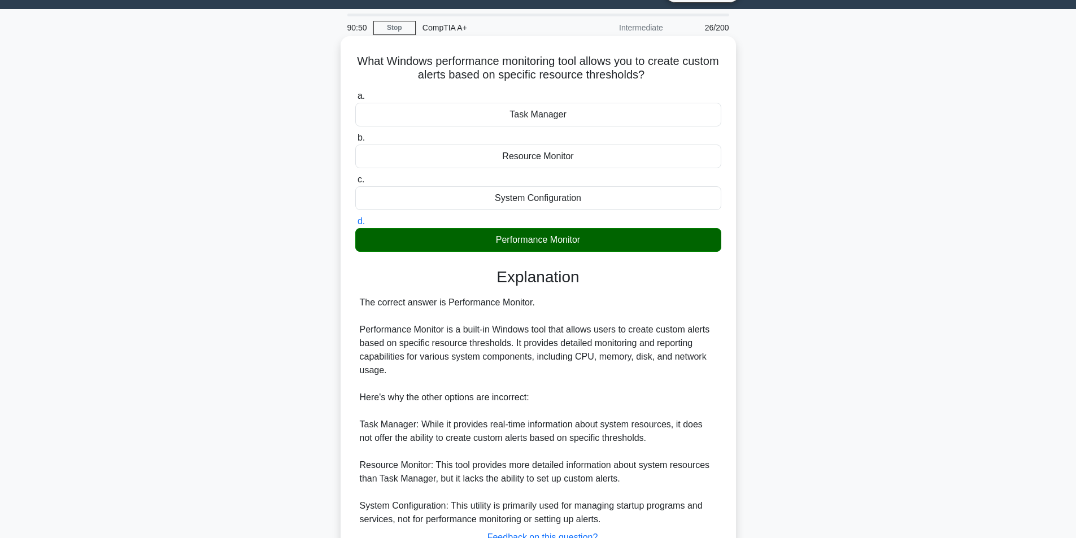
scroll to position [118, 0]
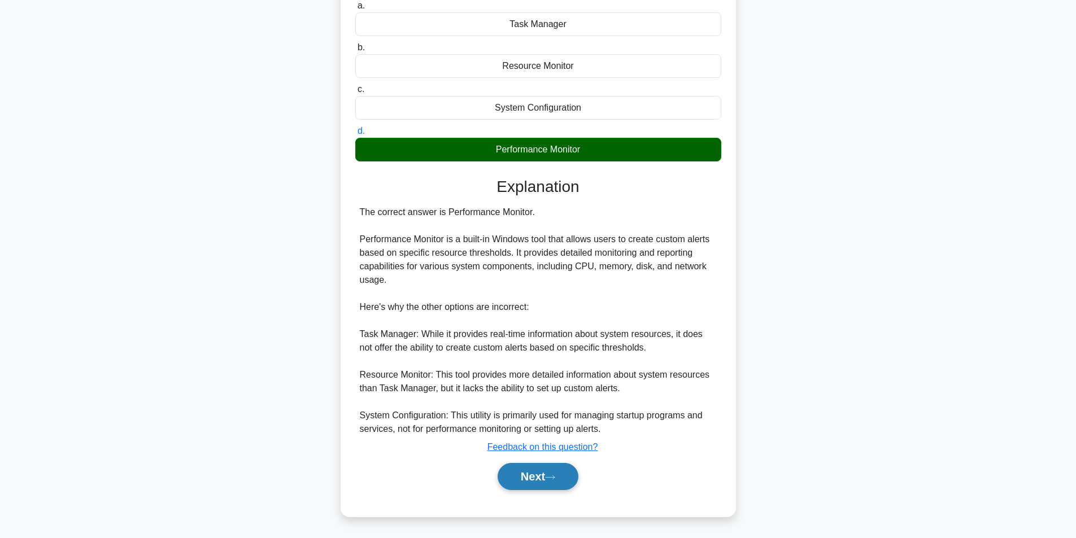
click at [526, 483] on button "Next" at bounding box center [538, 476] width 81 height 27
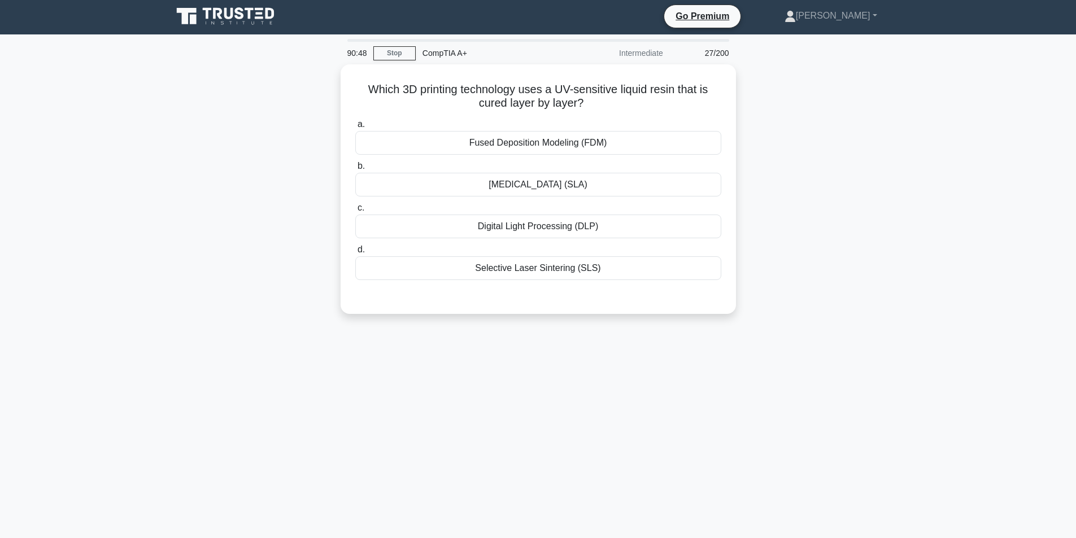
scroll to position [0, 0]
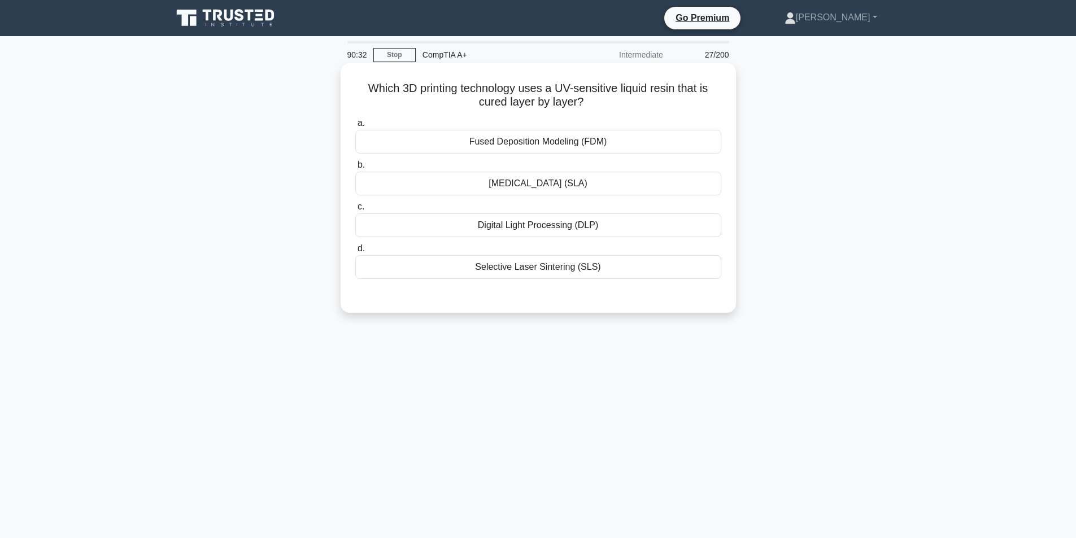
click at [577, 142] on div "Fused Deposition Modeling (FDM)" at bounding box center [538, 142] width 366 height 24
click at [355, 127] on input "a. Fused Deposition Modeling (FDM)" at bounding box center [355, 123] width 0 height 7
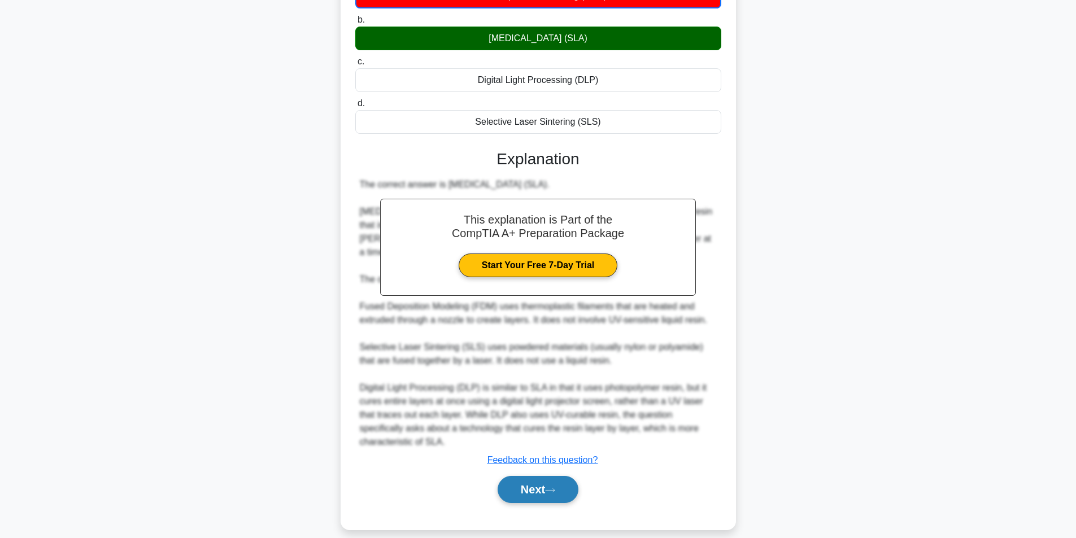
click at [543, 476] on button "Next" at bounding box center [538, 489] width 81 height 27
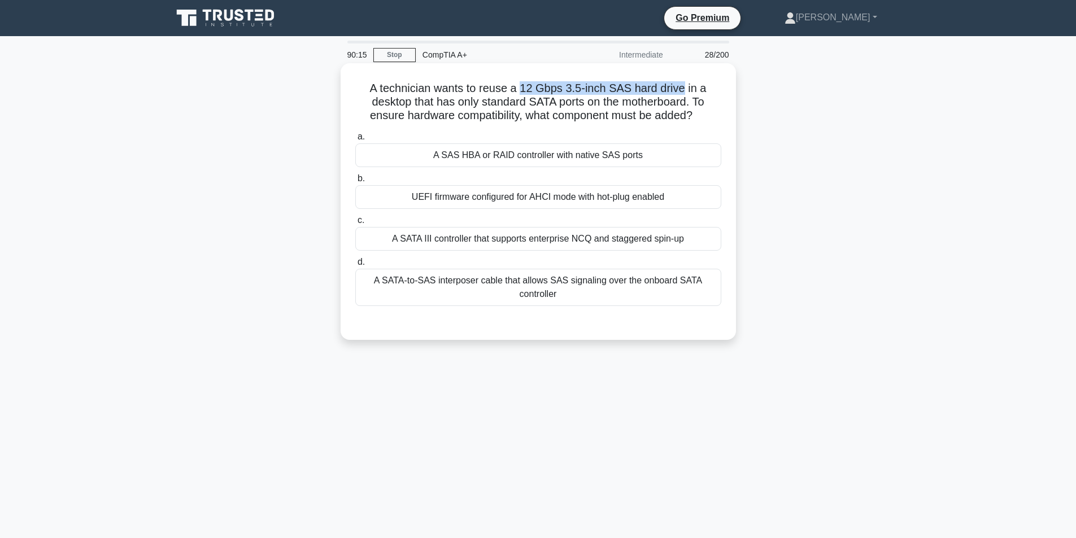
drag, startPoint x: 524, startPoint y: 89, endPoint x: 685, endPoint y: 92, distance: 161.0
click at [685, 92] on h5 "A technician wants to reuse a 12 Gbps 3.5-inch SAS hard drive in a desktop that…" at bounding box center [538, 102] width 368 height 42
copy h5 "12 Gbps 3.5-inch SAS hard drive"
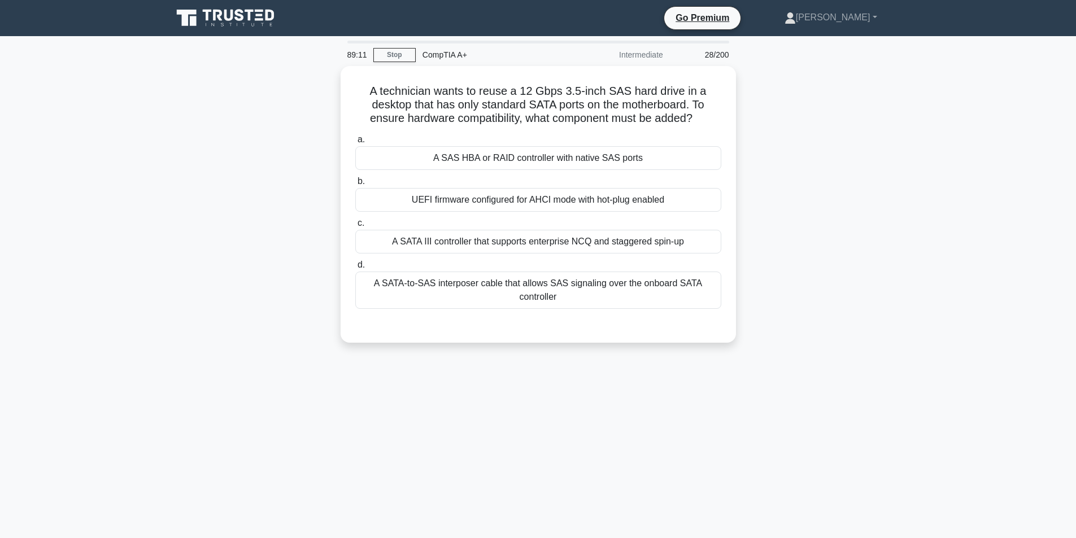
click at [870, 230] on div "A technician wants to reuse a 12 Gbps 3.5-inch SAS hard drive in a desktop that…" at bounding box center [538, 211] width 746 height 290
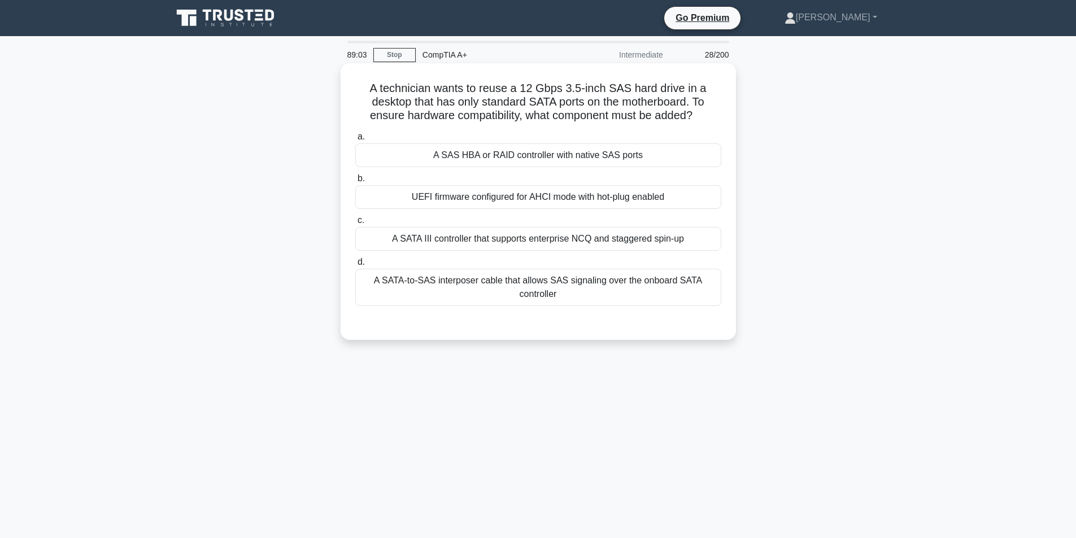
click at [633, 158] on div "A SAS HBA or RAID controller with native SAS ports" at bounding box center [538, 155] width 366 height 24
click at [355, 141] on input "a. A SAS HBA or RAID controller with native SAS ports" at bounding box center [355, 136] width 0 height 7
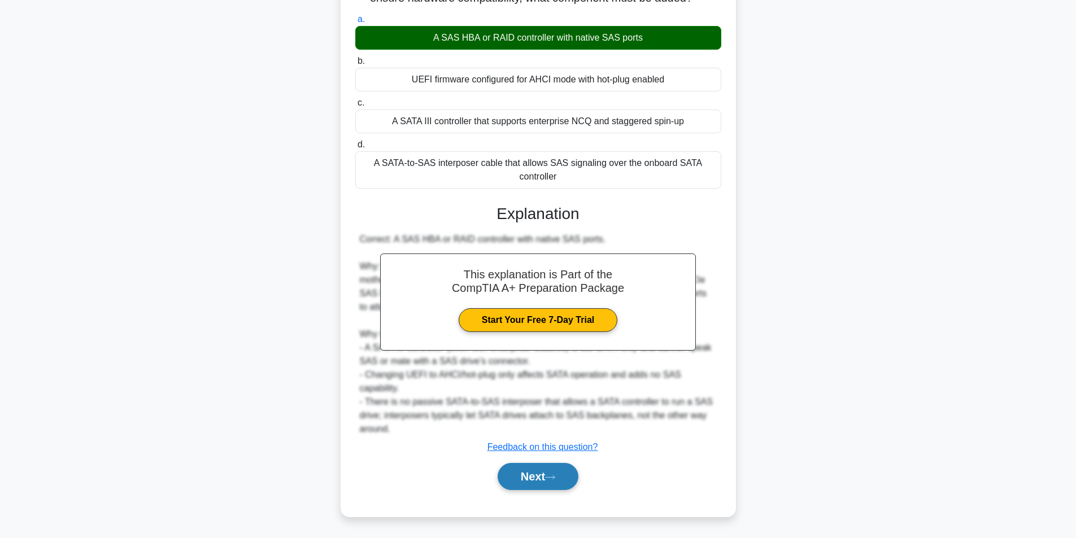
click at [517, 478] on button "Next" at bounding box center [538, 476] width 81 height 27
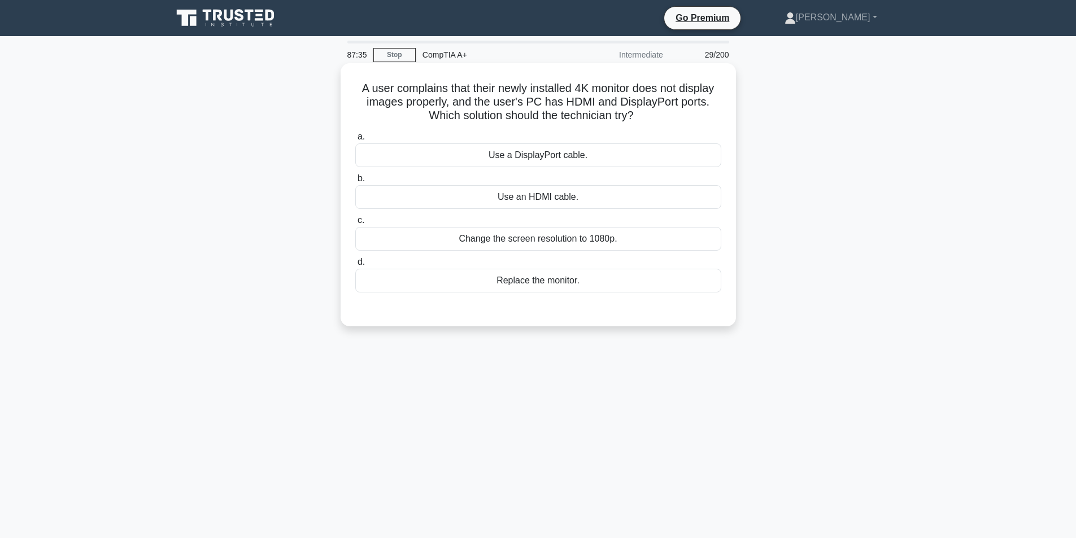
click at [625, 162] on div "Use a DisplayPort cable." at bounding box center [538, 155] width 366 height 24
click at [355, 141] on input "a. Use a DisplayPort cable." at bounding box center [355, 136] width 0 height 7
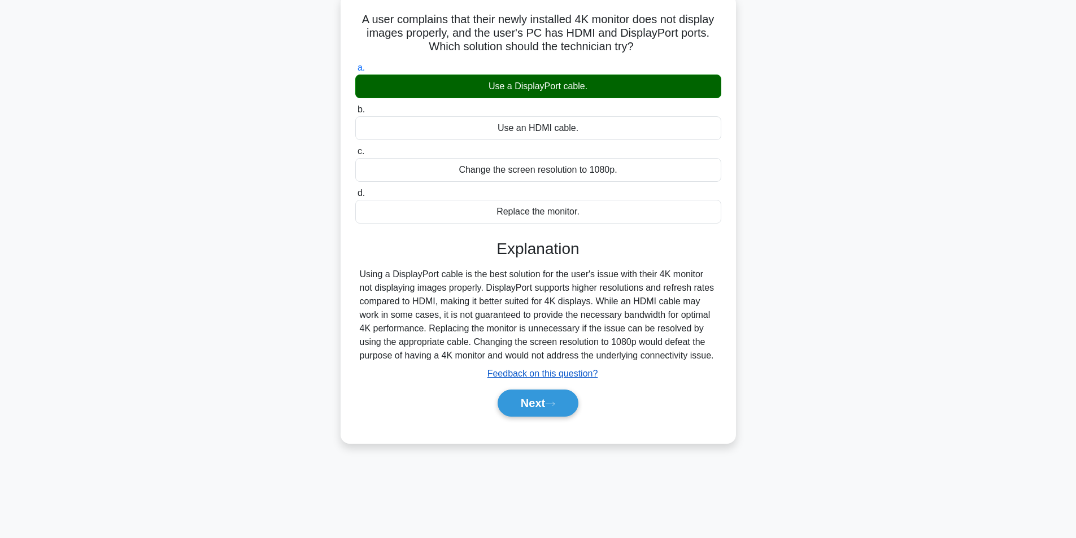
scroll to position [72, 0]
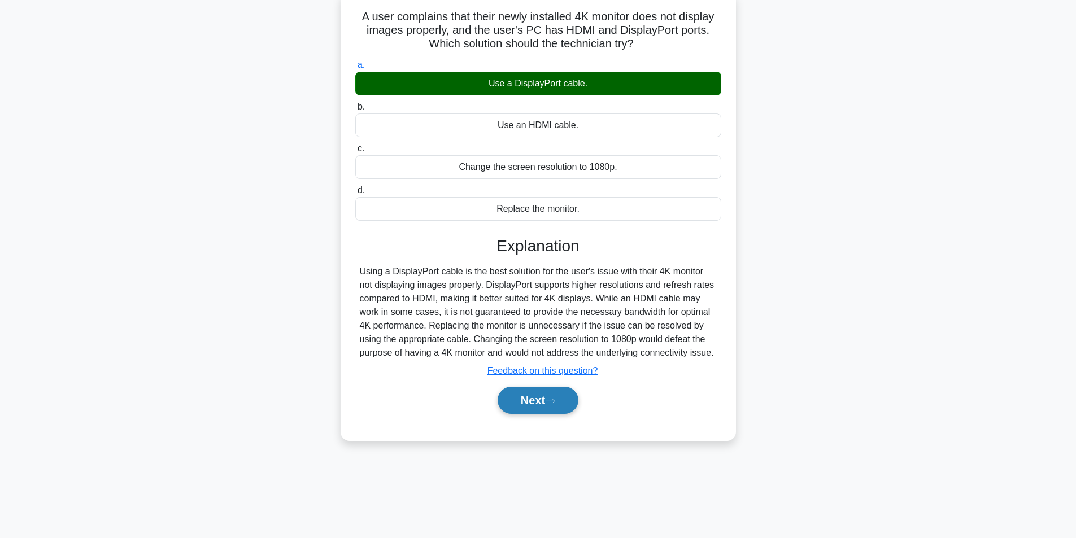
click at [529, 402] on button "Next" at bounding box center [538, 400] width 81 height 27
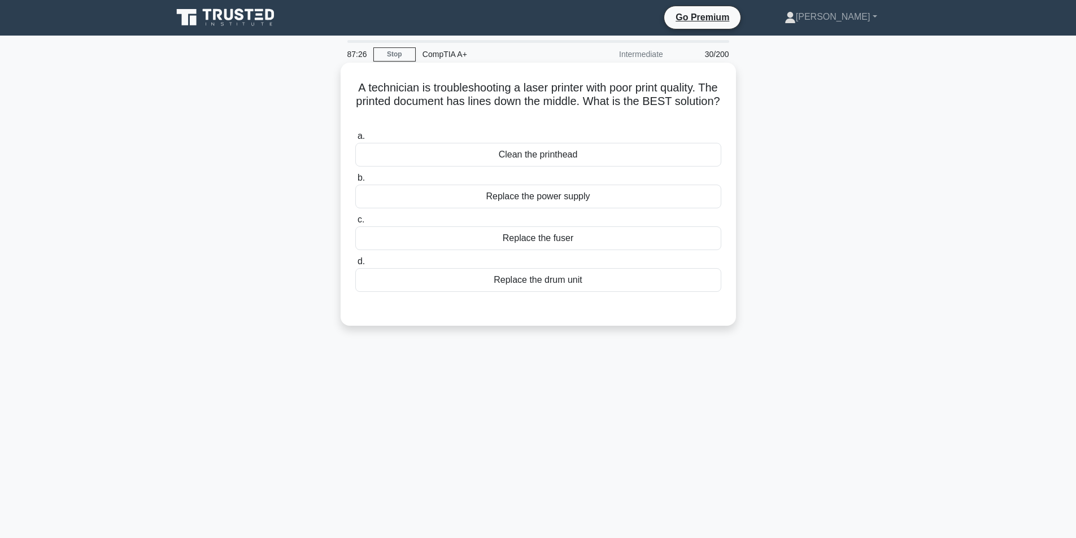
scroll to position [0, 0]
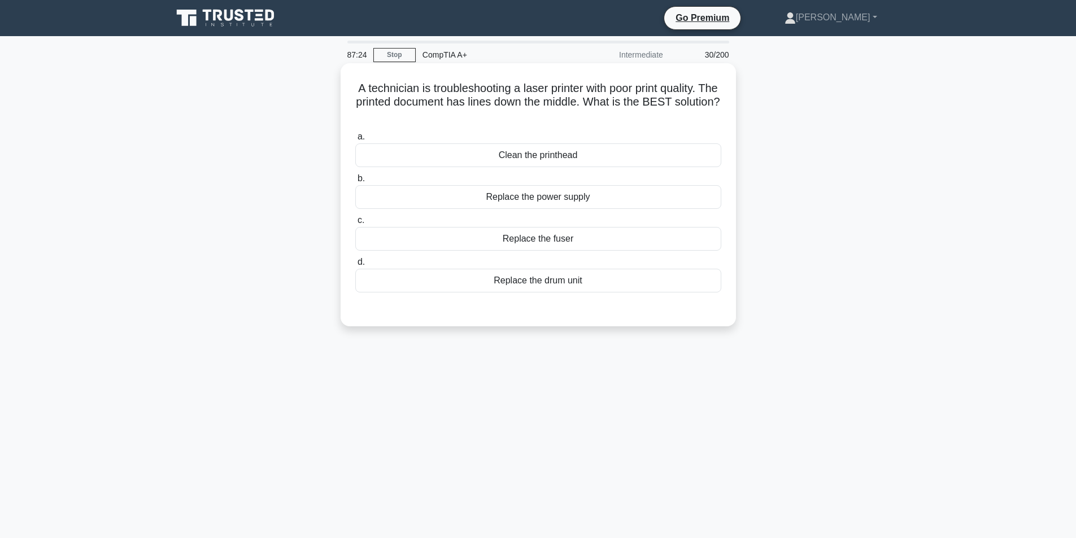
click at [607, 162] on div "Clean the printhead" at bounding box center [538, 155] width 366 height 24
click at [355, 141] on input "a. Clean the printhead" at bounding box center [355, 136] width 0 height 7
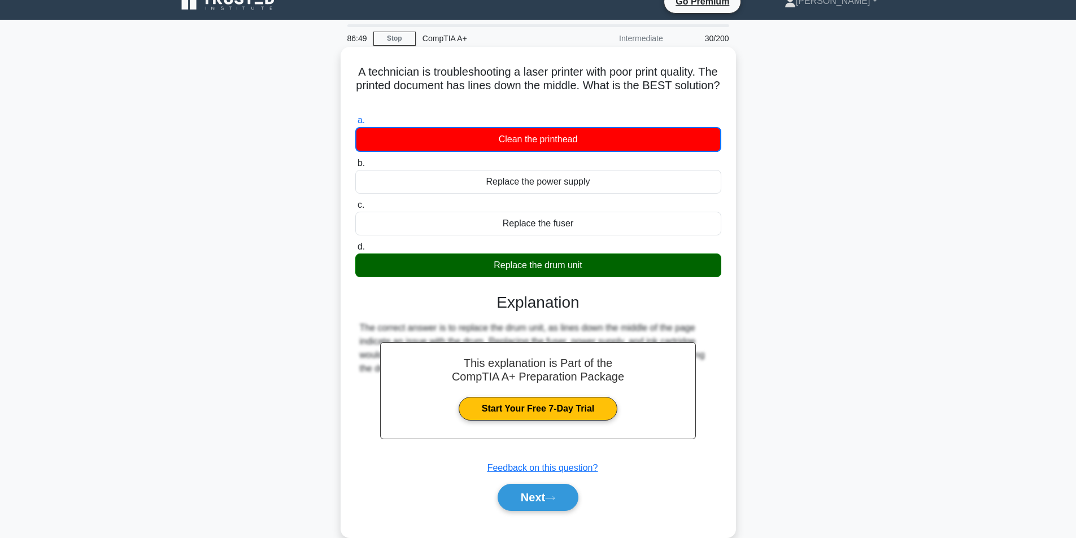
scroll to position [56, 0]
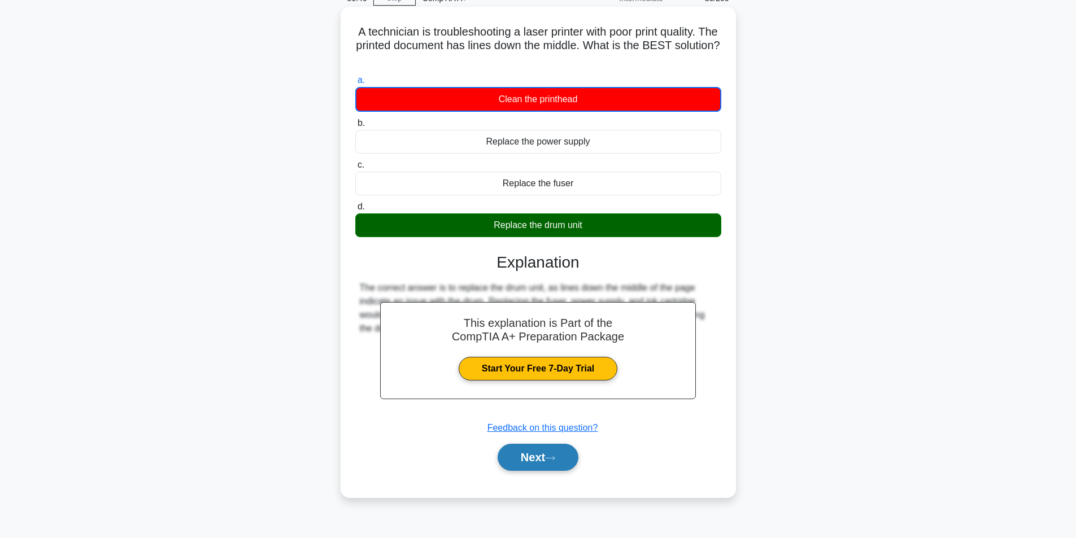
click at [531, 453] on button "Next" at bounding box center [538, 457] width 81 height 27
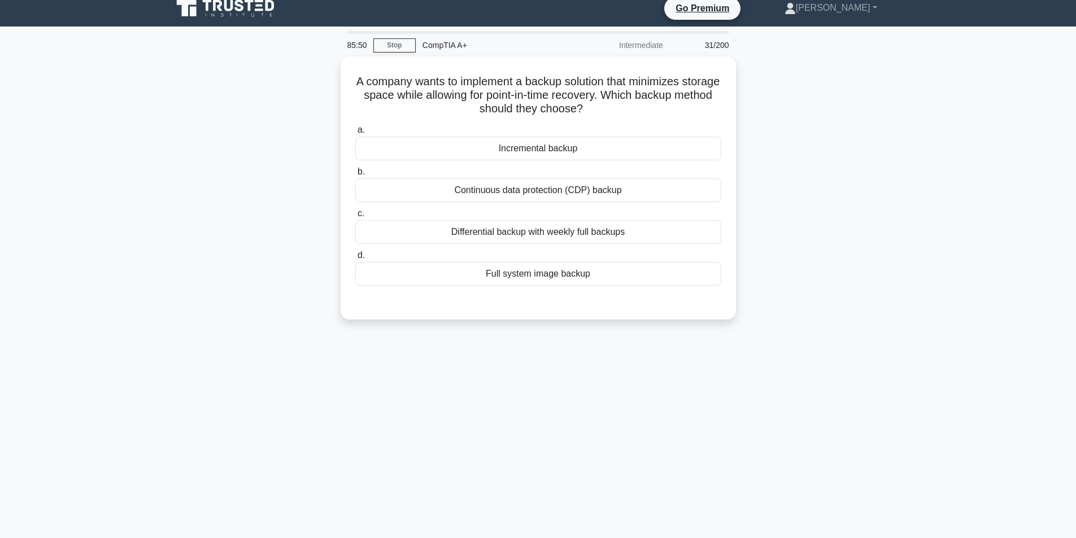
scroll to position [0, 0]
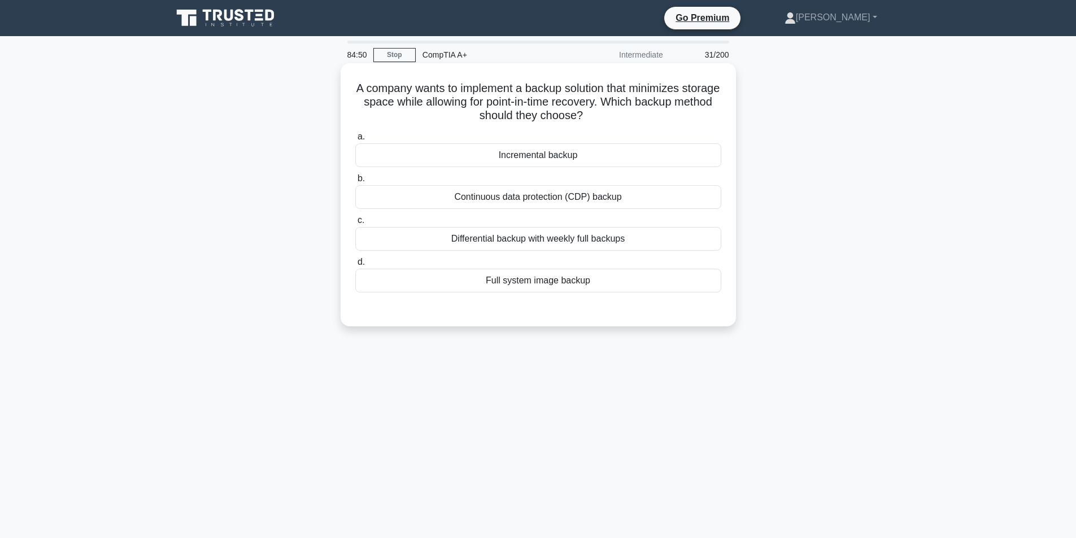
click at [652, 199] on div "Continuous data protection (CDP) backup" at bounding box center [538, 197] width 366 height 24
click at [355, 182] on input "b. Continuous data protection (CDP) backup" at bounding box center [355, 178] width 0 height 7
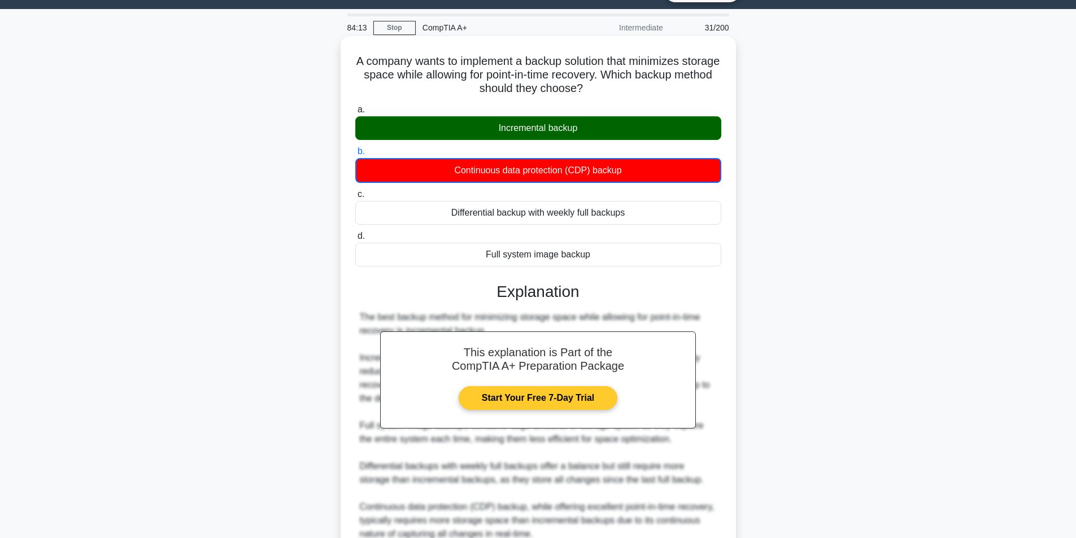
scroll to position [187, 0]
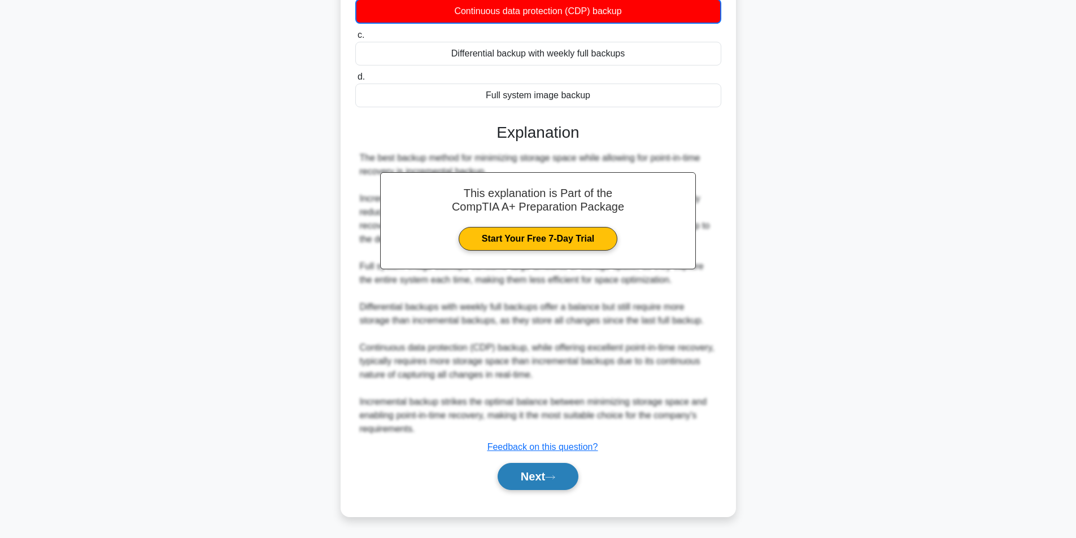
click at [518, 476] on button "Next" at bounding box center [538, 476] width 81 height 27
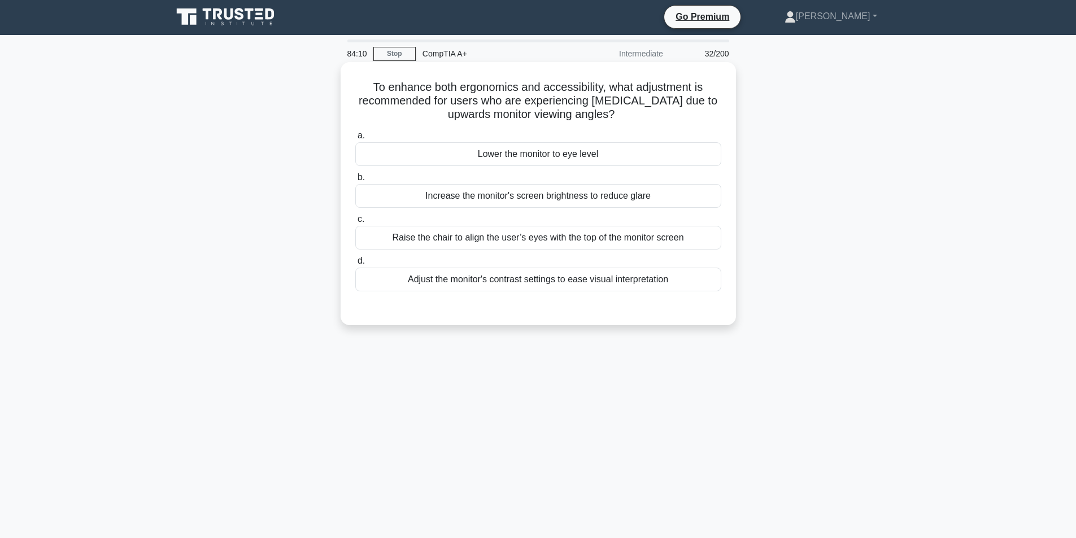
scroll to position [0, 0]
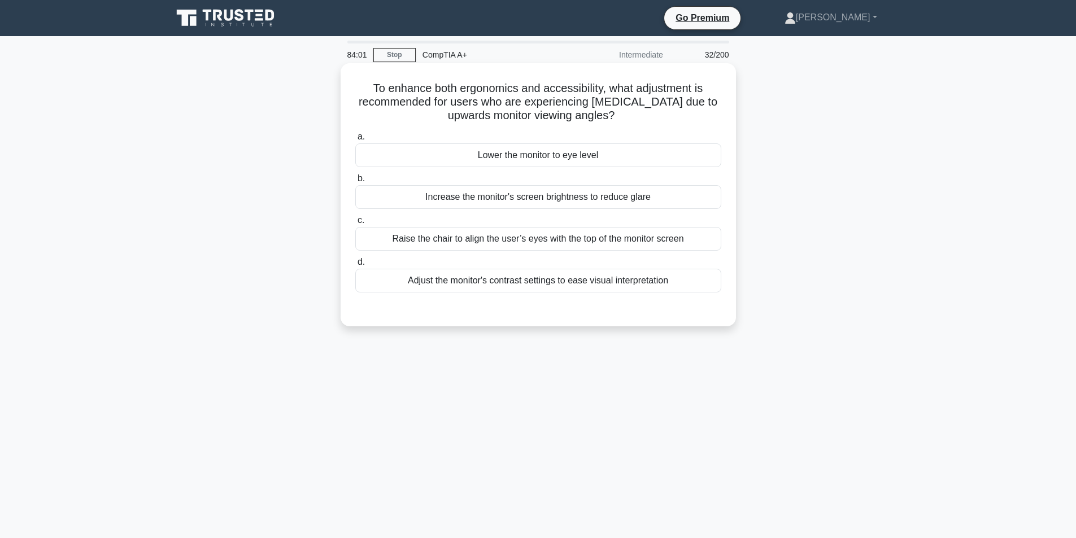
click at [591, 150] on div "Lower the monitor to eye level" at bounding box center [538, 155] width 366 height 24
click at [355, 141] on input "a. Lower the monitor to eye level" at bounding box center [355, 136] width 0 height 7
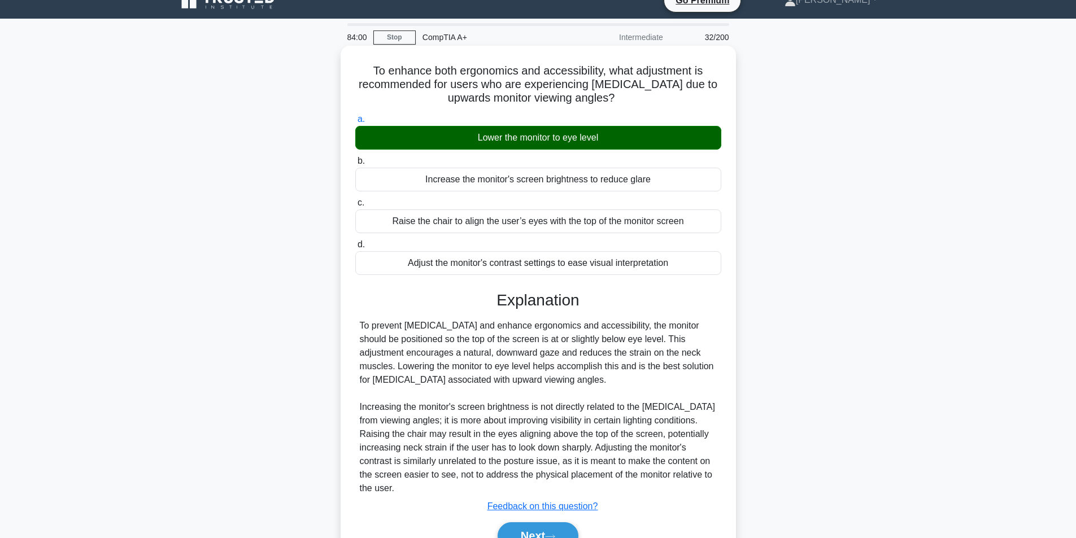
scroll to position [77, 0]
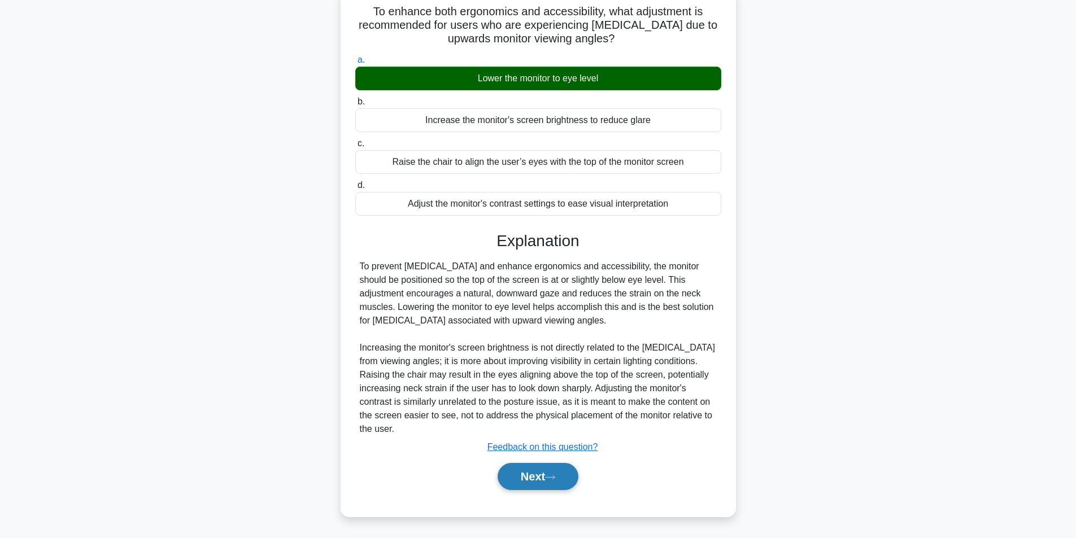
click at [570, 480] on button "Next" at bounding box center [538, 476] width 81 height 27
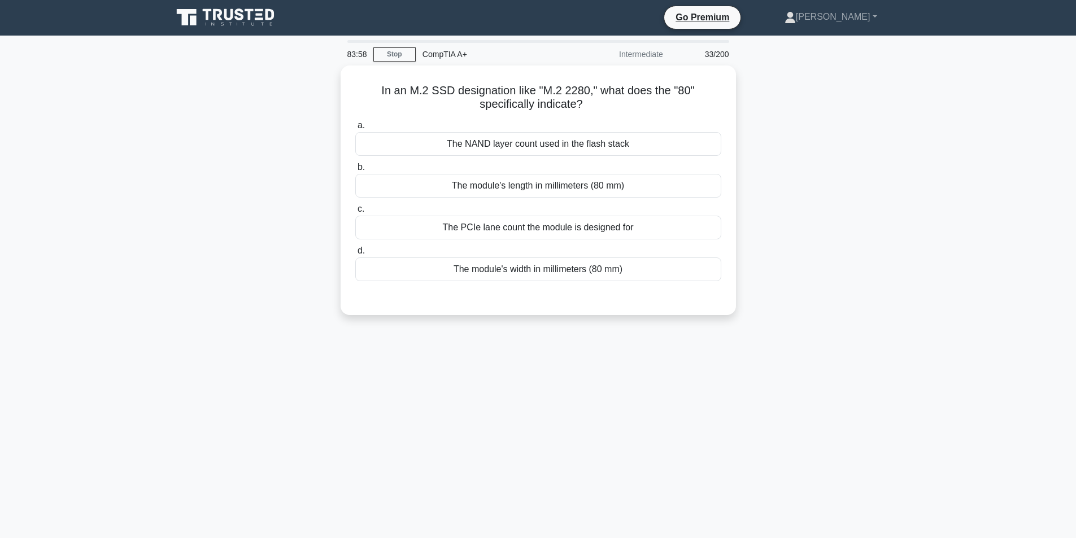
scroll to position [0, 0]
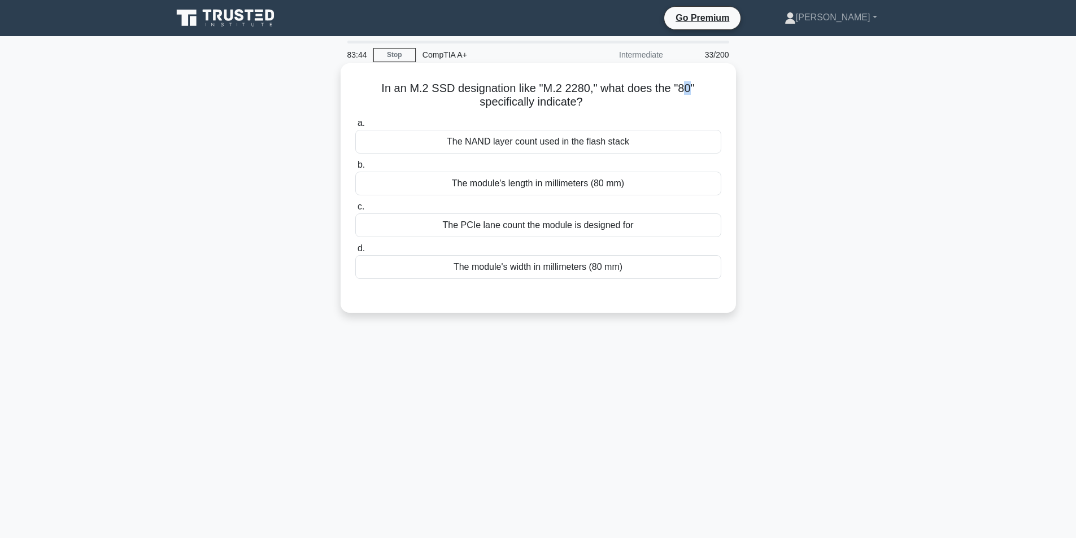
click at [691, 88] on h5 "In an M.2 SSD designation like "M.2 2280," what does the "80" specifically indi…" at bounding box center [538, 95] width 368 height 28
click at [682, 88] on h5 "In an M.2 SSD designation like "M.2 2280," what does the "80" specifically indi…" at bounding box center [538, 95] width 368 height 28
drag, startPoint x: 590, startPoint y: 100, endPoint x: 365, endPoint y: 91, distance: 224.4
click at [365, 91] on h5 "In an M.2 SSD designation like "M.2 2280," what does the "80" specifically indi…" at bounding box center [538, 95] width 368 height 28
copy h5 "In an M.2 SSD designation like "M.2 2280," what does the "80" specifically indi…"
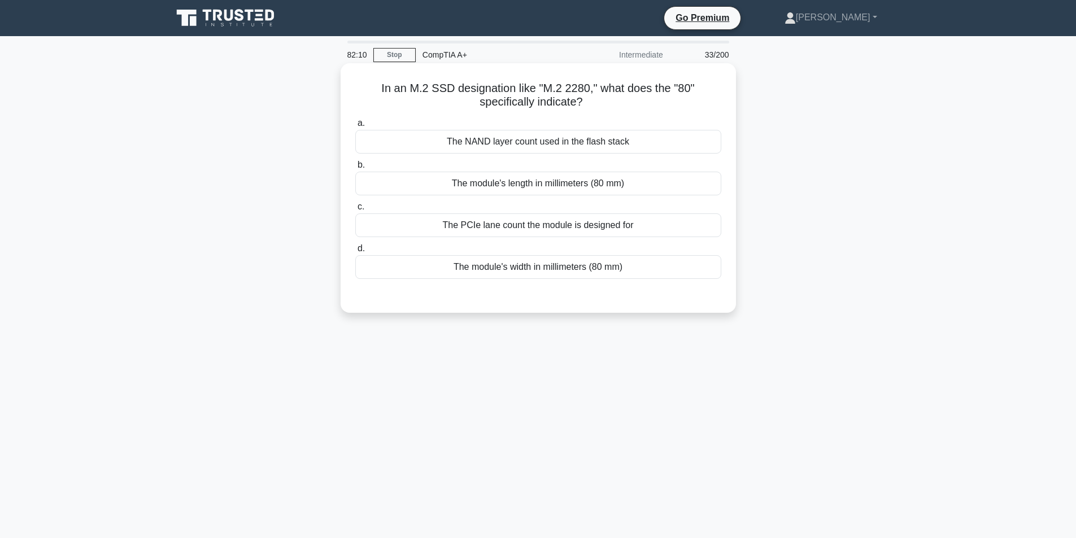
click at [533, 188] on div "The module's length in millimeters (80 mm)" at bounding box center [538, 184] width 366 height 24
click at [355, 169] on input "b. The module's length in millimeters (80 mm)" at bounding box center [355, 165] width 0 height 7
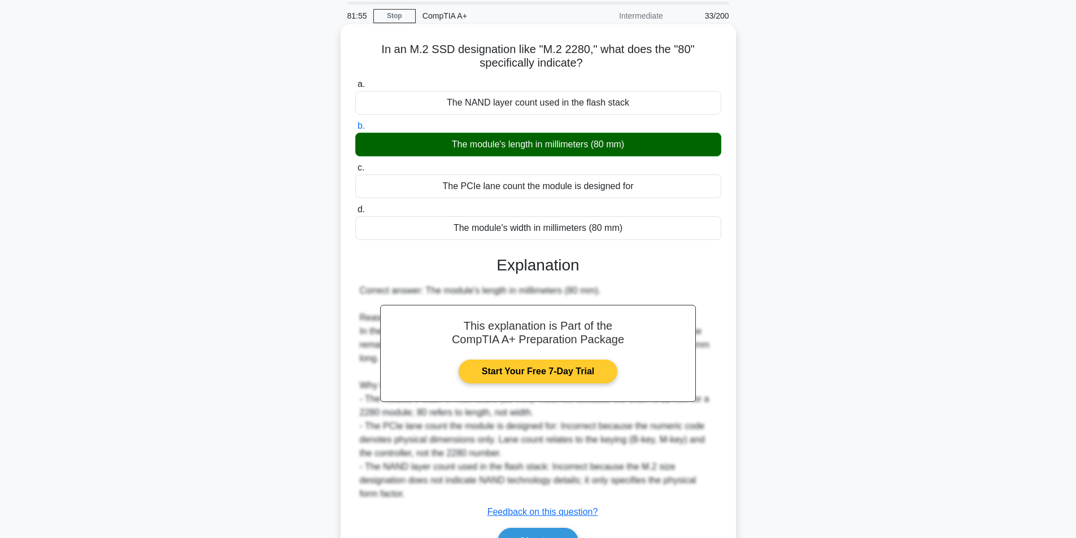
scroll to position [104, 0]
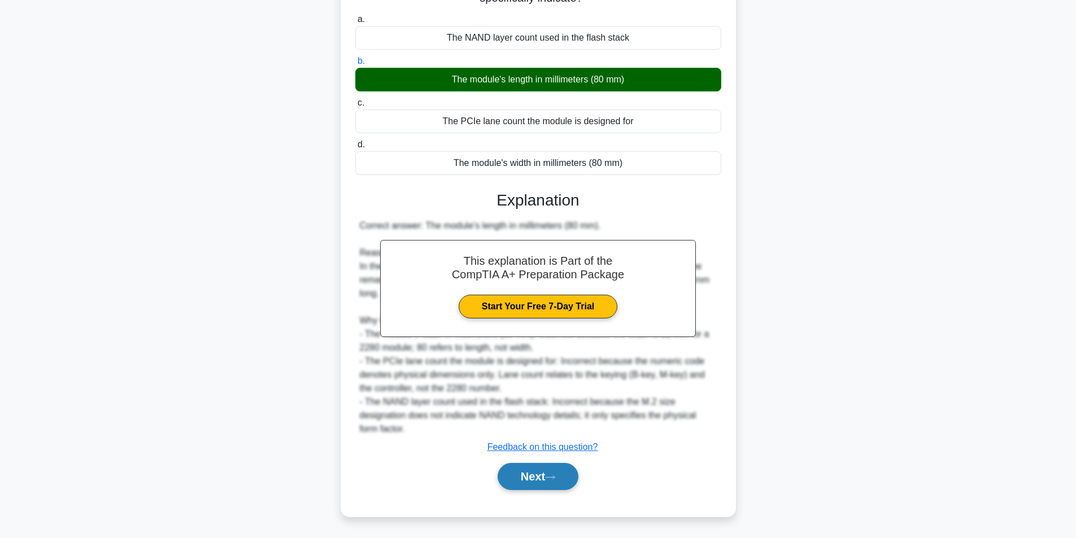
click at [553, 466] on button "Next" at bounding box center [538, 476] width 81 height 27
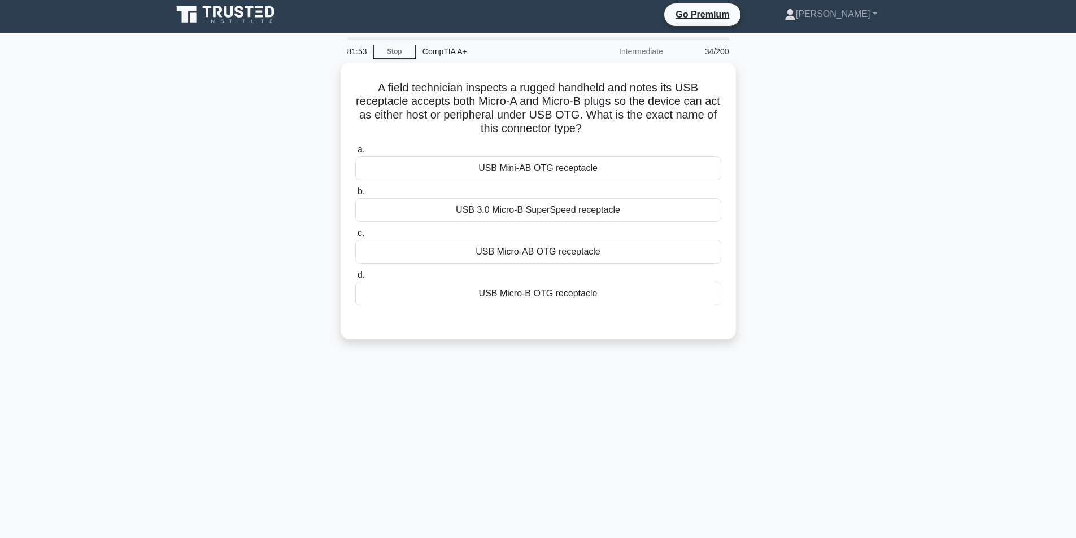
scroll to position [0, 0]
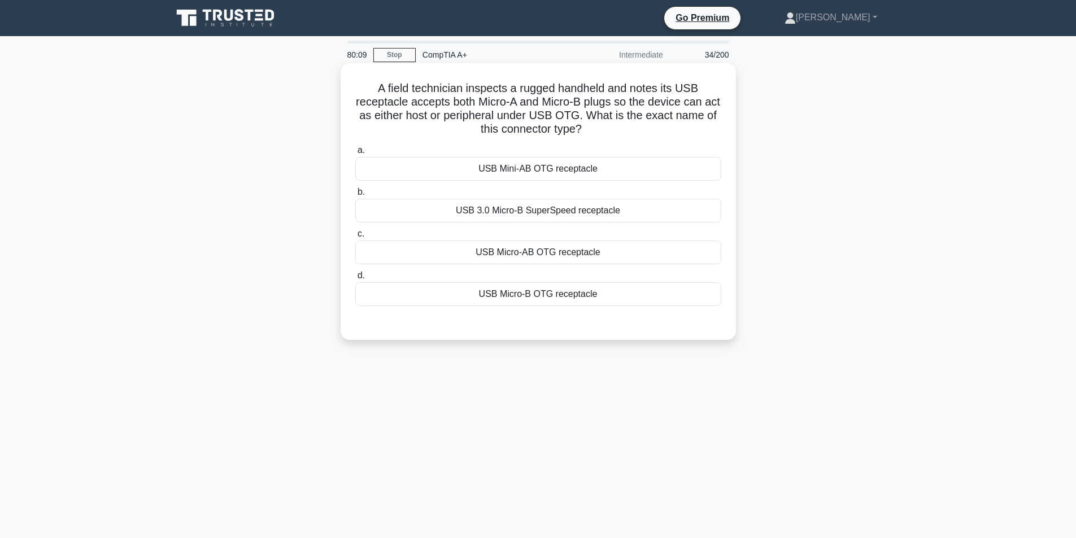
click at [586, 248] on div "USB Micro-AB OTG receptacle" at bounding box center [538, 253] width 366 height 24
click at [355, 238] on input "c. USB Micro-AB OTG receptacle" at bounding box center [355, 233] width 0 height 7
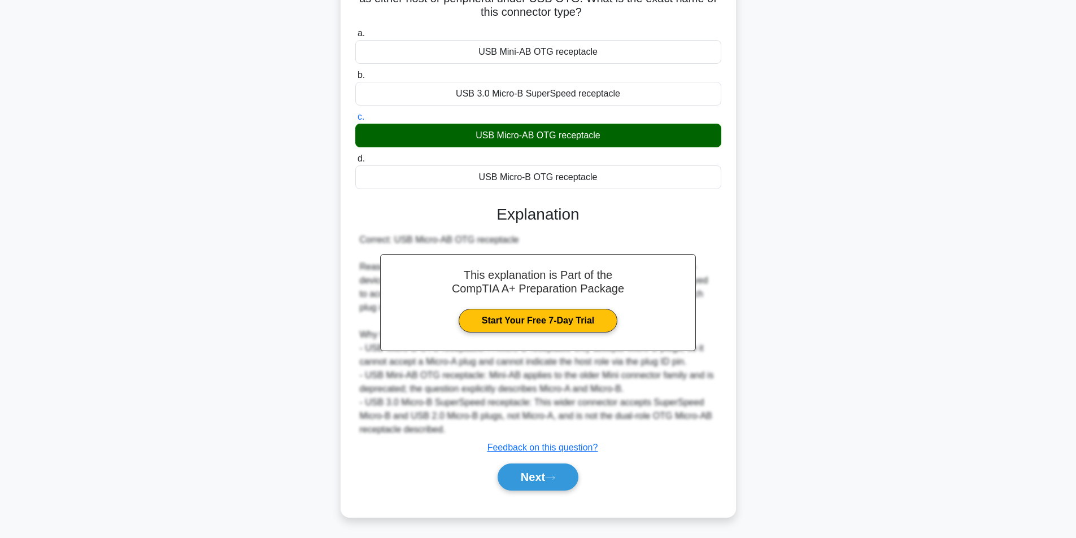
scroll to position [118, 0]
click at [548, 478] on button "Next" at bounding box center [538, 476] width 81 height 27
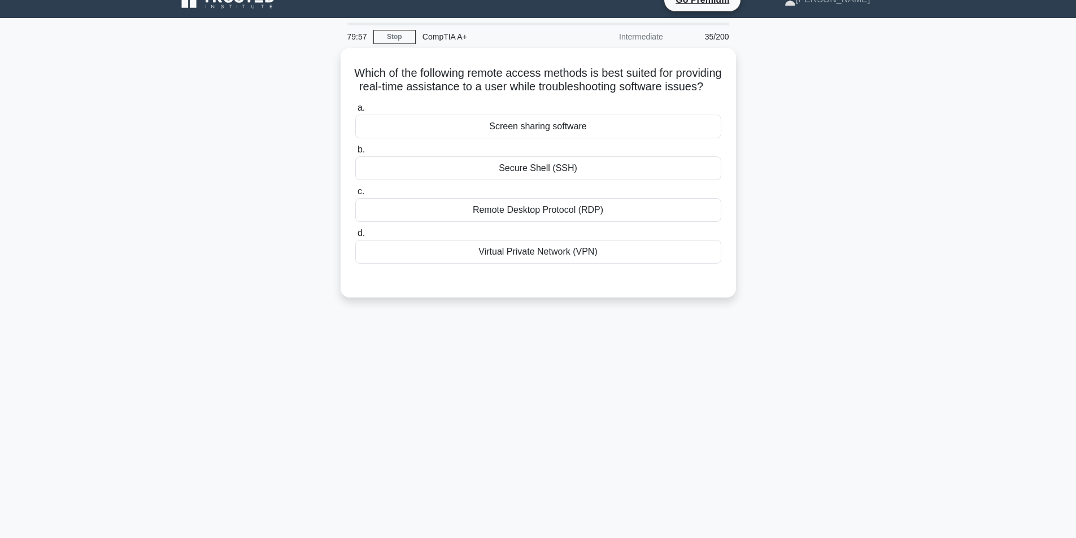
scroll to position [0, 0]
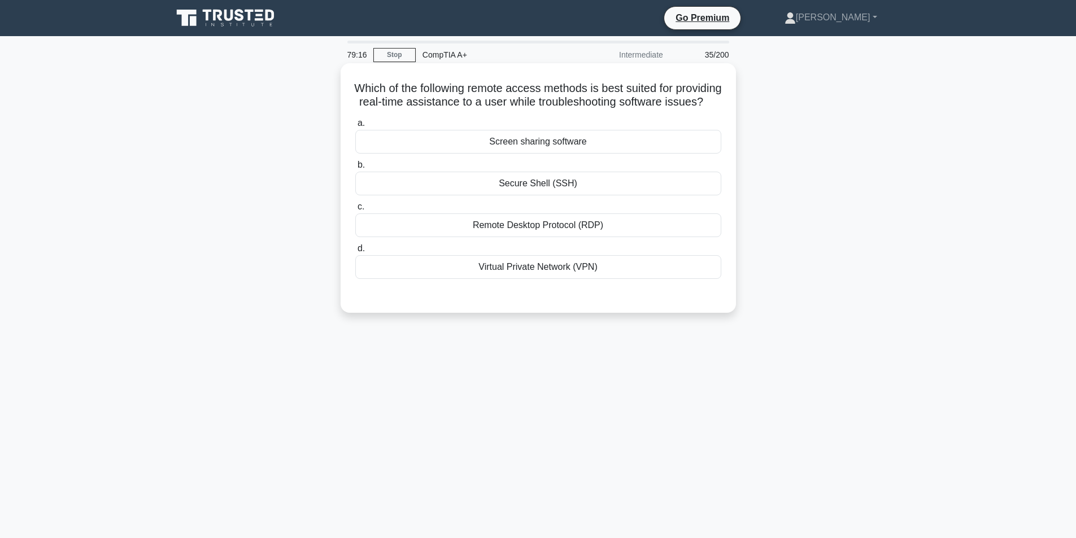
click at [518, 237] on div "Remote Desktop Protocol (RDP)" at bounding box center [538, 226] width 366 height 24
click at [355, 211] on input "c. Remote Desktop Protocol (RDP)" at bounding box center [355, 206] width 0 height 7
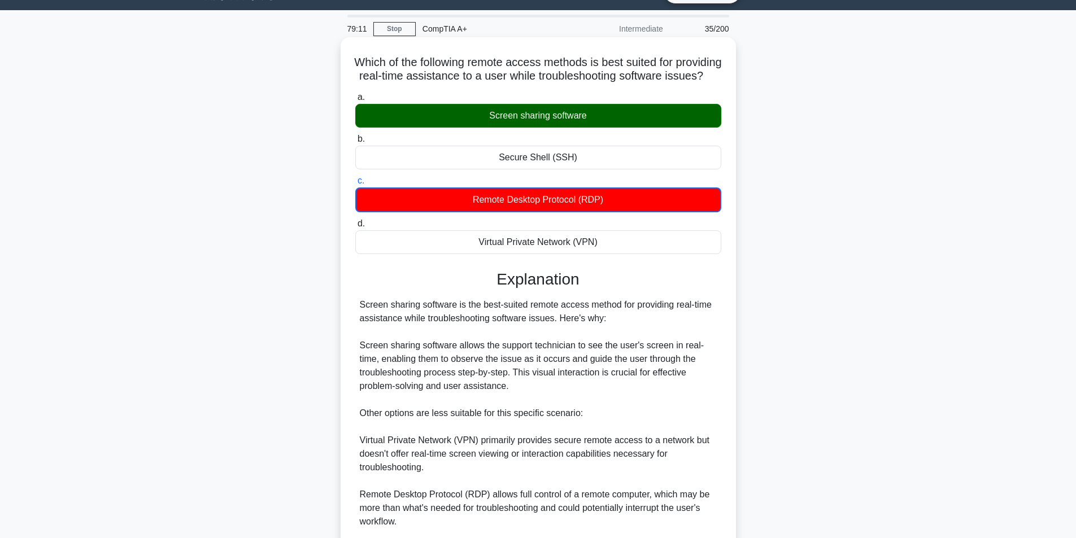
scroll to position [187, 0]
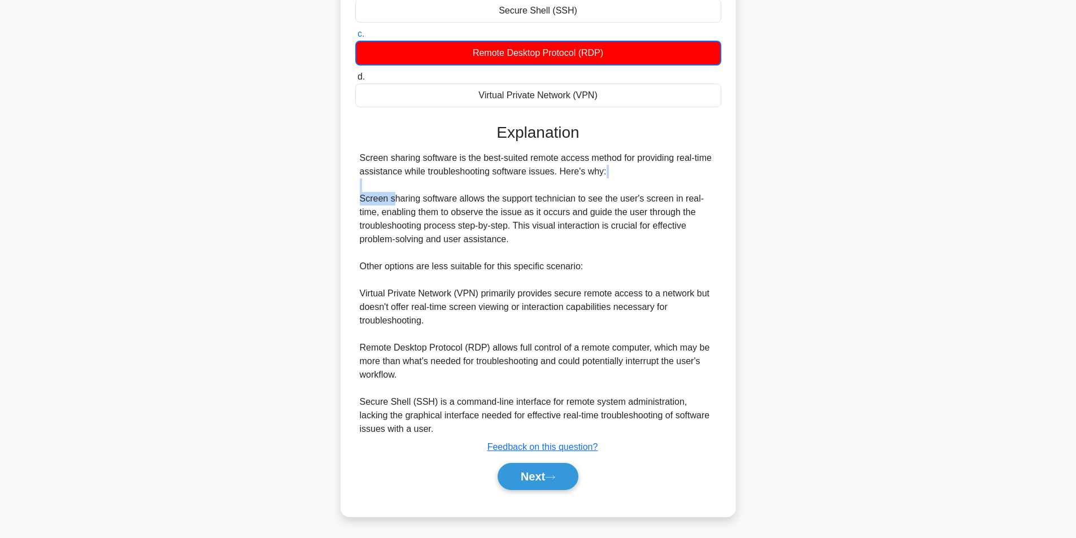
drag, startPoint x: 397, startPoint y: 198, endPoint x: 628, endPoint y: 190, distance: 231.7
click at [628, 190] on div "Screen sharing software is the best-suited remote access method for providing r…" at bounding box center [538, 293] width 357 height 285
click at [616, 224] on div "Screen sharing software is the best-suited remote access method for providing r…" at bounding box center [538, 293] width 357 height 285
click at [536, 467] on button "Next" at bounding box center [538, 476] width 81 height 27
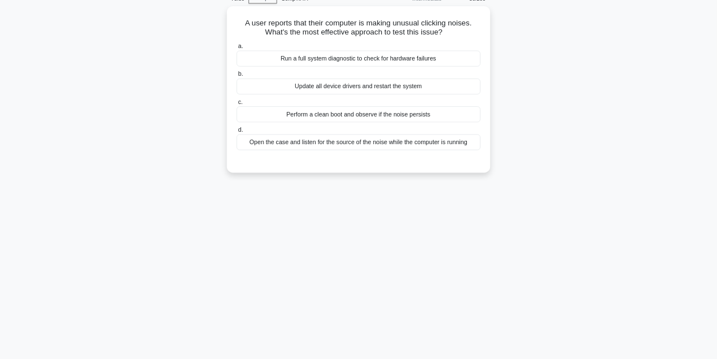
scroll to position [0, 0]
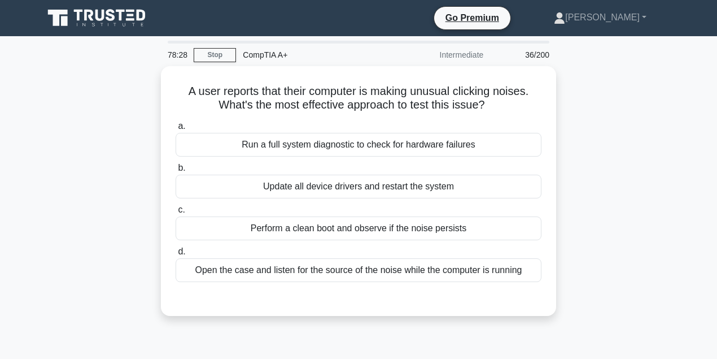
drag, startPoint x: 1075, startPoint y: 0, endPoint x: 576, endPoint y: 165, distance: 526.0
click at [576, 165] on div "A user reports that their computer is making unusual clicking noises. What's th…" at bounding box center [359, 197] width 644 height 263
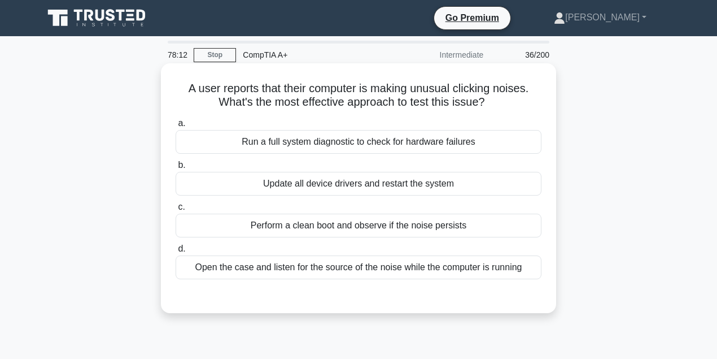
click at [421, 263] on div "Open the case and listen for the source of the noise while the computer is runn…" at bounding box center [359, 267] width 366 height 24
click at [176, 252] on input "d. Open the case and listen for the source of the noise while the computer is r…" at bounding box center [176, 248] width 0 height 7
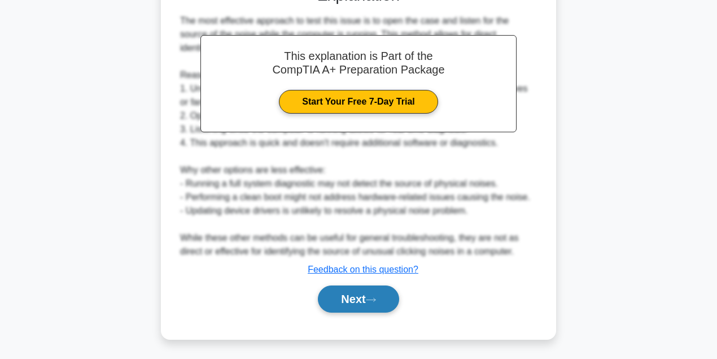
click at [367, 297] on button "Next" at bounding box center [358, 298] width 81 height 27
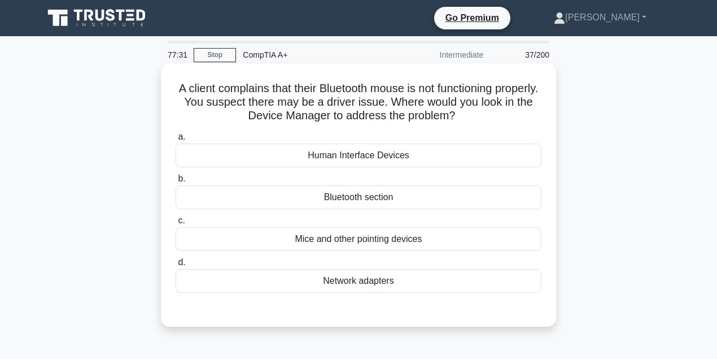
click at [426, 169] on div "a. Human Interface Devices b. Bluetooth section c." at bounding box center [359, 211] width 380 height 167
click at [400, 199] on div "Bluetooth section" at bounding box center [359, 197] width 366 height 24
click at [176, 182] on input "b. Bluetooth section" at bounding box center [176, 178] width 0 height 7
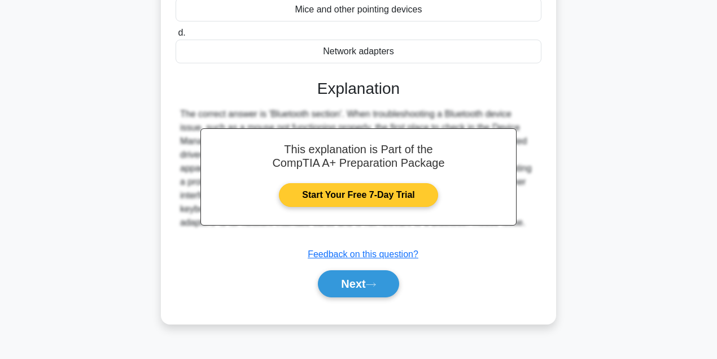
scroll to position [251, 0]
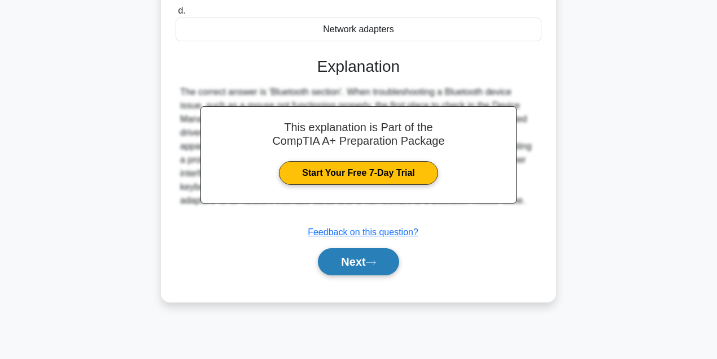
click at [391, 266] on button "Next" at bounding box center [358, 261] width 81 height 27
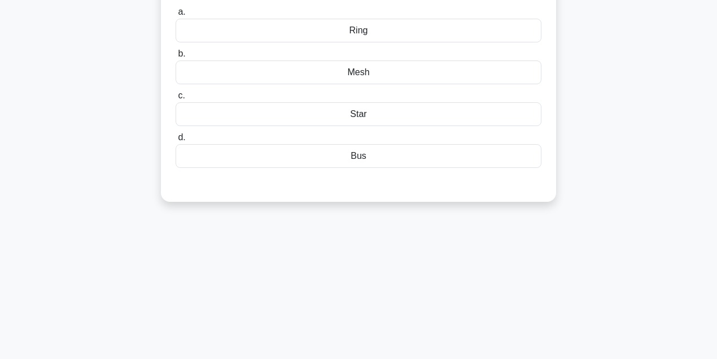
scroll to position [0, 0]
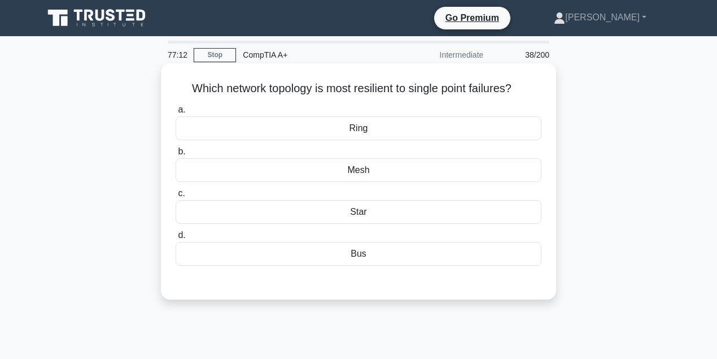
click at [381, 137] on div "Ring" at bounding box center [359, 128] width 366 height 24
click at [176, 114] on input "a. Ring" at bounding box center [176, 109] width 0 height 7
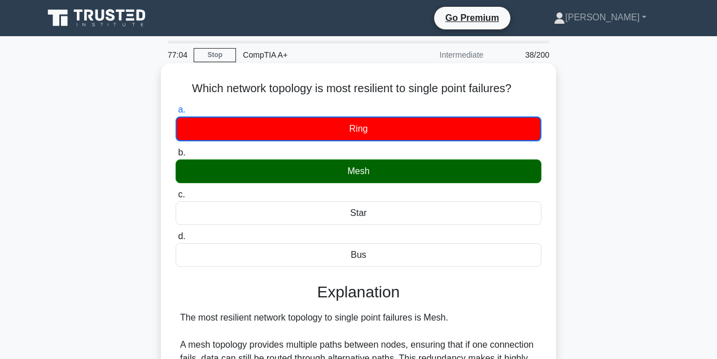
drag, startPoint x: 338, startPoint y: 176, endPoint x: 374, endPoint y: 170, distance: 36.0
click at [371, 173] on div "Mesh" at bounding box center [359, 171] width 366 height 24
click at [438, 164] on div "Mesh" at bounding box center [359, 171] width 366 height 24
click at [176, 156] on input "b. Mesh" at bounding box center [176, 152] width 0 height 7
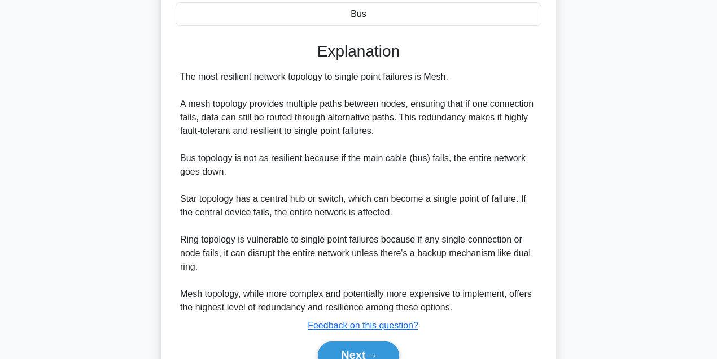
scroll to position [263, 0]
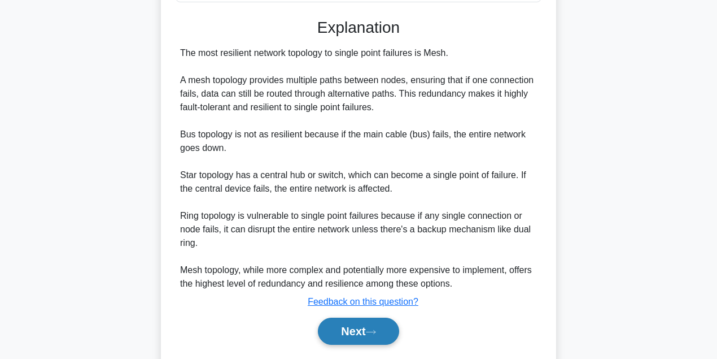
click at [347, 330] on button "Next" at bounding box center [358, 330] width 81 height 27
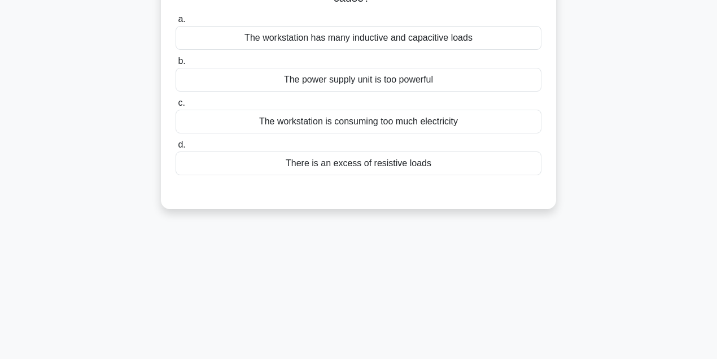
scroll to position [25, 0]
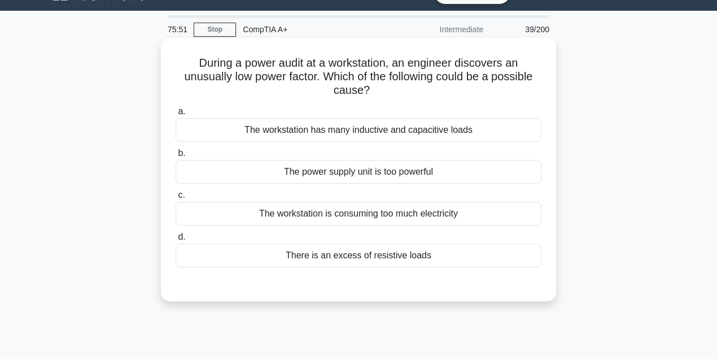
click at [489, 126] on div "The workstation has many inductive and capacitive loads" at bounding box center [359, 130] width 366 height 24
click at [176, 115] on input "a. The workstation has many inductive and capacitive loads" at bounding box center [176, 111] width 0 height 7
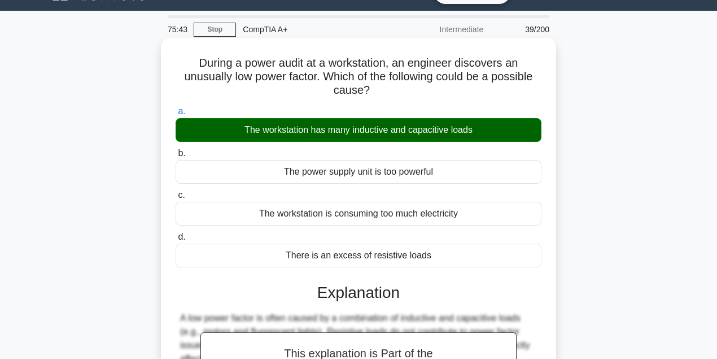
drag, startPoint x: 485, startPoint y: 129, endPoint x: 162, endPoint y: 64, distance: 329.5
click at [162, 64] on div "During a power audit at a workstation, an engineer discovers an unusually low p…" at bounding box center [358, 283] width 395 height 490
copy div "During a power audit at a workstation, an engineer discovers an unusually low p…"
click at [548, 103] on div "a. The workstation has many inductive and capacitive loads b. The power supply …" at bounding box center [359, 185] width 380 height 167
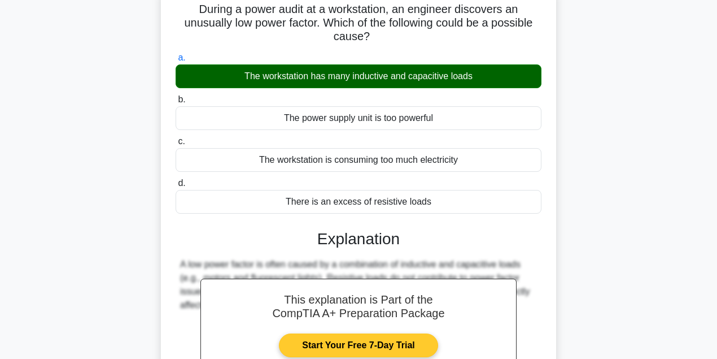
scroll to position [251, 0]
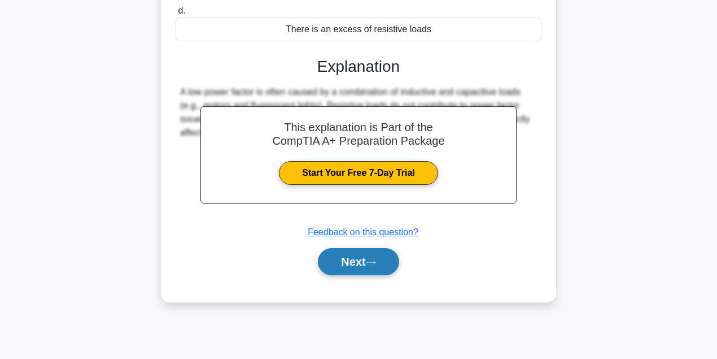
click at [343, 255] on button "Next" at bounding box center [358, 261] width 81 height 27
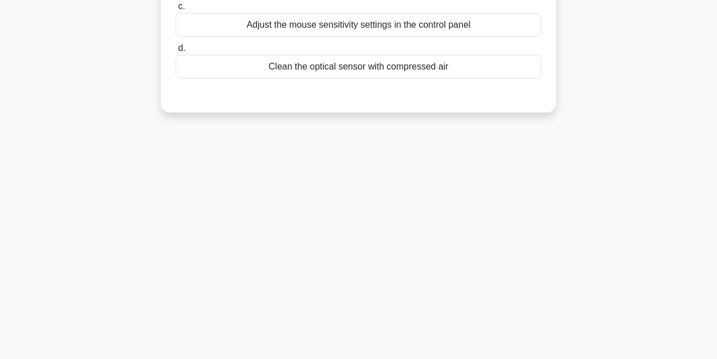
scroll to position [0, 0]
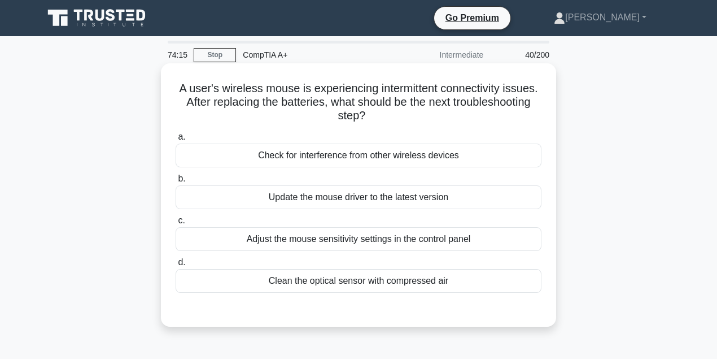
click at [391, 277] on div "Clean the optical sensor with compressed air" at bounding box center [359, 281] width 366 height 24
click at [176, 266] on input "d. Clean the optical sensor with compressed air" at bounding box center [176, 262] width 0 height 7
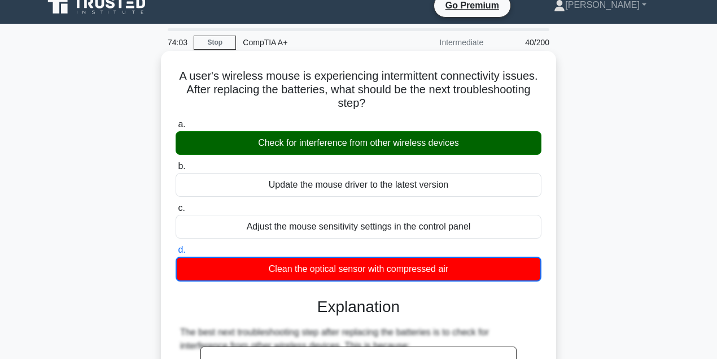
scroll to position [338, 0]
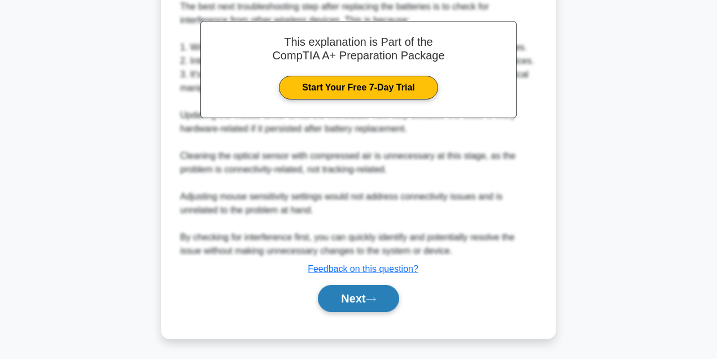
click at [365, 300] on button "Next" at bounding box center [358, 298] width 81 height 27
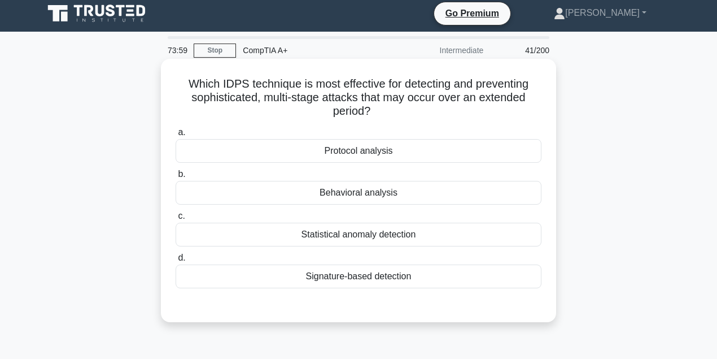
scroll to position [0, 0]
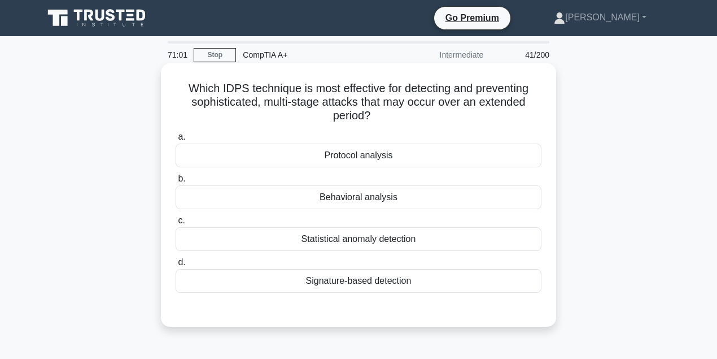
click at [363, 236] on div "Statistical anomaly detection" at bounding box center [359, 239] width 366 height 24
click at [176, 224] on input "c. Statistical anomaly detection" at bounding box center [176, 220] width 0 height 7
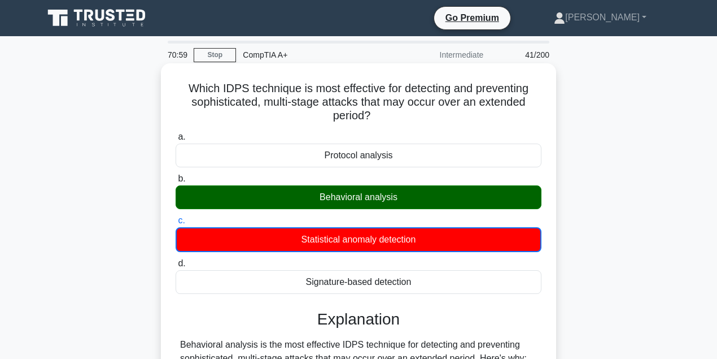
drag, startPoint x: 320, startPoint y: 198, endPoint x: 403, endPoint y: 199, distance: 83.0
click at [403, 199] on div "Behavioral analysis" at bounding box center [359, 197] width 366 height 24
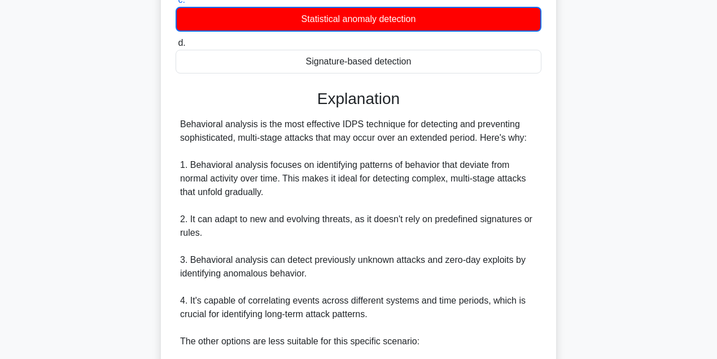
scroll to position [226, 0]
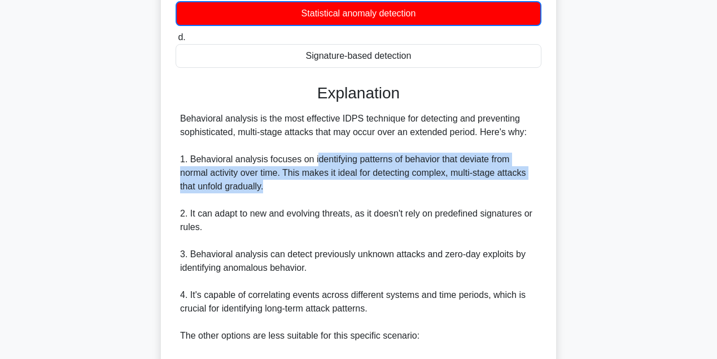
drag, startPoint x: 317, startPoint y: 162, endPoint x: 524, endPoint y: 188, distance: 208.9
click at [526, 190] on div "Behavioral analysis is the most effective IDPS technique for detecting and prev…" at bounding box center [358, 295] width 357 height 366
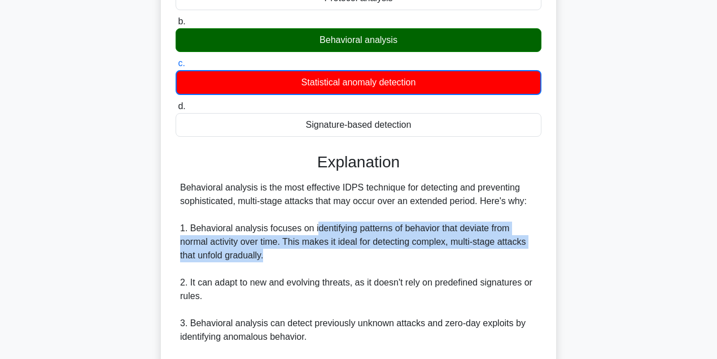
scroll to position [0, 0]
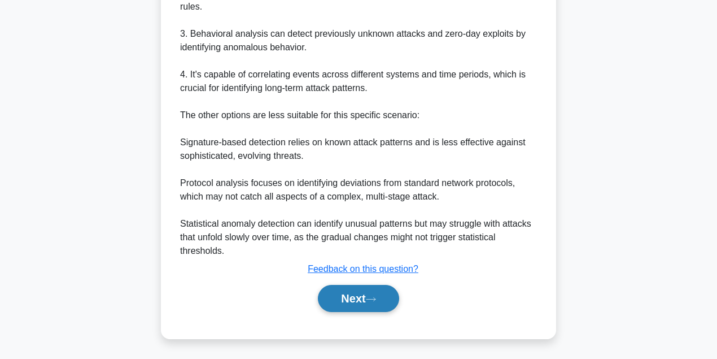
click at [356, 302] on button "Next" at bounding box center [358, 298] width 81 height 27
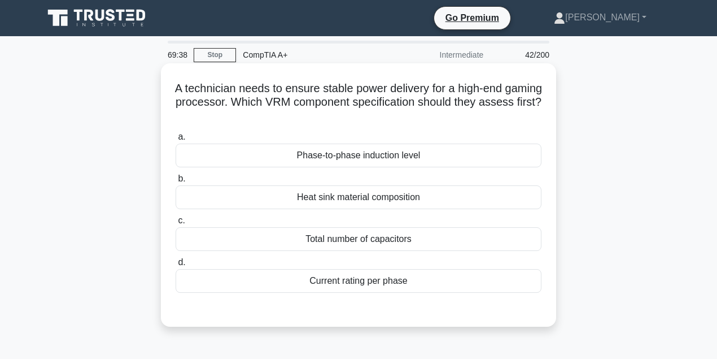
click at [432, 282] on div "Current rating per phase" at bounding box center [359, 281] width 366 height 24
click at [176, 266] on input "d. Current rating per phase" at bounding box center [176, 262] width 0 height 7
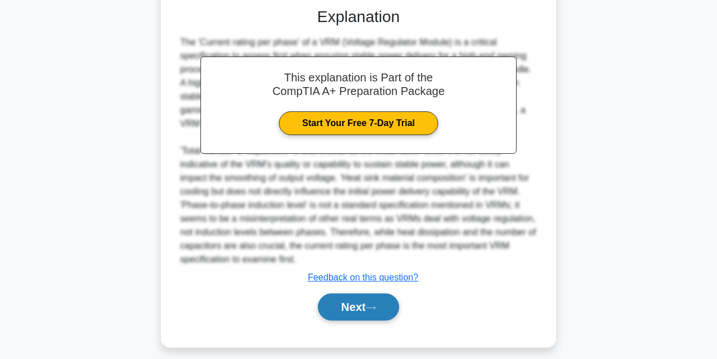
click at [384, 304] on button "Next" at bounding box center [358, 306] width 81 height 27
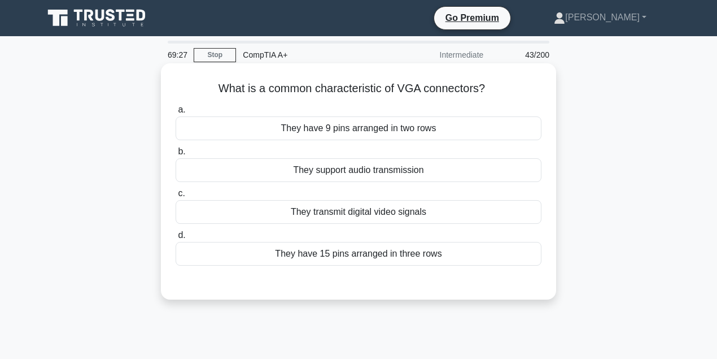
click at [431, 252] on div "They have 15 pins arranged in three rows" at bounding box center [359, 254] width 366 height 24
click at [176, 239] on input "d. They have 15 pins arranged in three rows" at bounding box center [176, 235] width 0 height 7
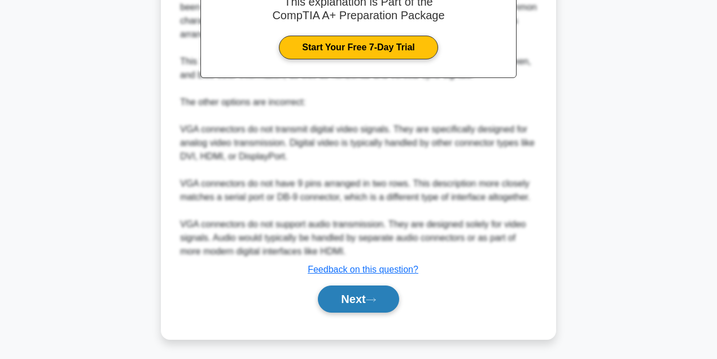
click at [337, 307] on button "Next" at bounding box center [358, 298] width 81 height 27
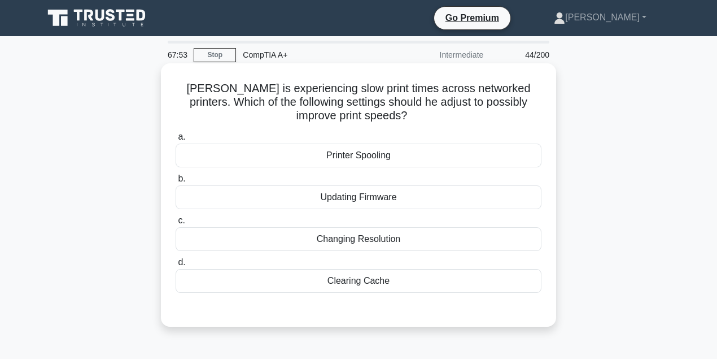
click at [442, 238] on div "Changing Resolution" at bounding box center [359, 239] width 366 height 24
click at [176, 224] on input "c. Changing Resolution" at bounding box center [176, 220] width 0 height 7
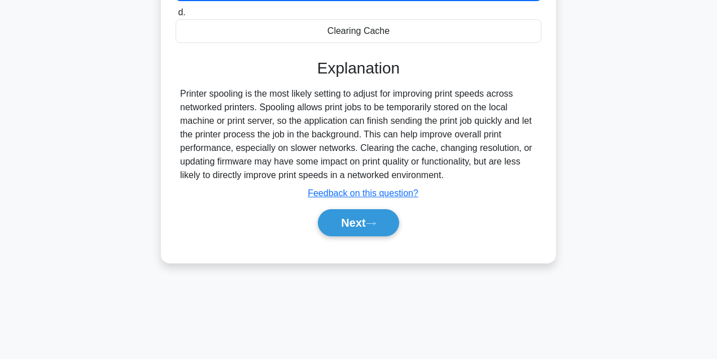
scroll to position [251, 0]
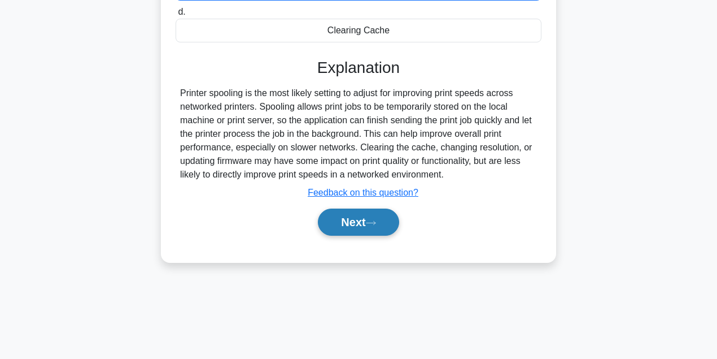
click at [357, 221] on button "Next" at bounding box center [358, 221] width 81 height 27
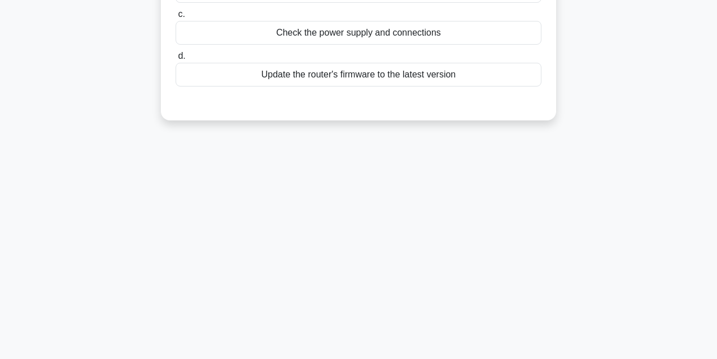
scroll to position [0, 0]
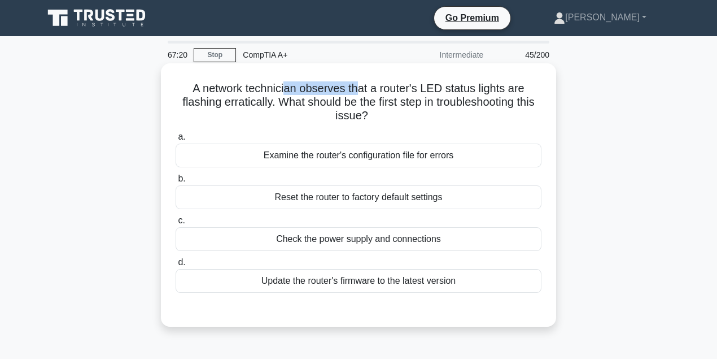
drag, startPoint x: 286, startPoint y: 89, endPoint x: 359, endPoint y: 92, distance: 72.9
click at [359, 92] on h5 "A network technician observes that a router's LED status lights are [MEDICAL_DA…" at bounding box center [359, 102] width 368 height 42
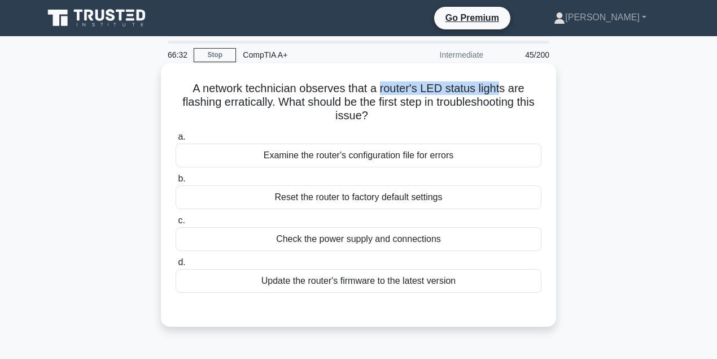
drag, startPoint x: 382, startPoint y: 84, endPoint x: 506, endPoint y: 84, distance: 123.7
click at [506, 84] on h5 "A network technician observes that a router's LED status lights are [MEDICAL_DA…" at bounding box center [359, 102] width 368 height 42
click at [355, 238] on div "Check the power supply and connections" at bounding box center [359, 239] width 366 height 24
click at [176, 224] on input "c. Check the power supply and connections" at bounding box center [176, 220] width 0 height 7
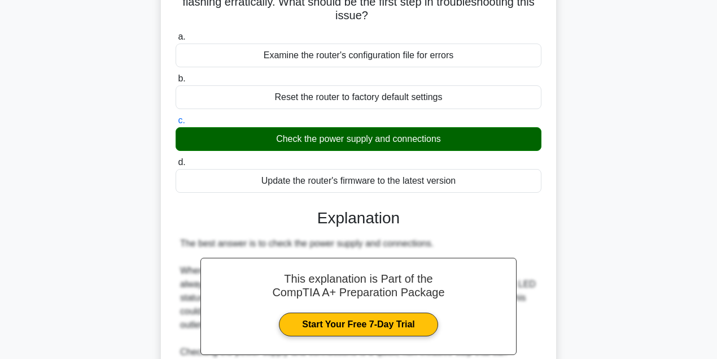
scroll to position [75, 0]
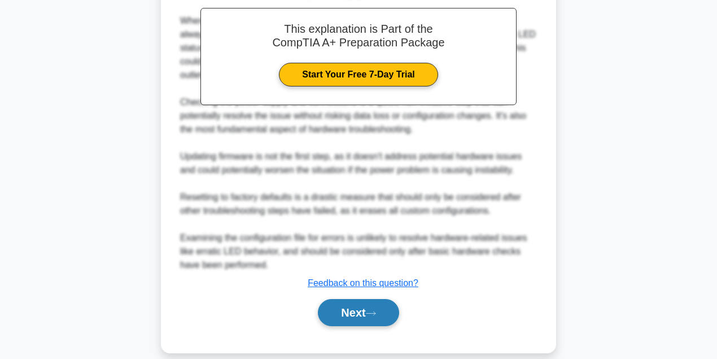
click at [357, 299] on button "Next" at bounding box center [358, 312] width 81 height 27
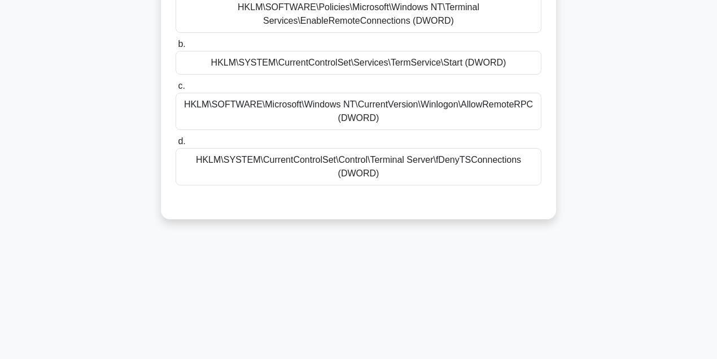
scroll to position [0, 0]
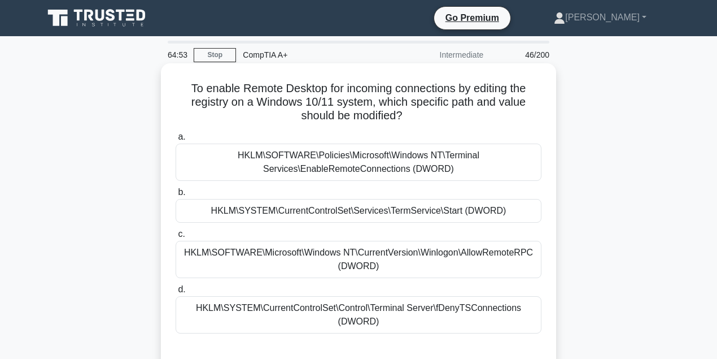
click at [390, 188] on label "b. HKLM\SYSTEM\CurrentControlSet\Services\TermService\Start (DWORD)" at bounding box center [359, 203] width 366 height 37
click at [176, 189] on input "b. HKLM\SYSTEM\CurrentControlSet\Services\TermService\Start (DWORD)" at bounding box center [176, 192] width 0 height 7
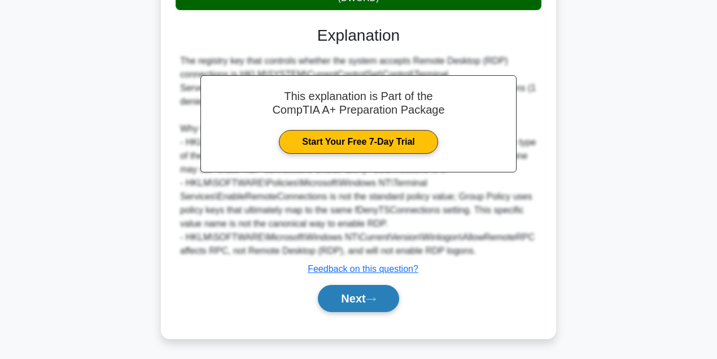
click at [349, 288] on button "Next" at bounding box center [358, 298] width 81 height 27
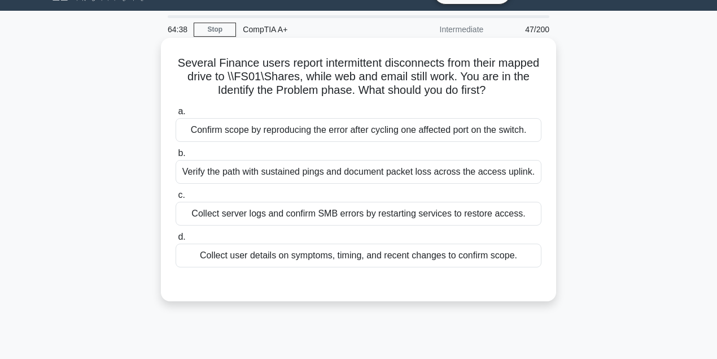
scroll to position [3, 0]
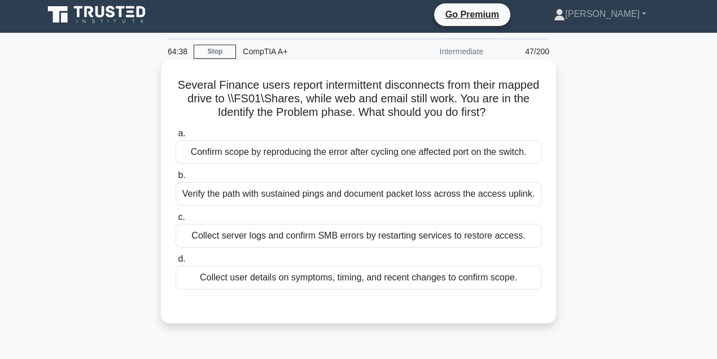
click at [465, 133] on label "a. Confirm scope by reproducing the error after cycling one affected port on th…" at bounding box center [359, 145] width 366 height 37
click at [176, 133] on input "a. Confirm scope by reproducing the error after cycling one affected port on th…" at bounding box center [176, 133] width 0 height 7
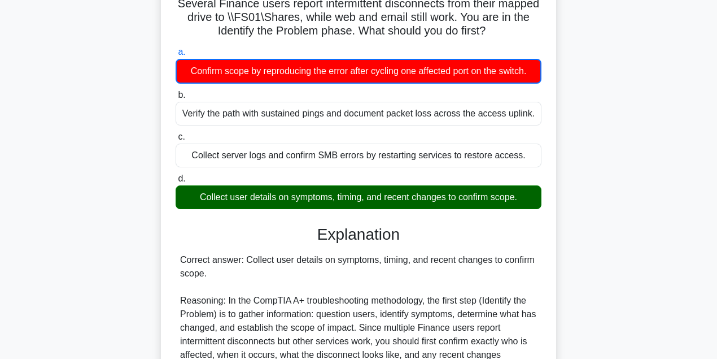
scroll to position [351, 0]
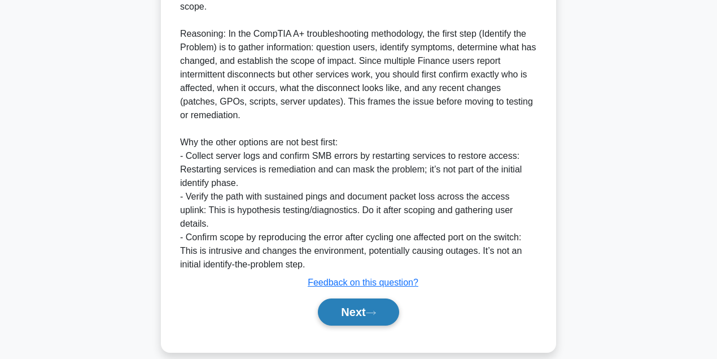
click at [360, 306] on button "Next" at bounding box center [358, 311] width 81 height 27
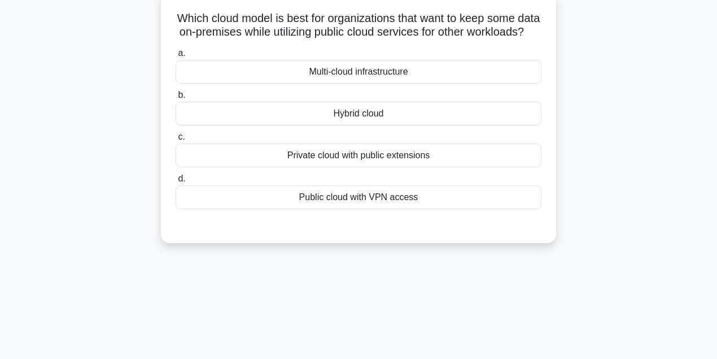
scroll to position [63, 0]
